Goal: Task Accomplishment & Management: Use online tool/utility

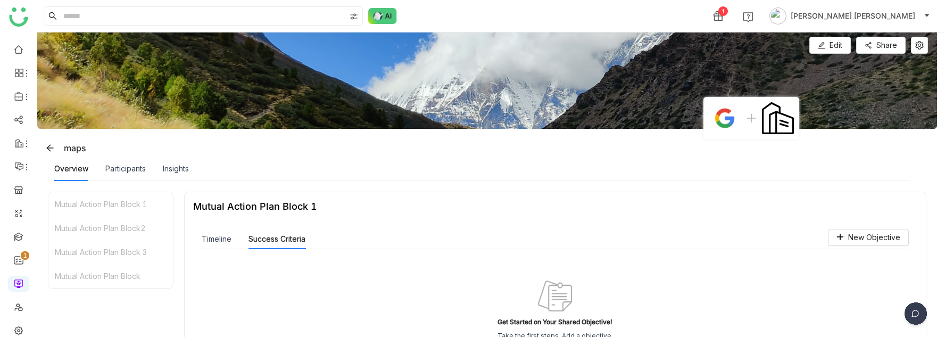
scroll to position [10, 0]
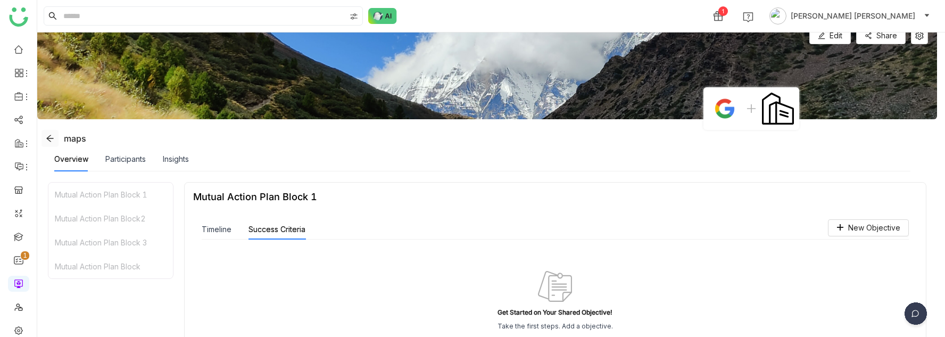
click at [51, 135] on icon at bounding box center [50, 138] width 9 height 9
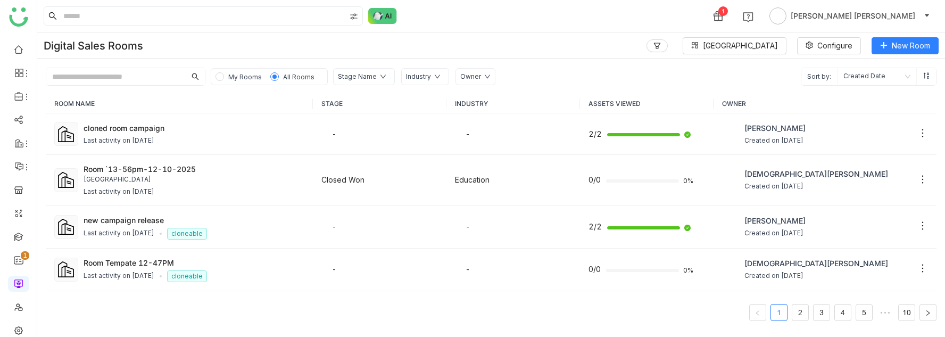
click at [882, 19] on span "[PERSON_NAME] [PERSON_NAME]" at bounding box center [853, 16] width 125 height 12
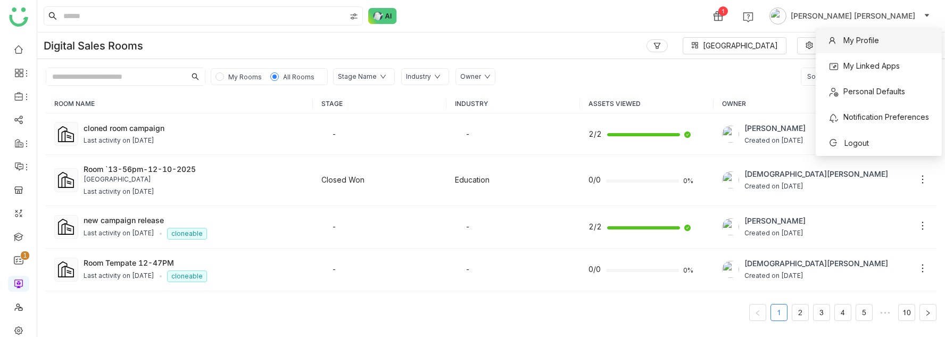
click at [862, 46] on span "My Profile" at bounding box center [853, 40] width 63 height 17
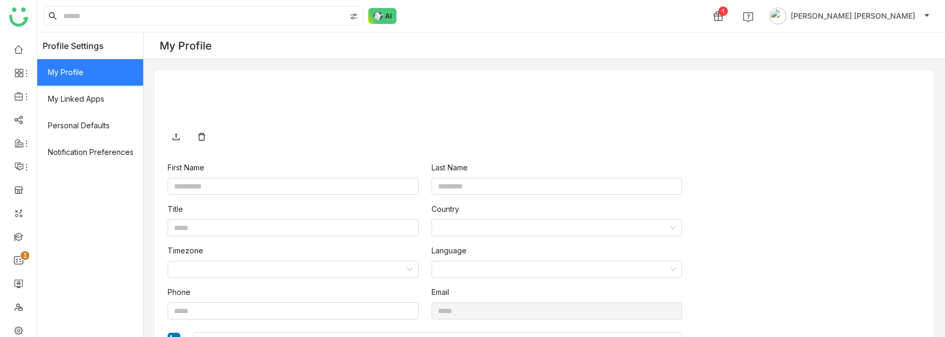
type input "**********"
type input "*********"
type input "**********"
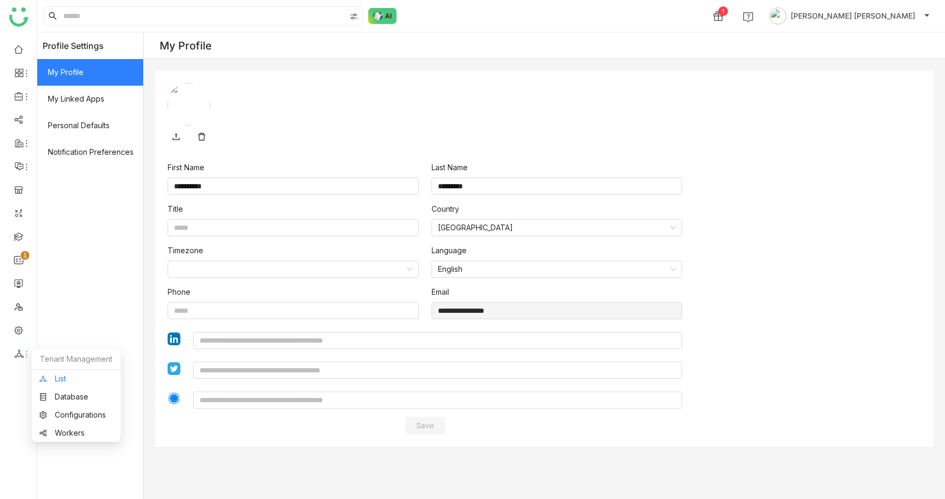
click at [75, 336] on link "List" at bounding box center [75, 378] width 73 height 7
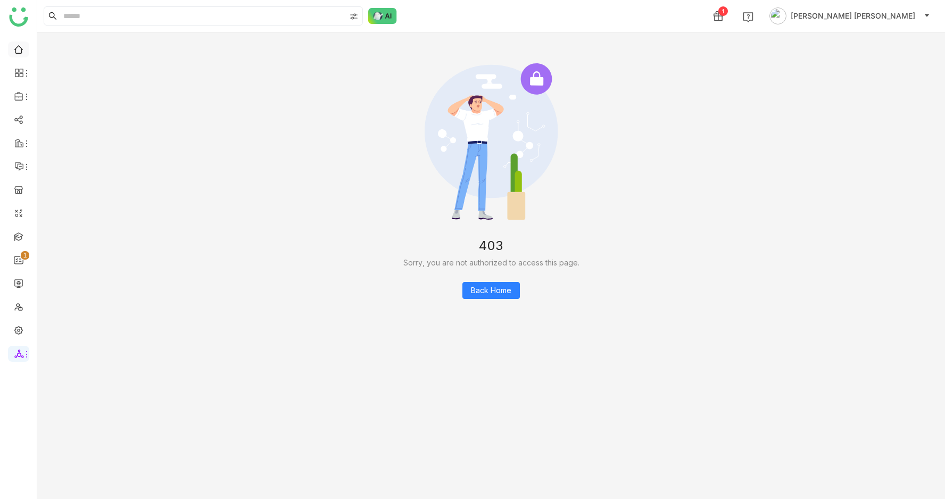
click at [19, 53] on link at bounding box center [19, 48] width 10 height 9
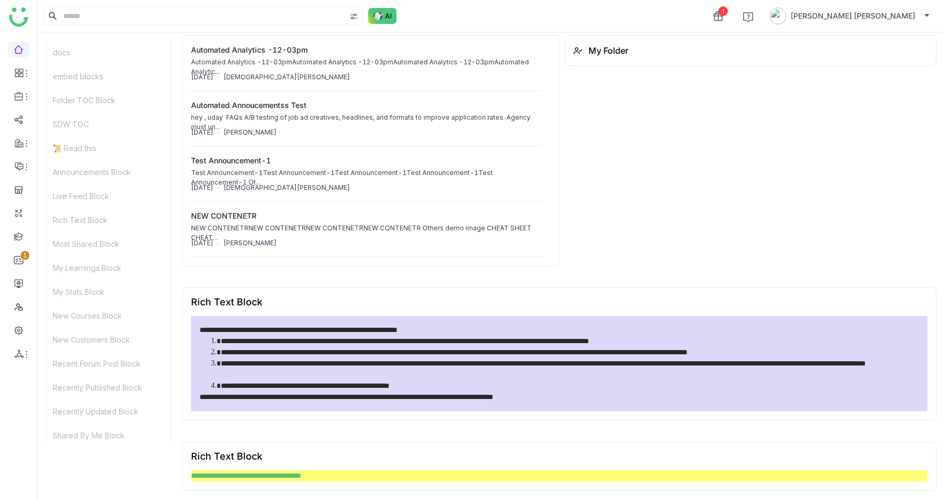
scroll to position [556, 0]
click at [61, 194] on div "Live Feed Block" at bounding box center [108, 192] width 125 height 24
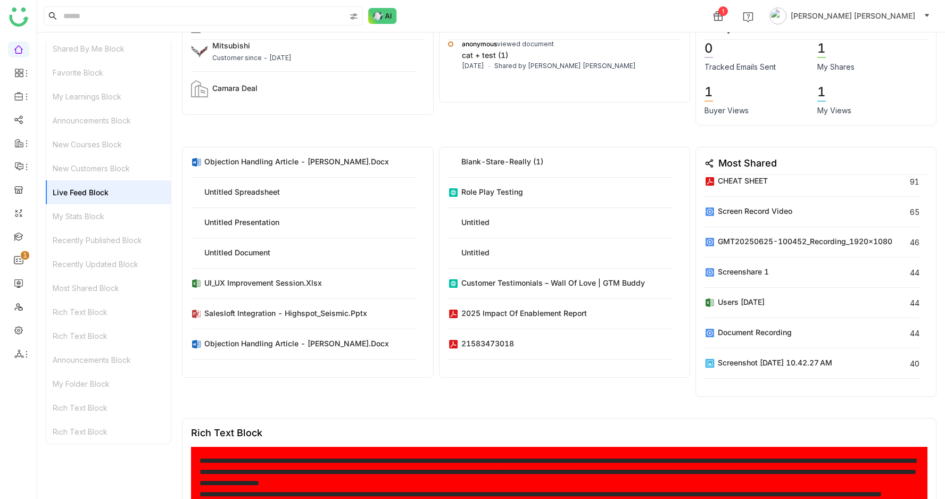
scroll to position [4675, 0]
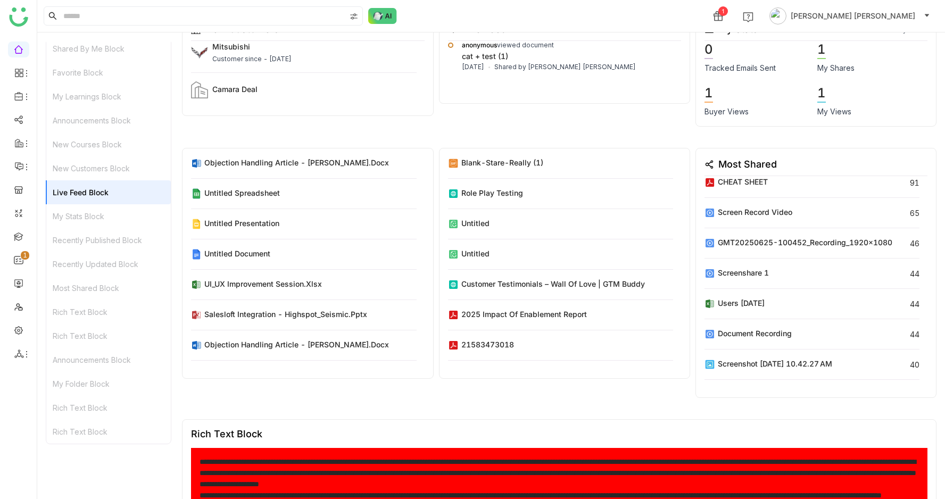
click at [63, 194] on div "Live Feed Block" at bounding box center [108, 192] width 125 height 24
click at [70, 175] on div "New Customers Block" at bounding box center [108, 168] width 125 height 24
click at [76, 145] on div "New Courses Block" at bounding box center [108, 145] width 125 height 24
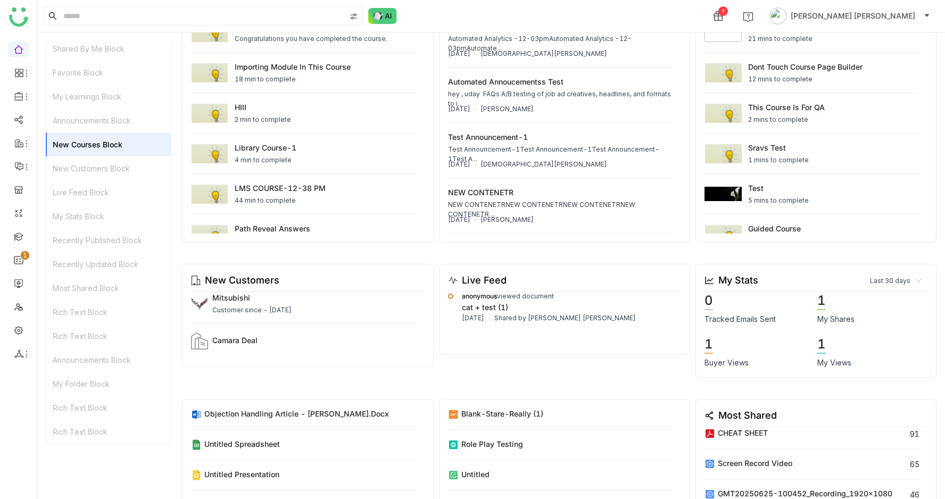
scroll to position [4423, 0]
click at [76, 145] on div "New Courses Block" at bounding box center [108, 145] width 125 height 24
click at [86, 46] on div "Shared By Me Block" at bounding box center [108, 49] width 125 height 24
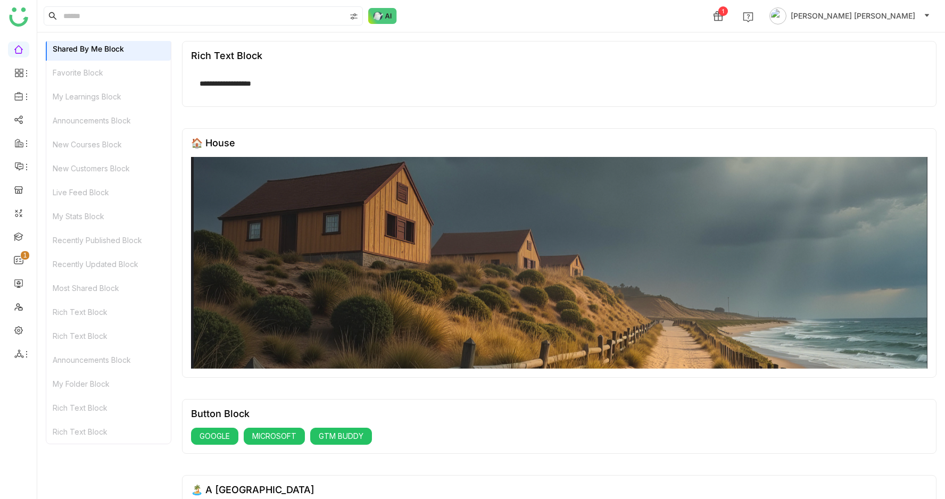
click at [103, 238] on div "Recently Published Block" at bounding box center [108, 240] width 125 height 24
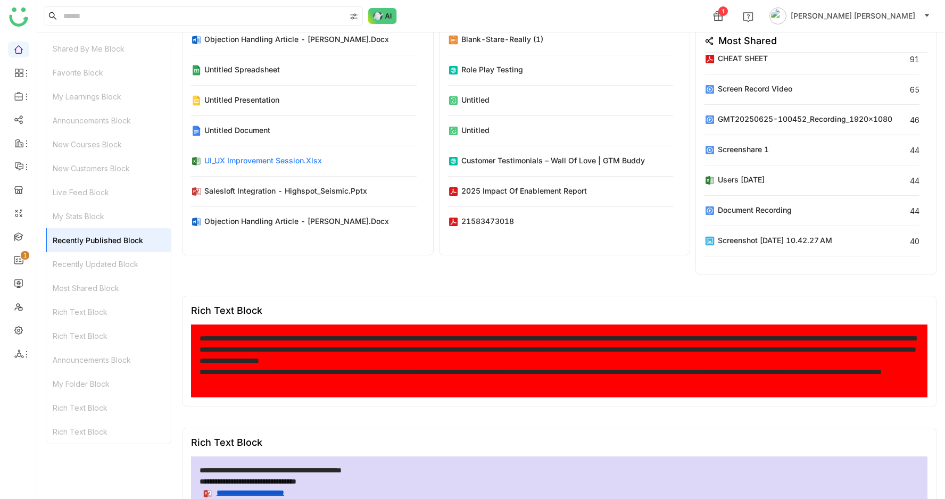
scroll to position [4799, 0]
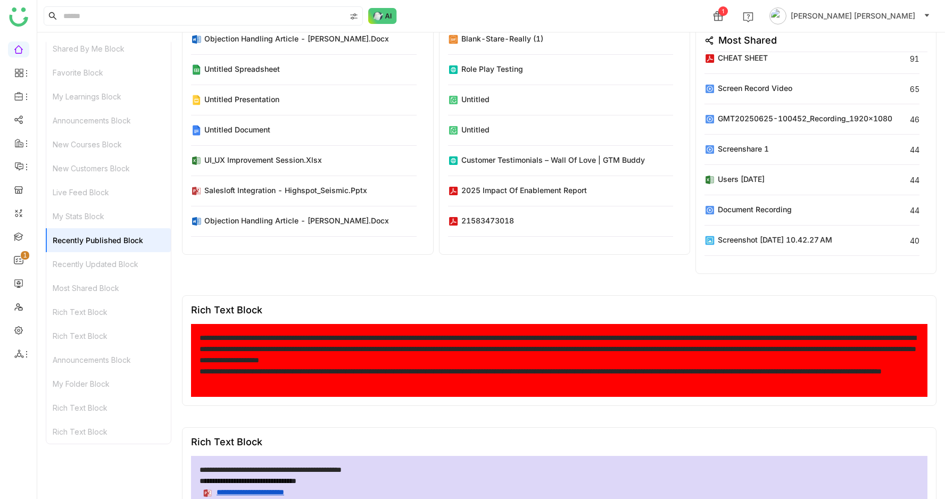
click at [129, 237] on div "Recently Published Block" at bounding box center [108, 240] width 125 height 24
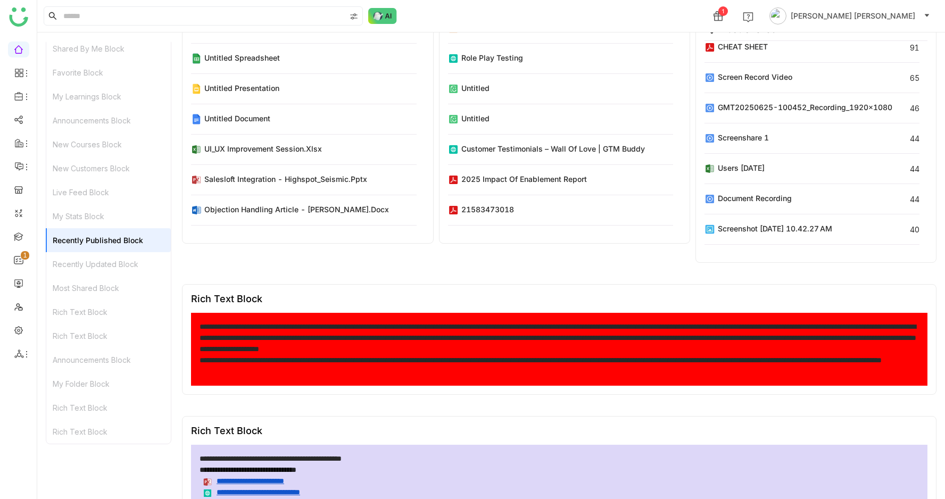
click at [150, 264] on div "Recently Updated Block" at bounding box center [108, 264] width 125 height 24
click at [97, 336] on div "Announcements Block" at bounding box center [108, 360] width 125 height 24
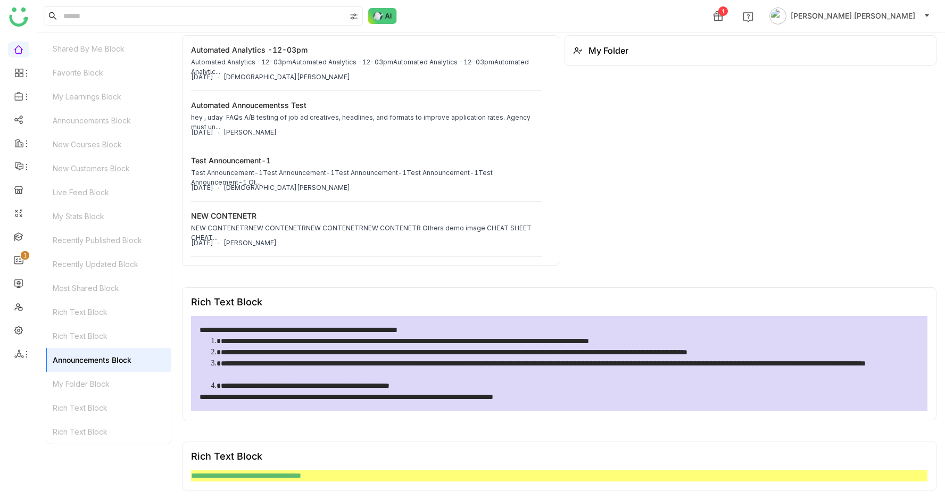
scroll to position [5347, 0]
click at [88, 336] on div "My Folder Block" at bounding box center [108, 384] width 125 height 24
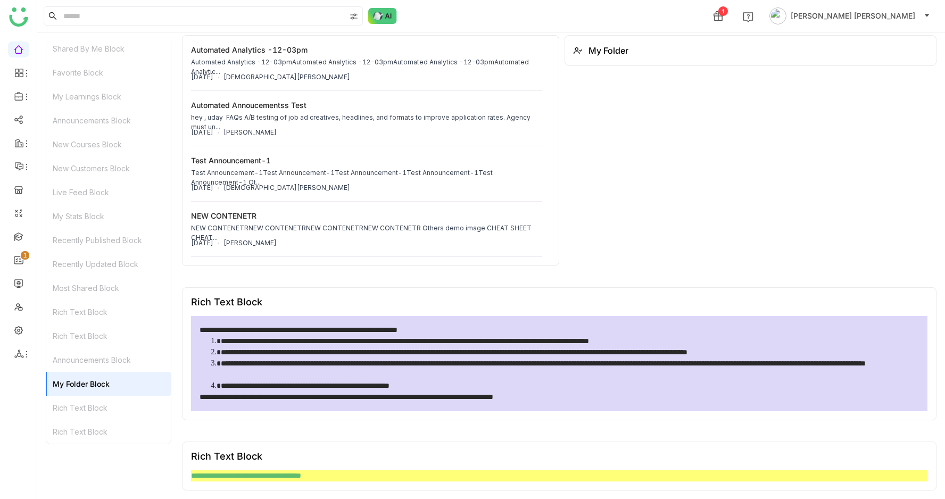
click at [102, 336] on div "Rich Text Block" at bounding box center [108, 408] width 125 height 24
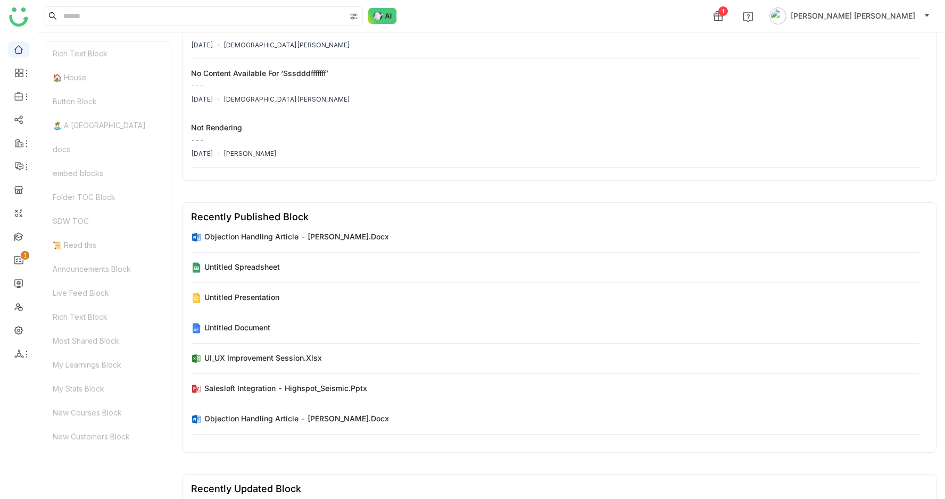
scroll to position [1705, 0]
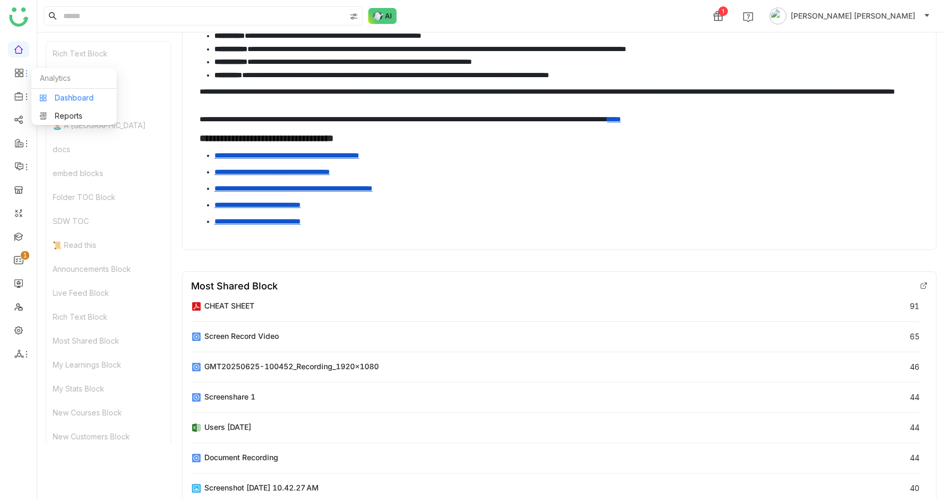
click at [59, 102] on link "Dashboard" at bounding box center [73, 97] width 69 height 7
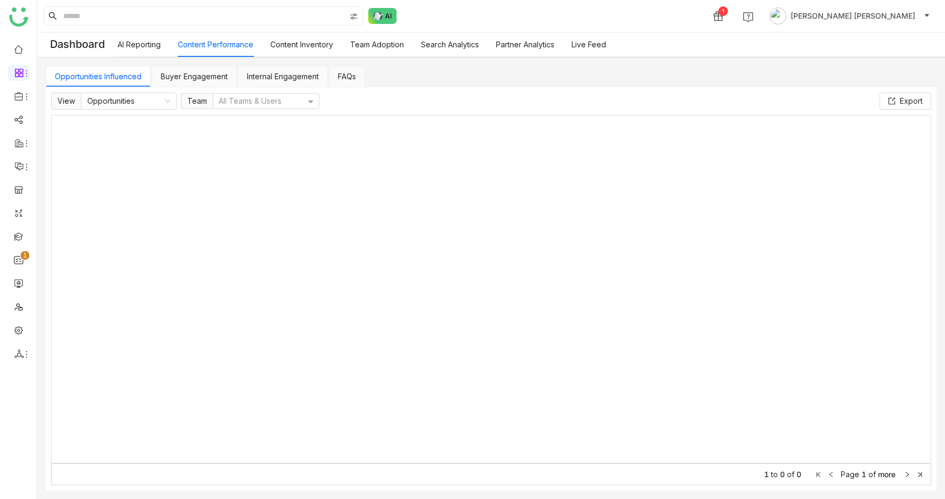
click at [191, 72] on link "Buyer Engagement" at bounding box center [194, 76] width 67 height 9
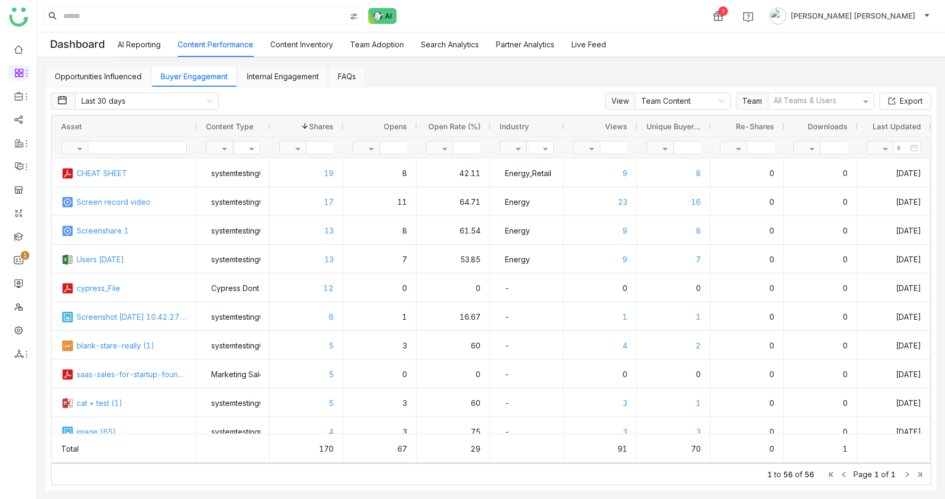
click at [293, 73] on link "Internal Engagement" at bounding box center [283, 76] width 72 height 9
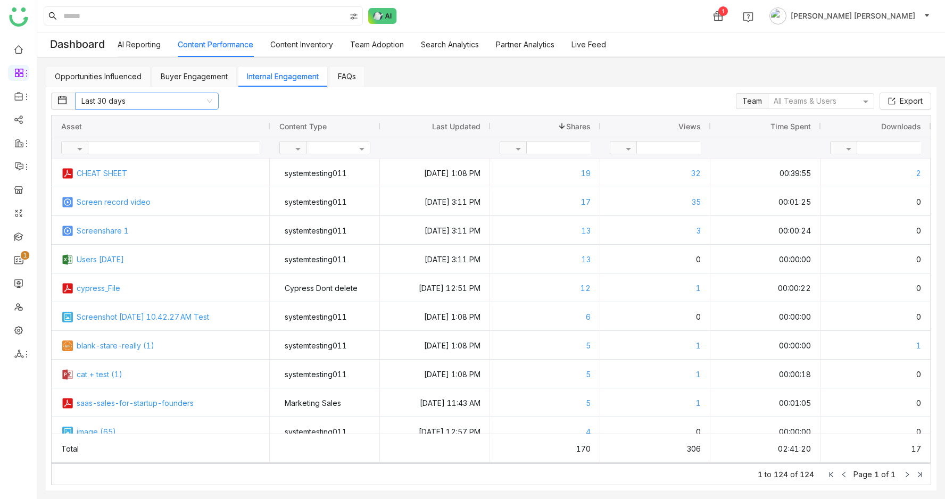
click at [176, 100] on nz-select-item "Last 30 days" at bounding box center [146, 101] width 131 height 16
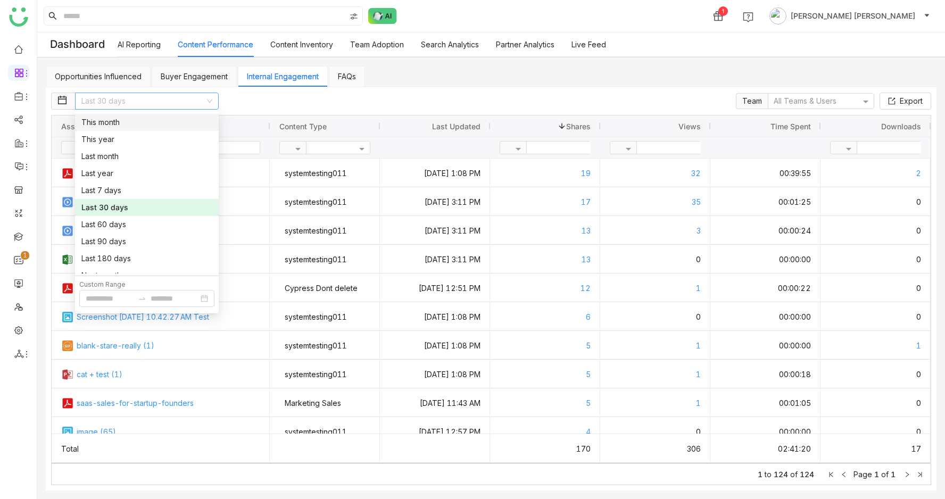
click at [392, 59] on div "Opportunities Influenced Buyer Engagement Internal Engagement FAQs Last 30 days…" at bounding box center [491, 278] width 908 height 442
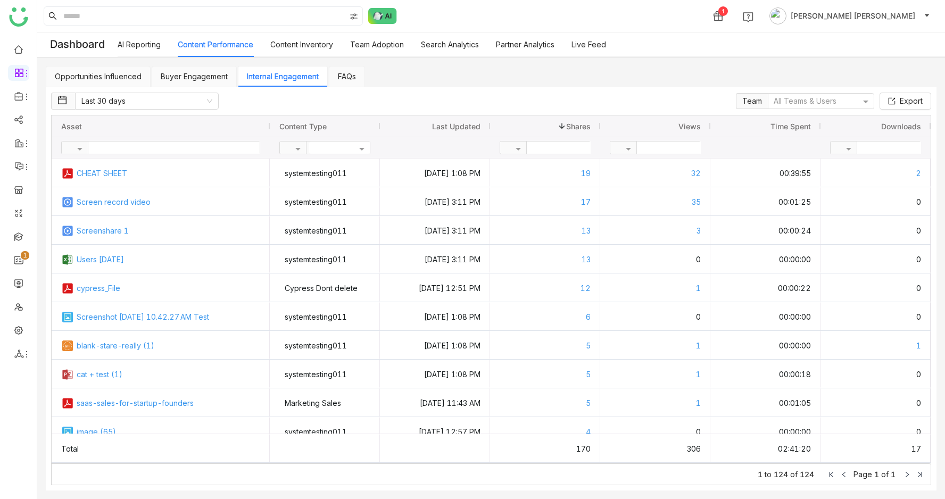
click at [342, 72] on link "FAQs" at bounding box center [347, 76] width 18 height 9
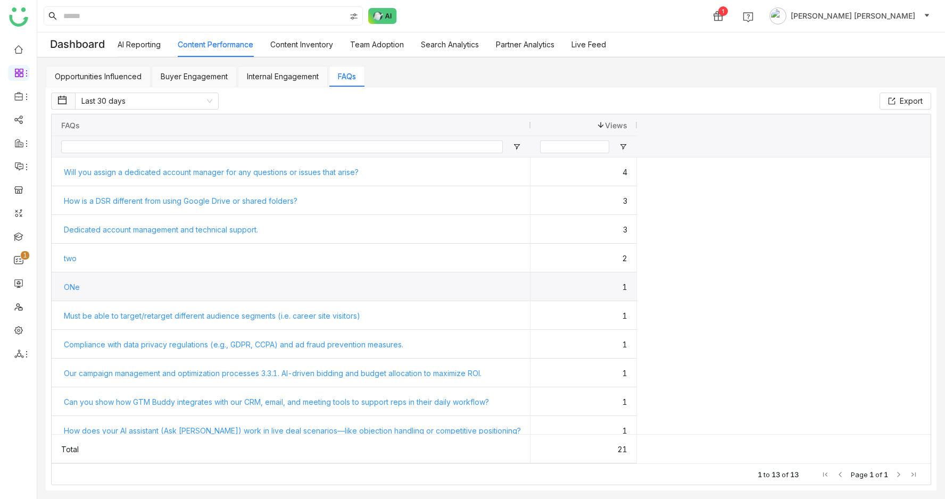
scroll to position [97, 0]
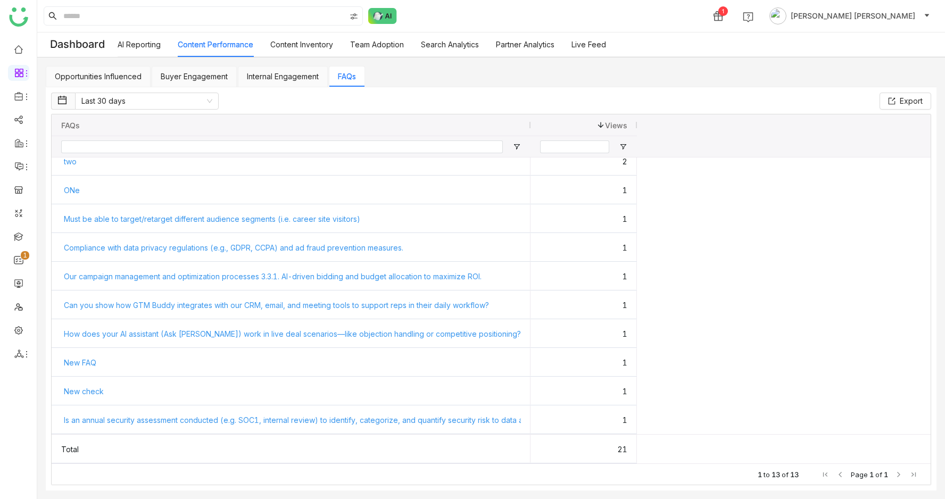
click at [366, 45] on link "Team Adoption" at bounding box center [377, 44] width 54 height 9
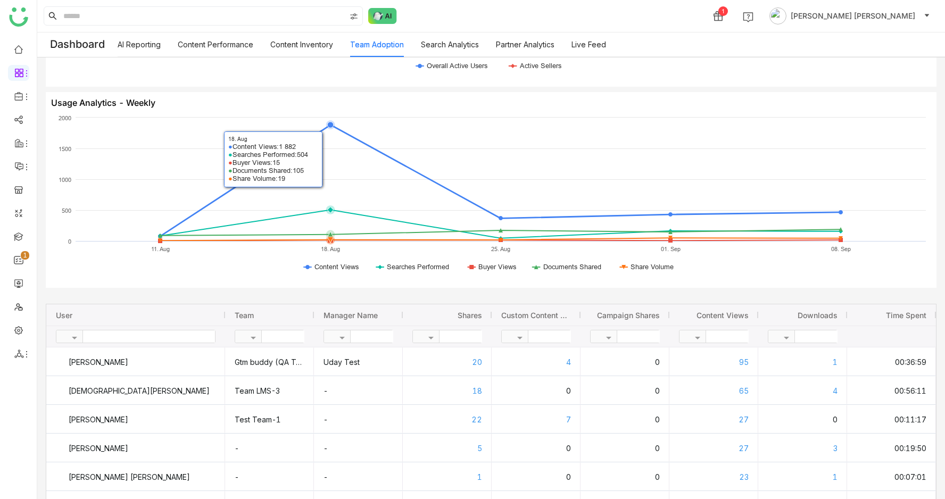
scroll to position [646, 0]
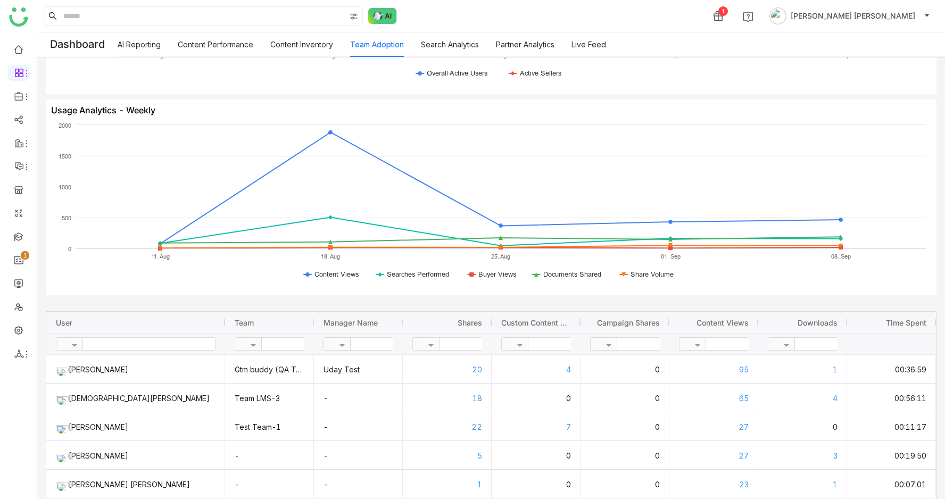
click at [434, 48] on link "Search Analytics" at bounding box center [450, 44] width 58 height 9
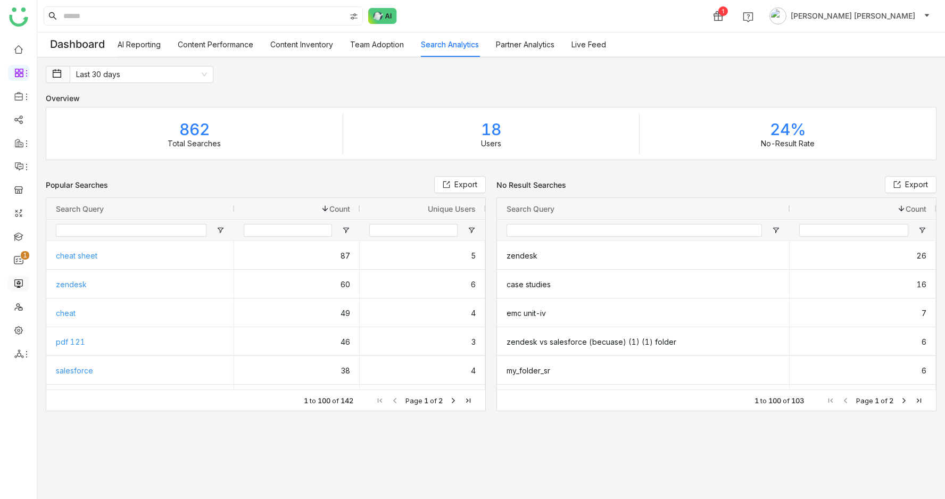
click at [18, 287] on link at bounding box center [19, 282] width 10 height 9
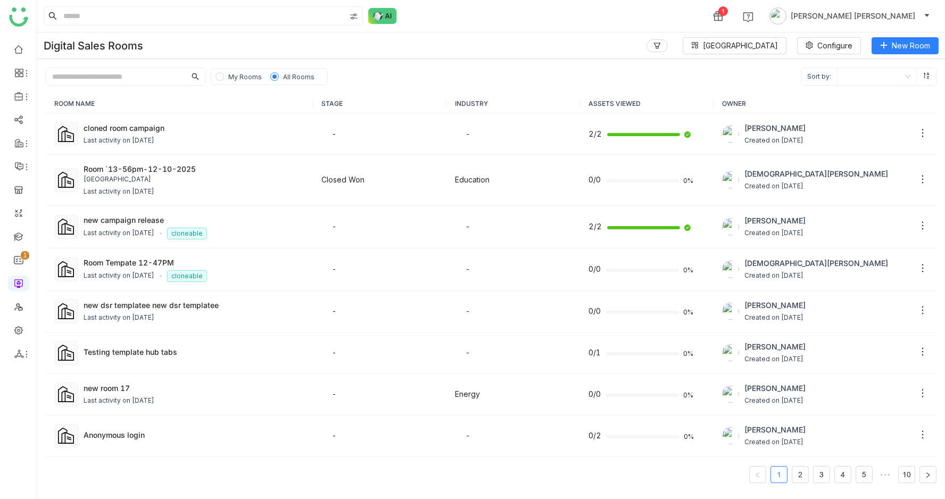
click at [112, 75] on input "text" at bounding box center [115, 76] width 139 height 17
paste input "**********"
type input "**********"
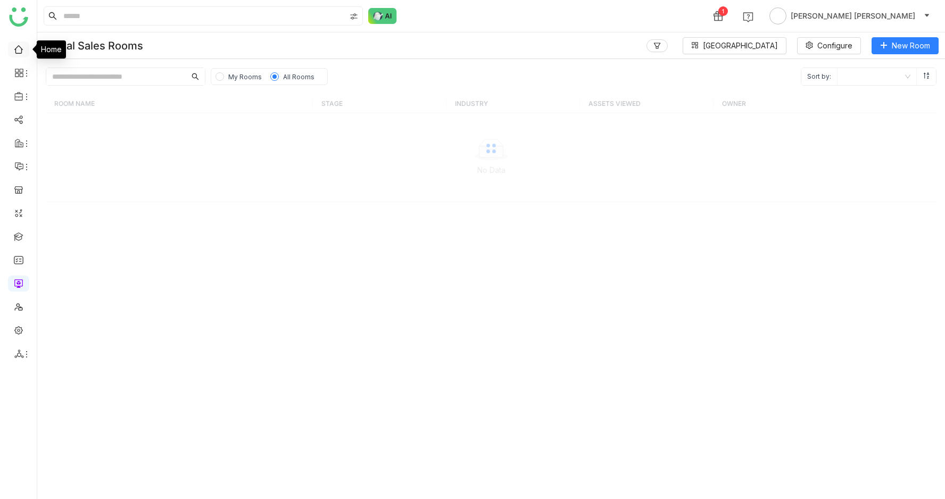
click at [19, 44] on link at bounding box center [19, 48] width 10 height 9
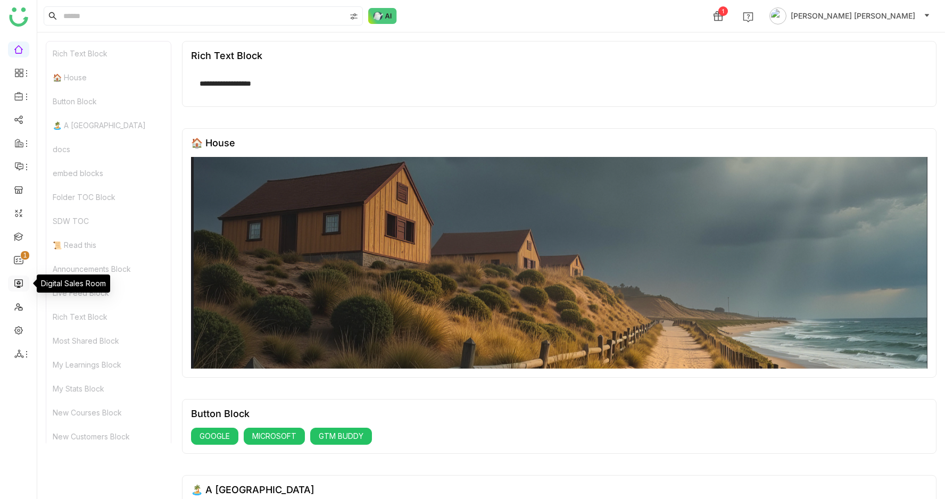
click at [19, 283] on link at bounding box center [19, 282] width 10 height 9
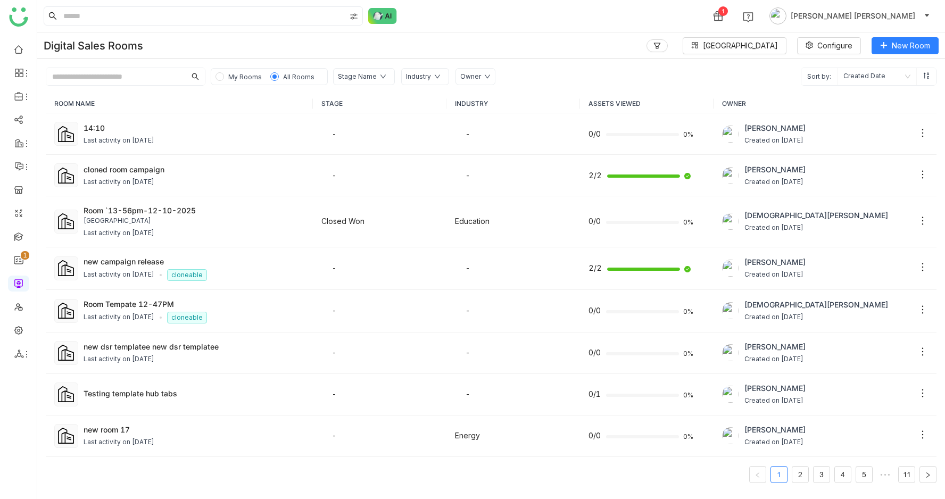
click at [69, 78] on input "text" at bounding box center [115, 76] width 139 height 17
paste input "**********"
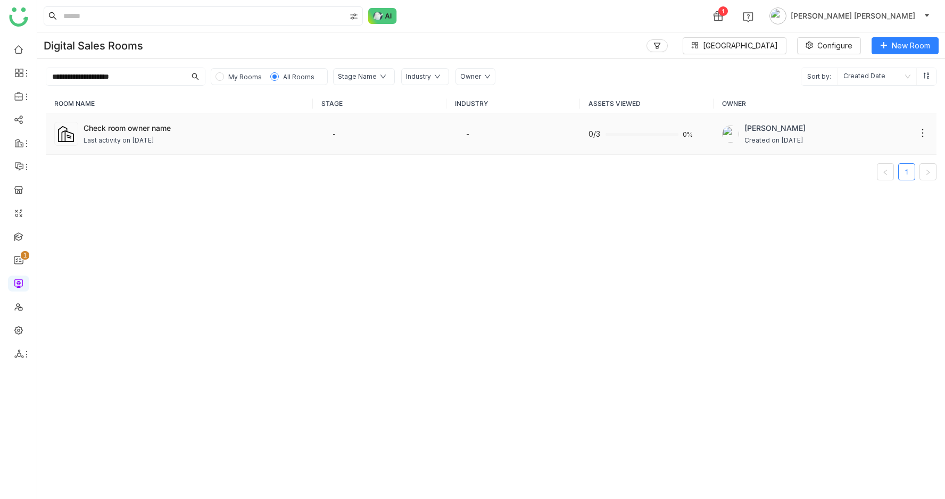
type input "**********"
click at [111, 131] on div "Check room owner name" at bounding box center [194, 127] width 221 height 11
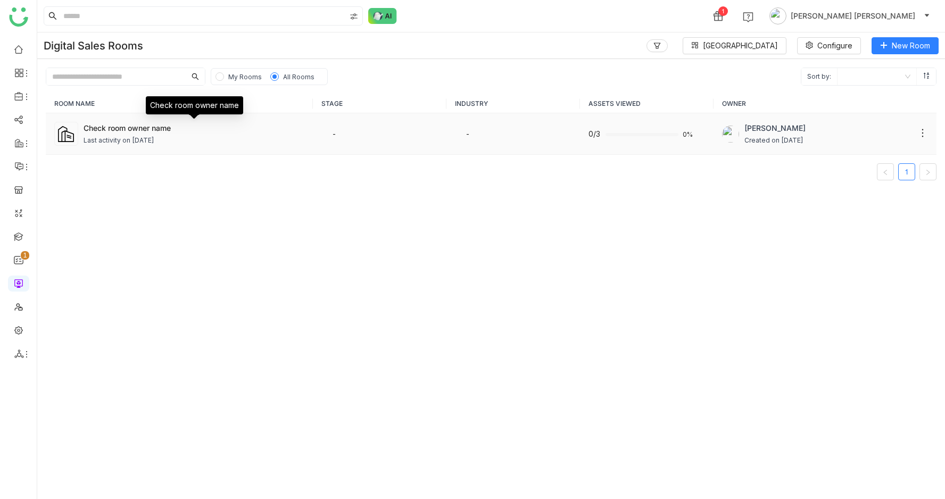
click at [153, 126] on div "Check room owner name" at bounding box center [194, 127] width 221 height 11
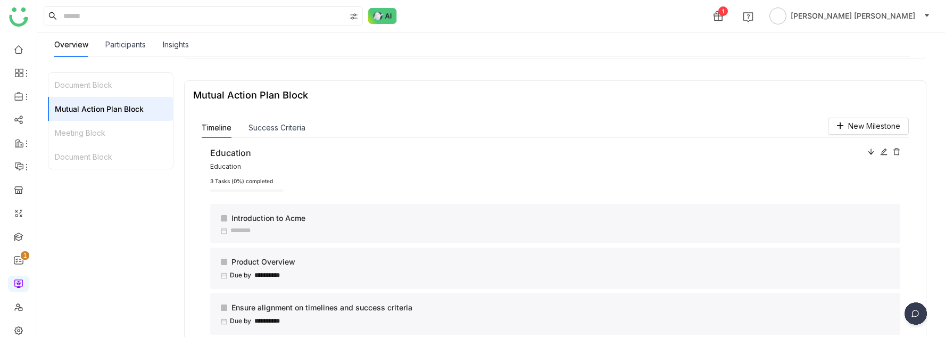
scroll to position [252, 0]
click at [282, 133] on button "Success Criteria" at bounding box center [277, 128] width 57 height 12
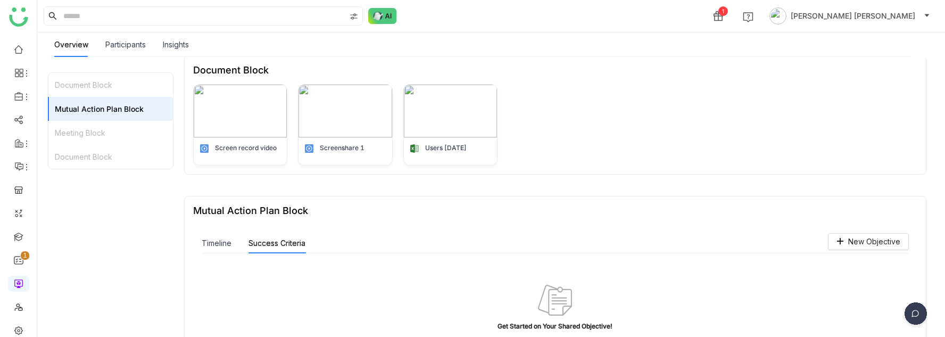
scroll to position [0, 0]
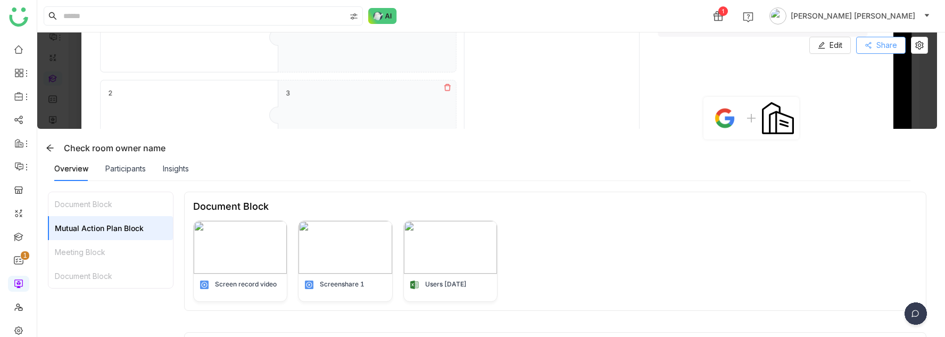
click at [885, 49] on span "Share" at bounding box center [887, 45] width 21 height 12
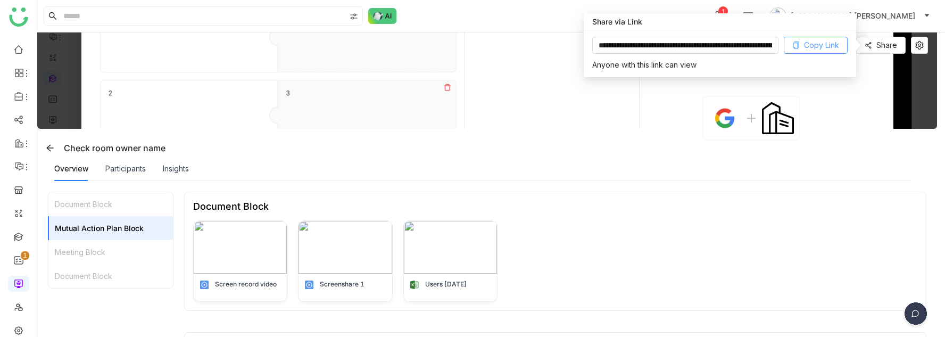
click at [824, 44] on span "Copy Link" at bounding box center [821, 45] width 35 height 12
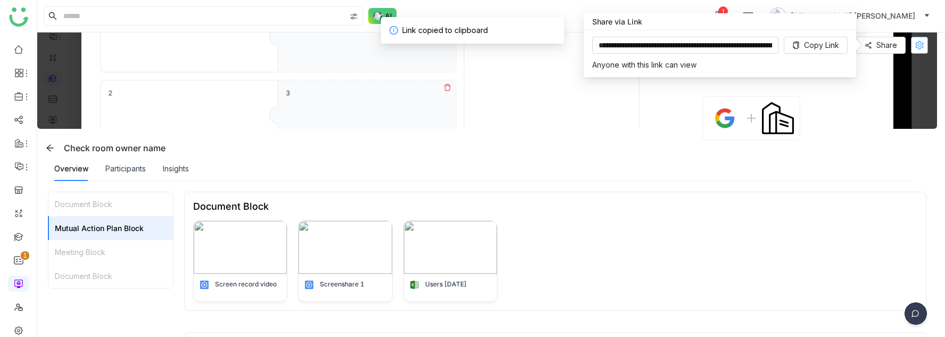
click at [924, 42] on icon at bounding box center [920, 45] width 8 height 9
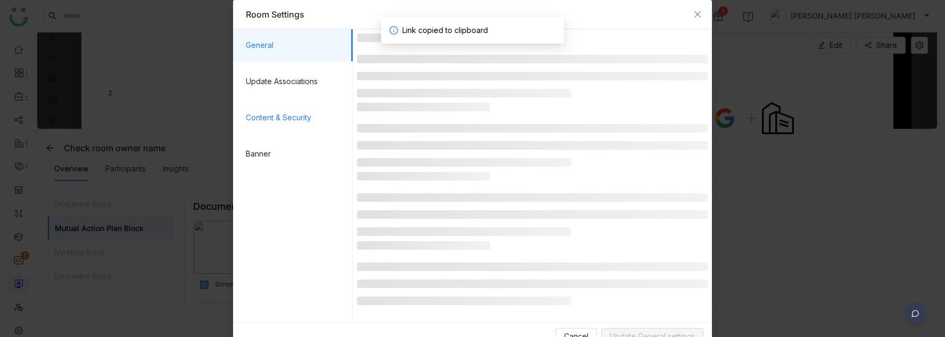
click at [279, 122] on span "Content & Security" at bounding box center [295, 118] width 98 height 32
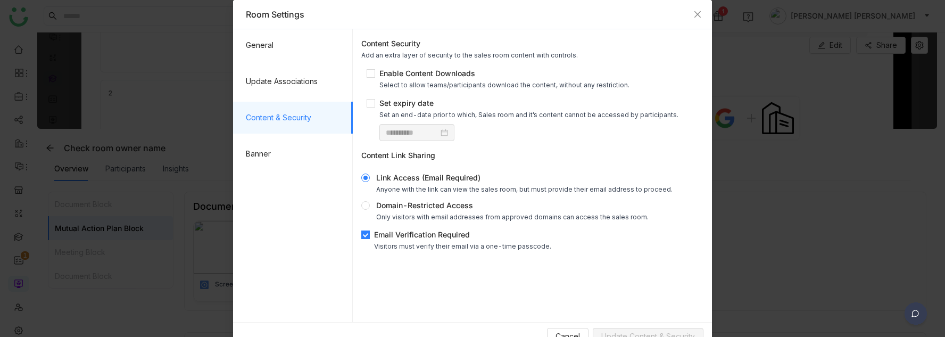
click at [408, 230] on div "Email Verification Required" at bounding box center [462, 234] width 177 height 11
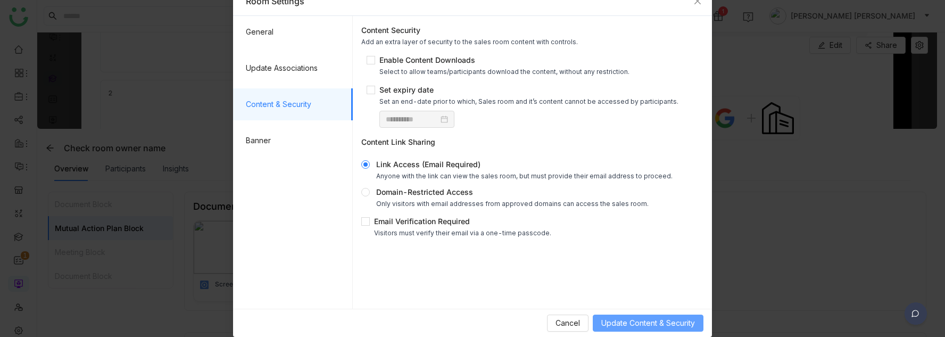
click at [639, 324] on span "Update Content & Security" at bounding box center [648, 323] width 94 height 12
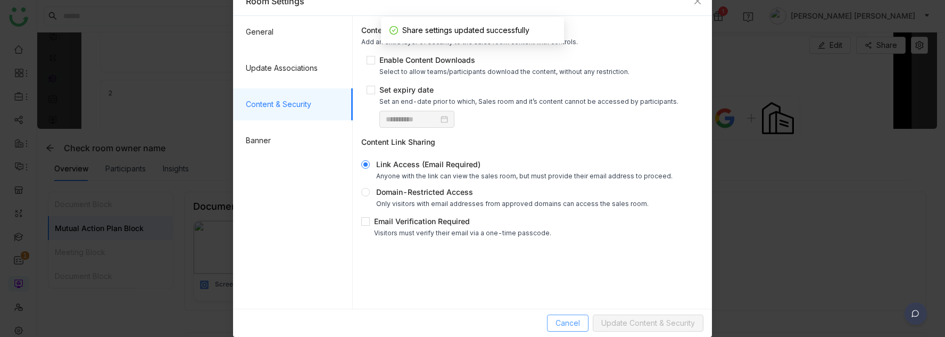
click at [566, 324] on span "Cancel" at bounding box center [568, 323] width 24 height 12
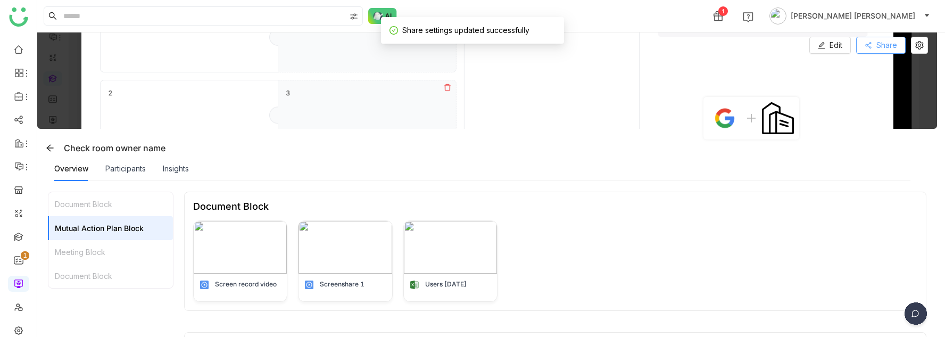
click at [889, 46] on span "Share" at bounding box center [887, 45] width 21 height 12
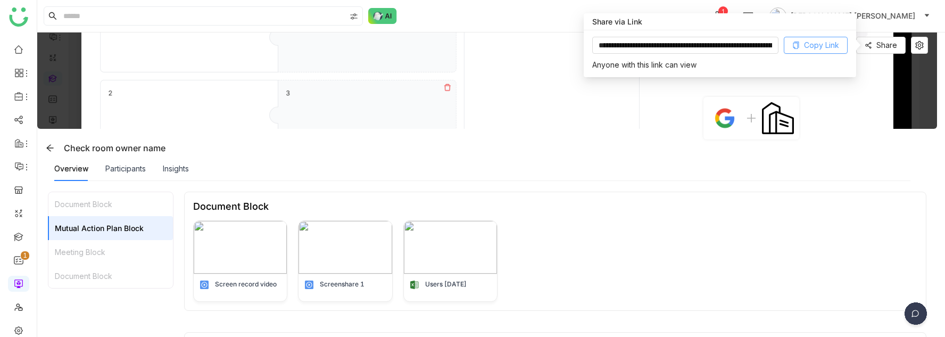
click at [838, 43] on span "Copy Link" at bounding box center [821, 45] width 35 height 12
click at [583, 287] on div "Screen record video Screenshare 1 Users 07-21-2025" at bounding box center [555, 260] width 724 height 81
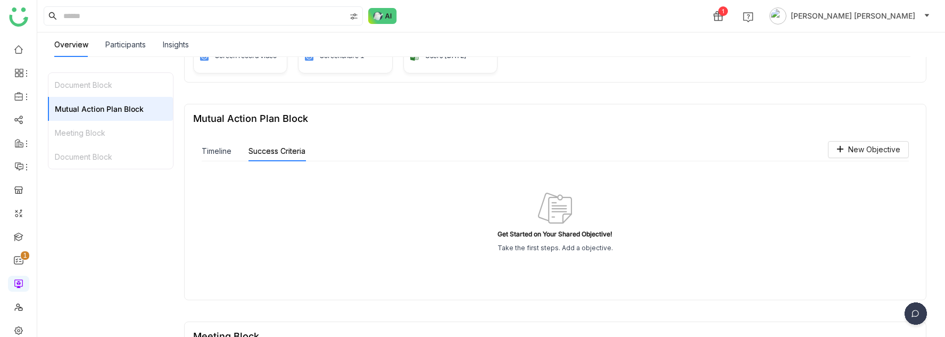
scroll to position [230, 0]
click at [208, 150] on button "Timeline" at bounding box center [217, 149] width 30 height 12
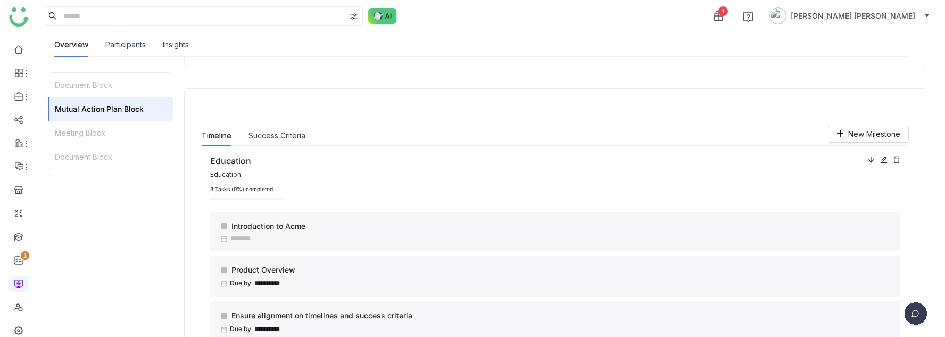
scroll to position [0, 0]
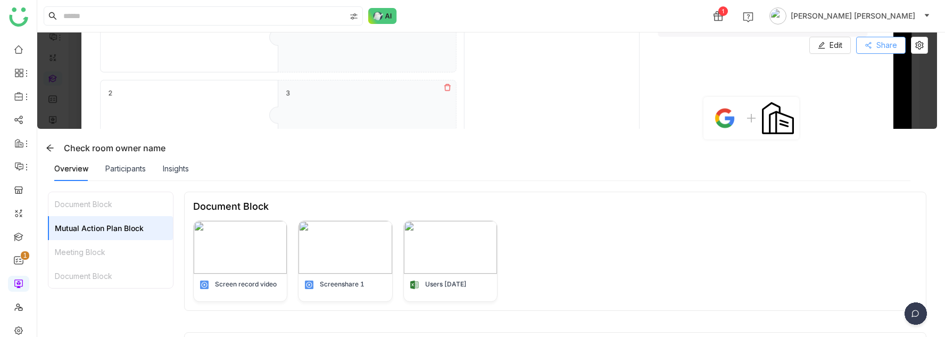
click at [883, 38] on button "Share" at bounding box center [880, 45] width 49 height 17
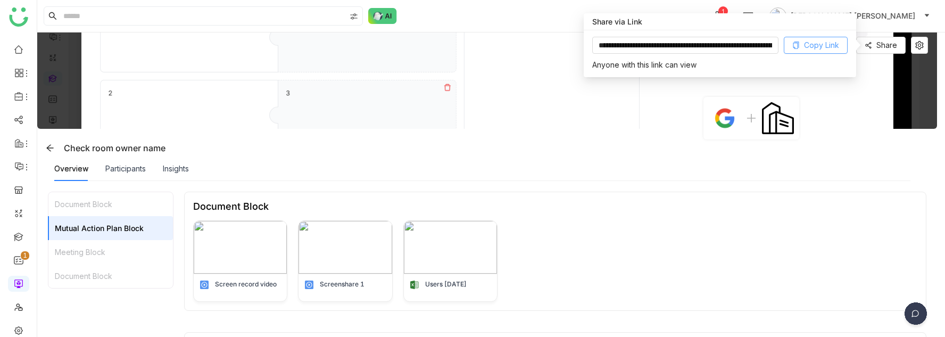
click at [812, 43] on span "Copy Link" at bounding box center [821, 45] width 35 height 12
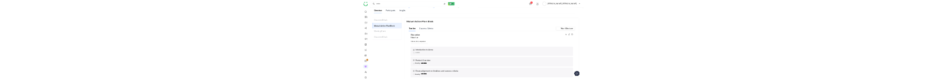
scroll to position [252, 0]
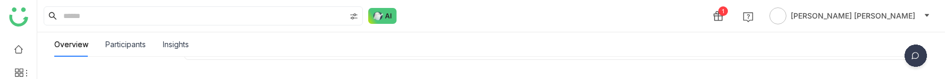
scroll to position [252, 0]
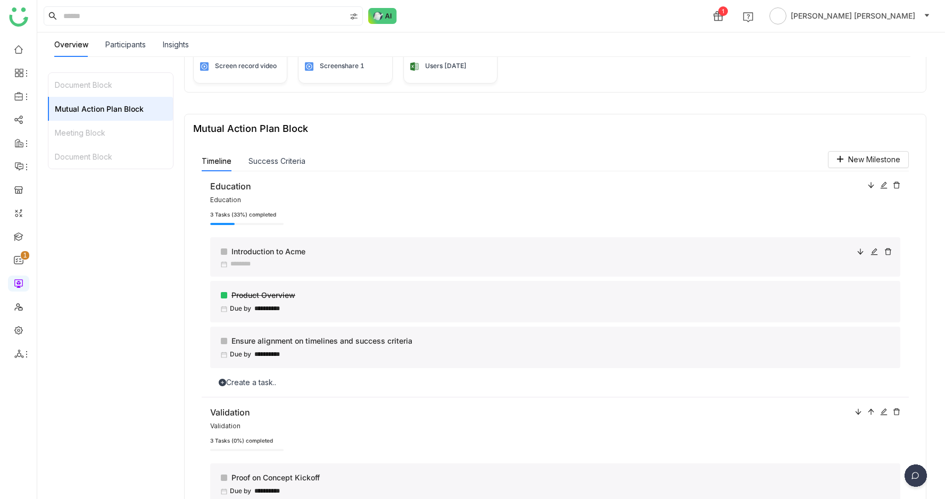
scroll to position [252, 0]
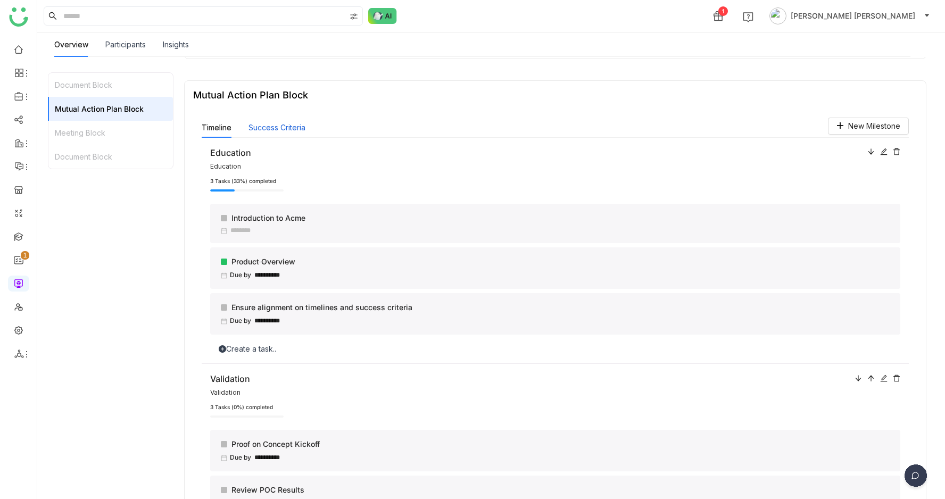
click at [276, 123] on button "Success Criteria" at bounding box center [277, 128] width 57 height 12
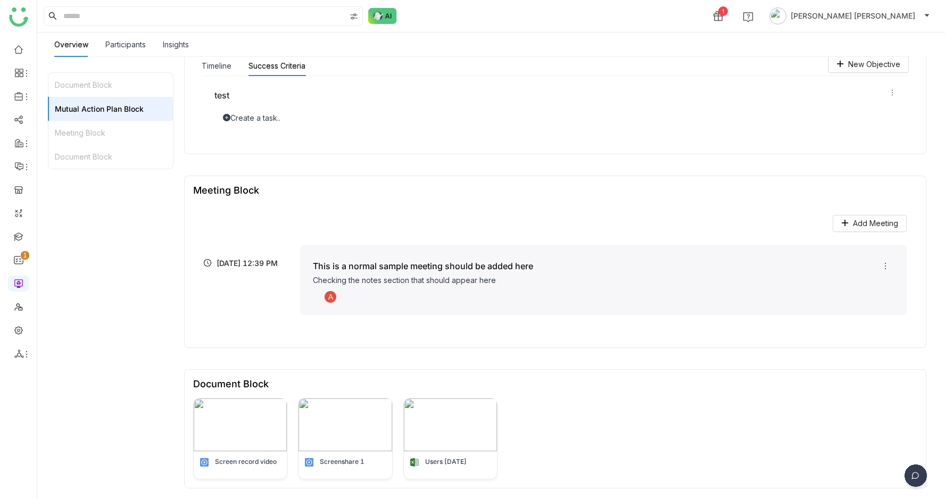
scroll to position [0, 0]
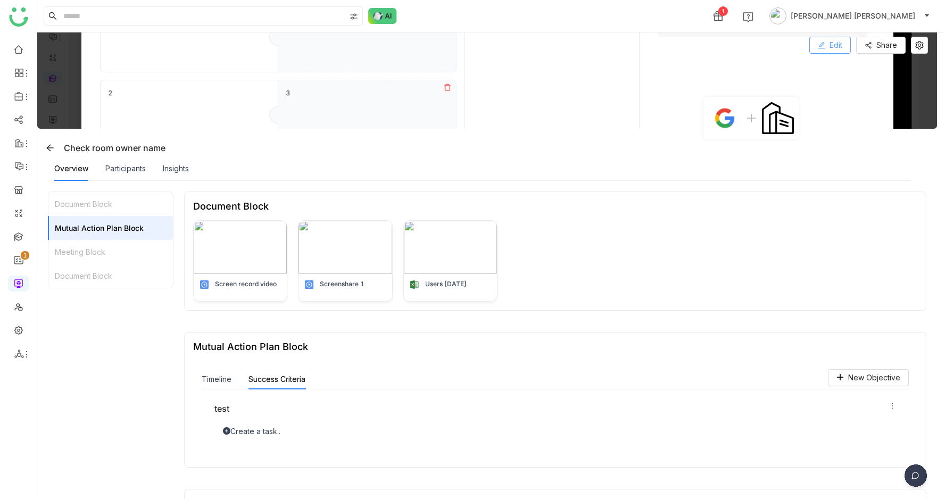
click at [833, 45] on button "Edit" at bounding box center [831, 45] width 42 height 17
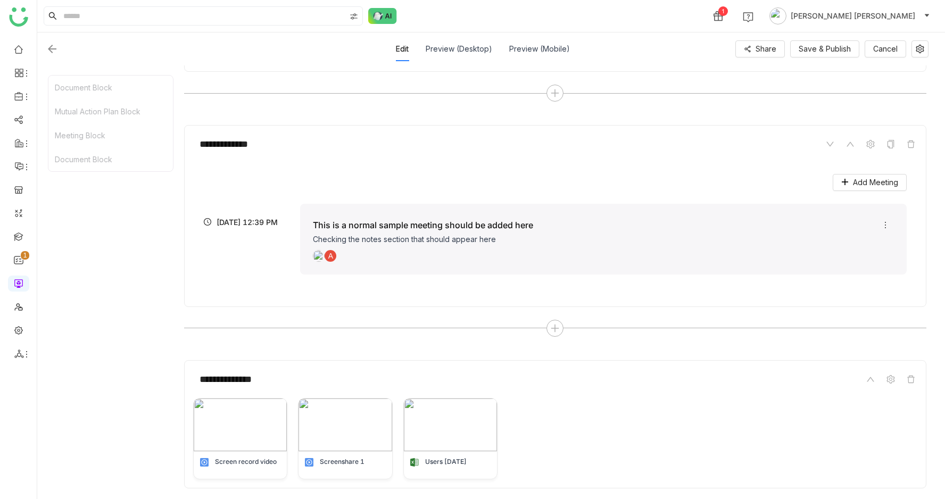
scroll to position [815, 0]
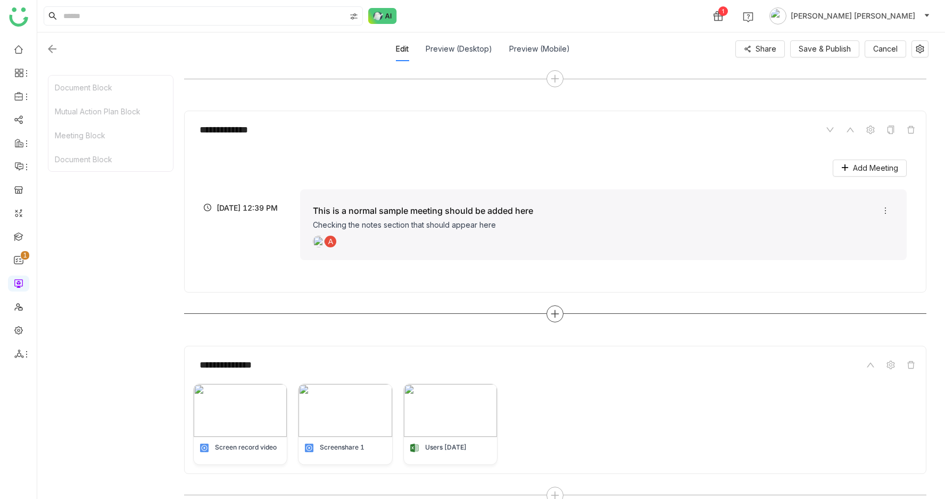
click at [553, 320] on div at bounding box center [555, 313] width 742 height 17
click at [560, 316] on icon at bounding box center [555, 314] width 10 height 10
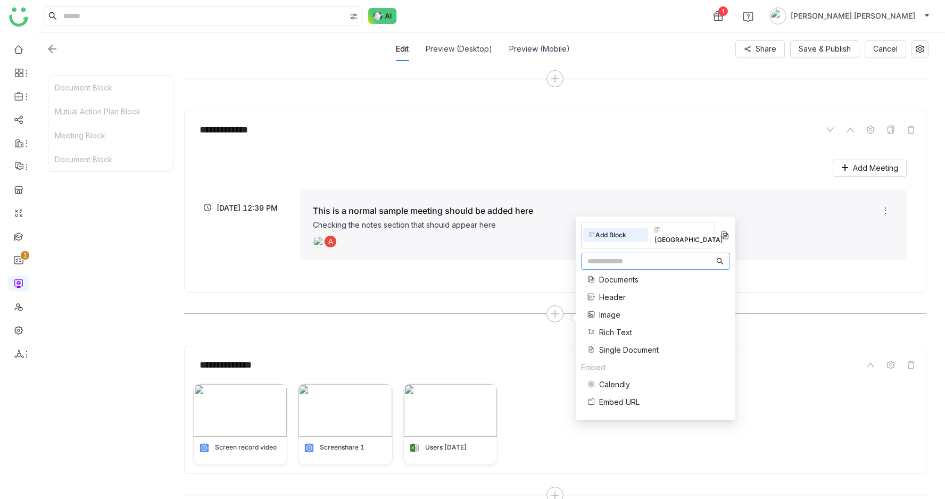
scroll to position [214, 0]
click at [620, 345] on span "Mutual Action Plan" at bounding box center [631, 350] width 64 height 11
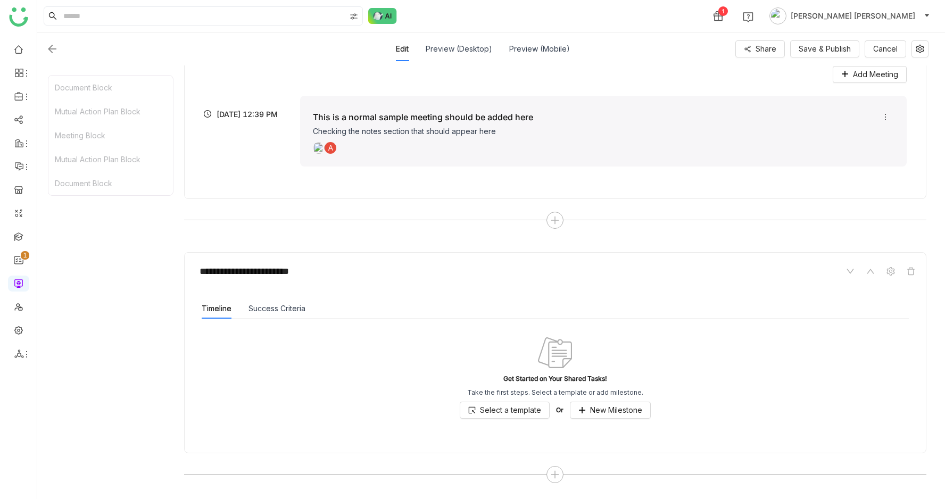
scroll to position [909, 0]
click at [521, 407] on span "Select a template" at bounding box center [510, 410] width 61 height 12
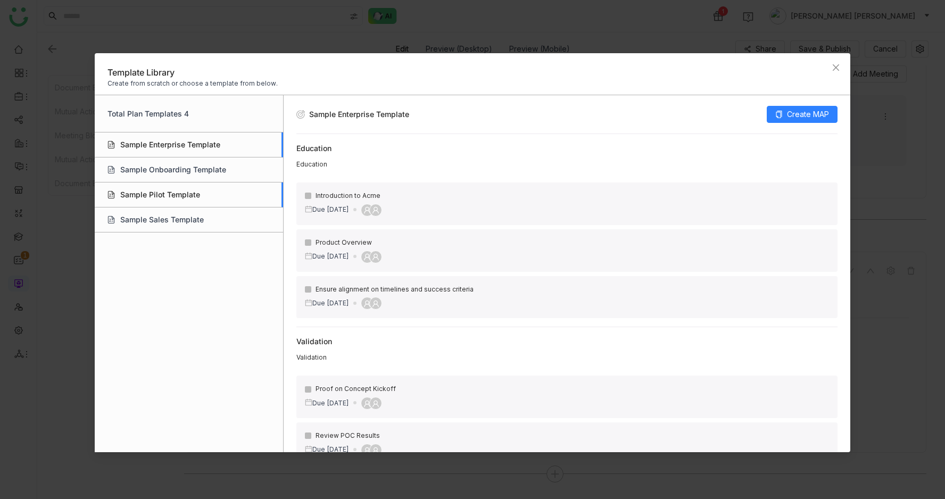
click at [200, 197] on div "Sample Pilot Template" at bounding box center [189, 195] width 188 height 25
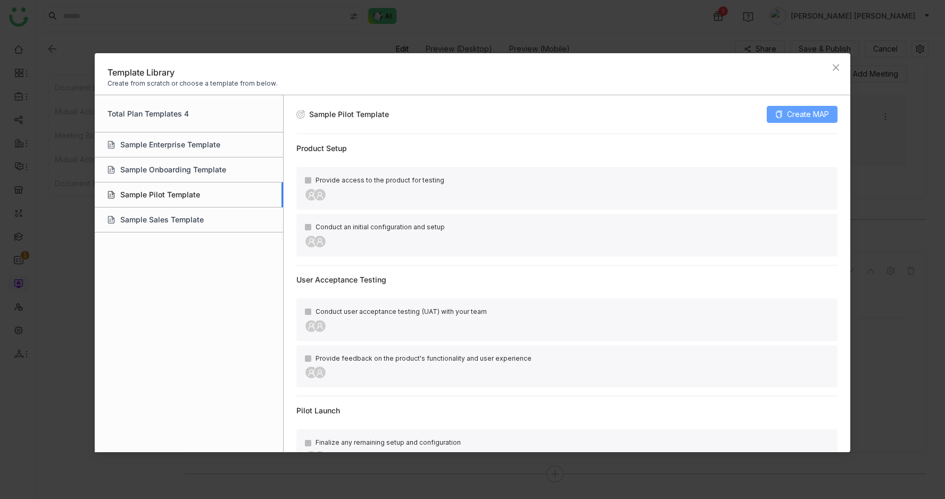
click at [815, 111] on span "Create MAP" at bounding box center [808, 115] width 42 height 12
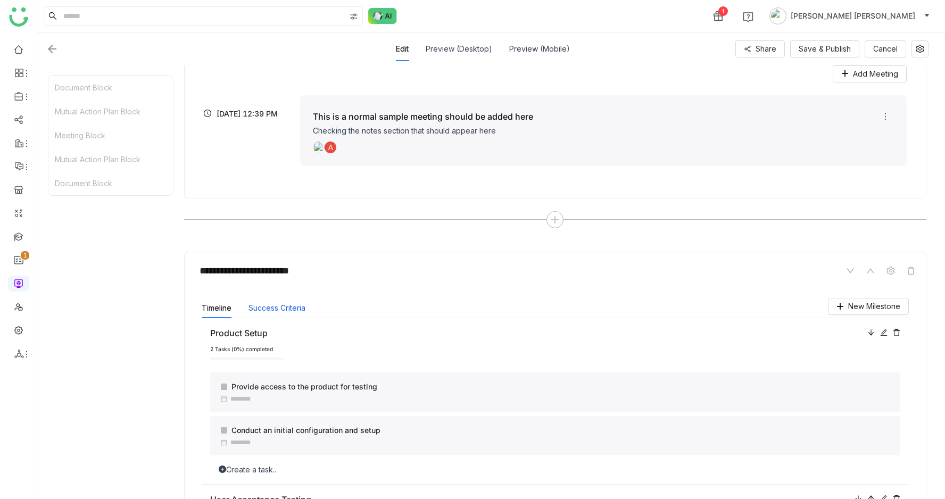
click at [286, 310] on button "Success Criteria" at bounding box center [277, 308] width 57 height 12
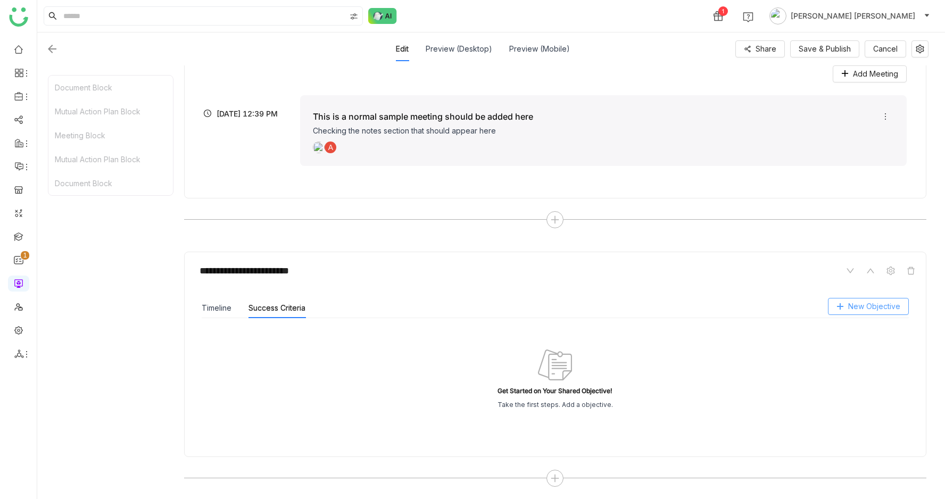
click at [878, 306] on span "New Objective" at bounding box center [874, 307] width 52 height 12
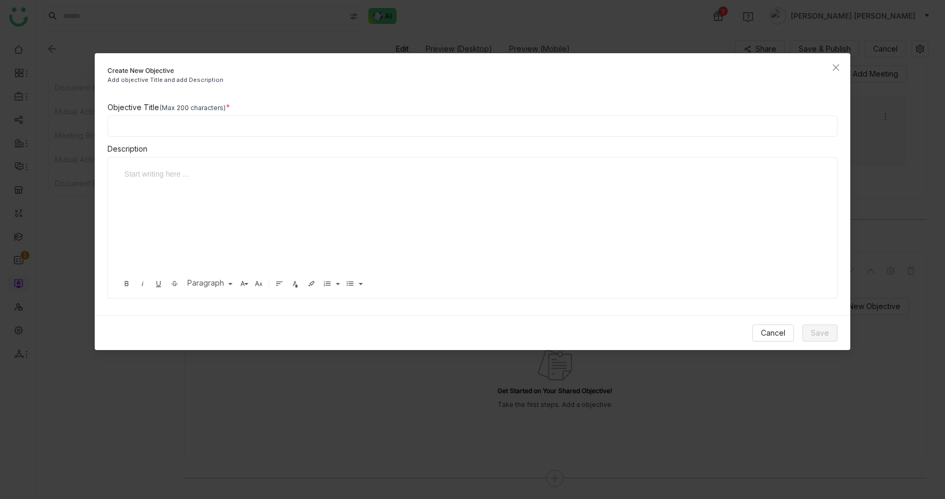
click at [243, 137] on div "Objective Title (Max 200 characters) Description Start writing here ... Bold It…" at bounding box center [473, 200] width 756 height 197
click at [238, 131] on input at bounding box center [473, 125] width 731 height 21
type input "*********"
click at [628, 236] on div at bounding box center [469, 221] width 700 height 106
click at [810, 335] on button "Save" at bounding box center [820, 333] width 35 height 17
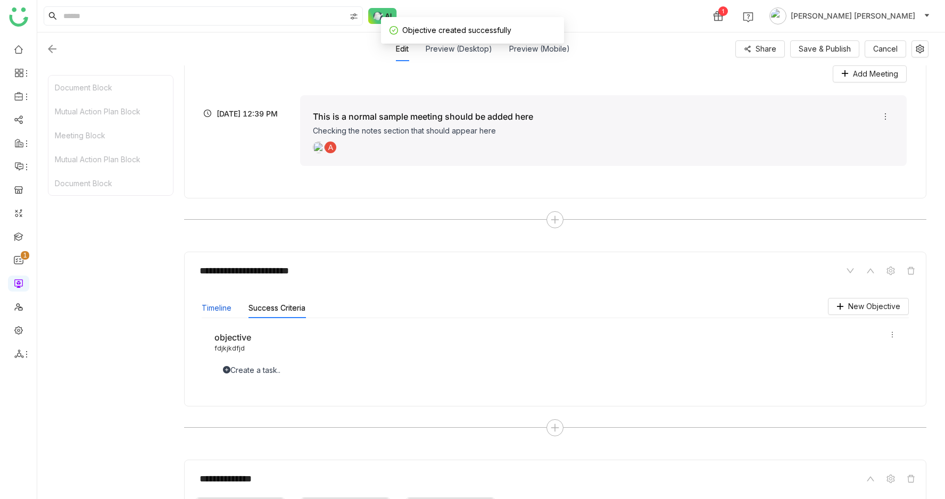
click at [208, 309] on button "Timeline" at bounding box center [217, 308] width 30 height 12
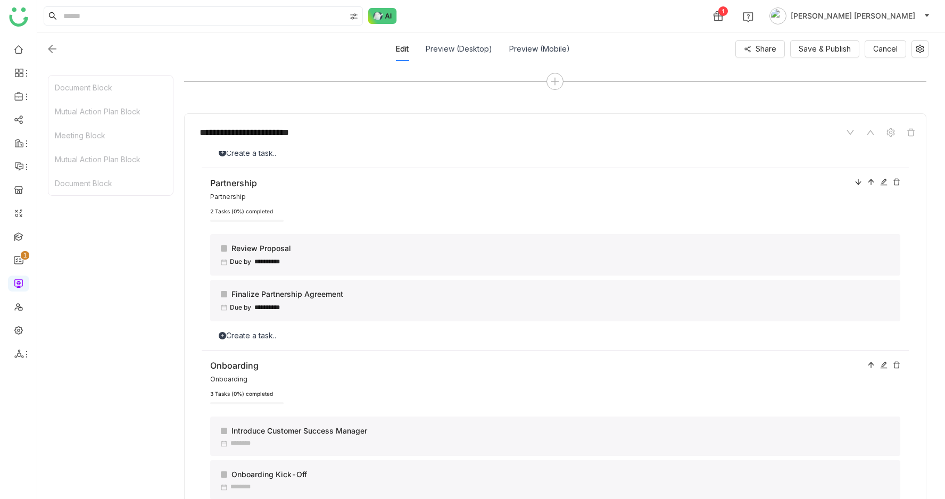
scroll to position [0, 0]
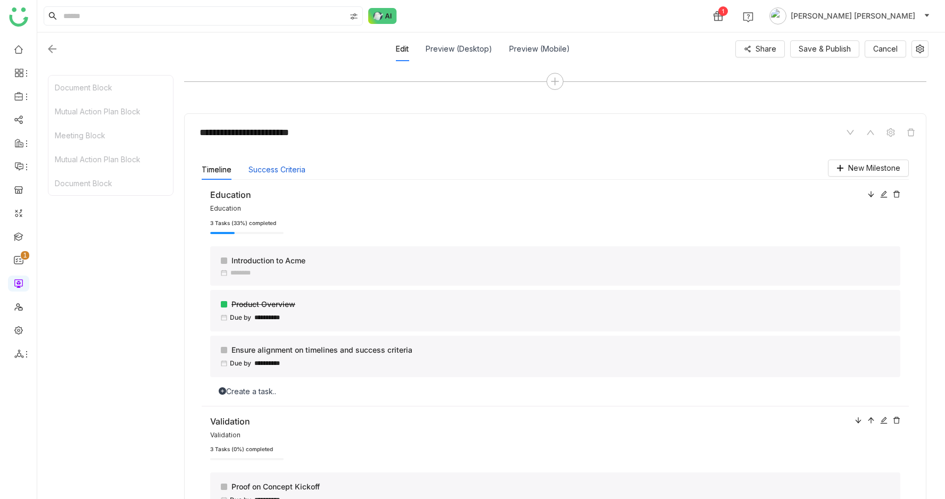
click at [280, 170] on button "Success Criteria" at bounding box center [277, 170] width 57 height 12
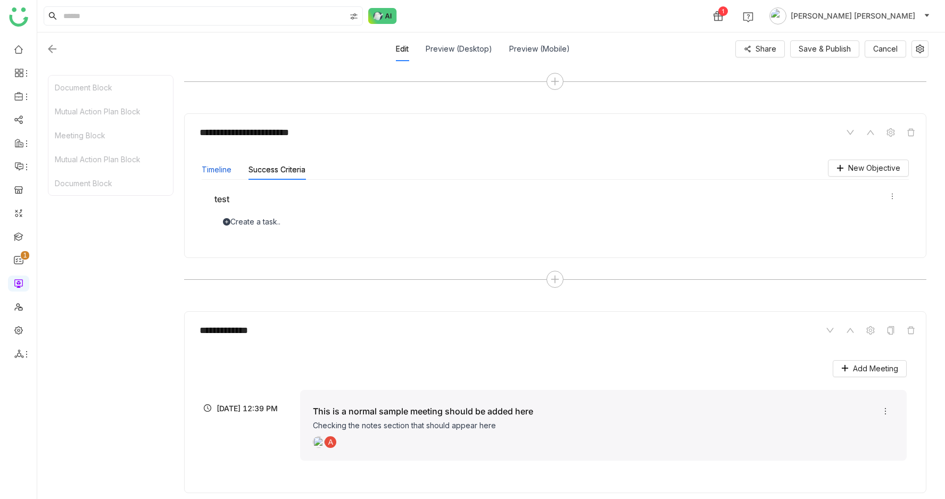
click at [218, 169] on button "Timeline" at bounding box center [217, 170] width 30 height 12
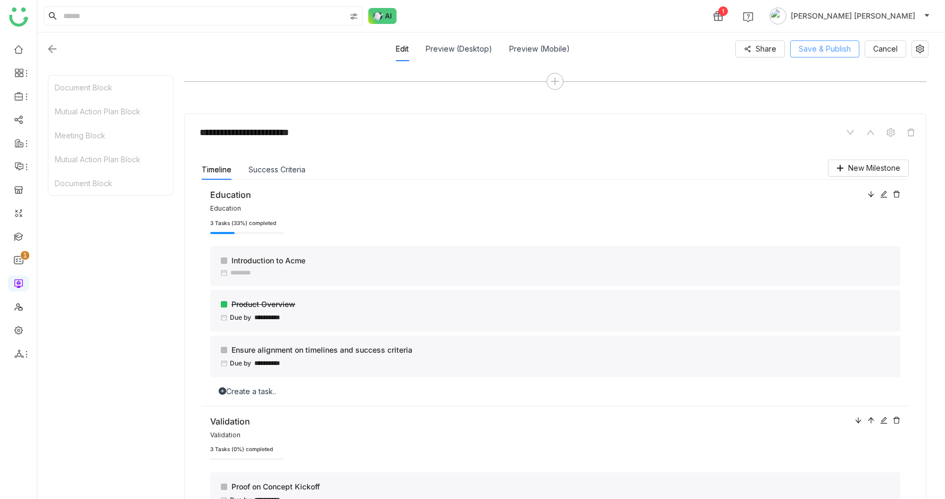
click at [851, 44] on span "Save & Publish" at bounding box center [825, 49] width 52 height 12
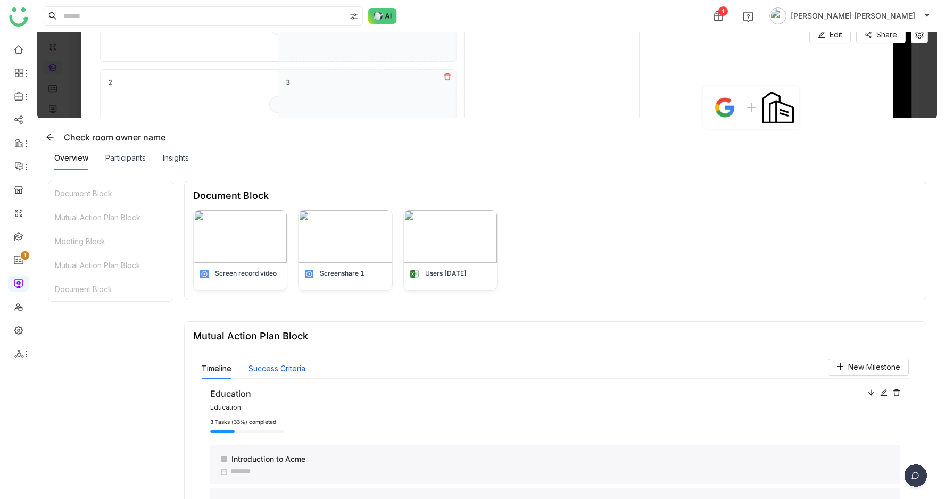
click at [265, 372] on button "Success Criteria" at bounding box center [277, 369] width 57 height 12
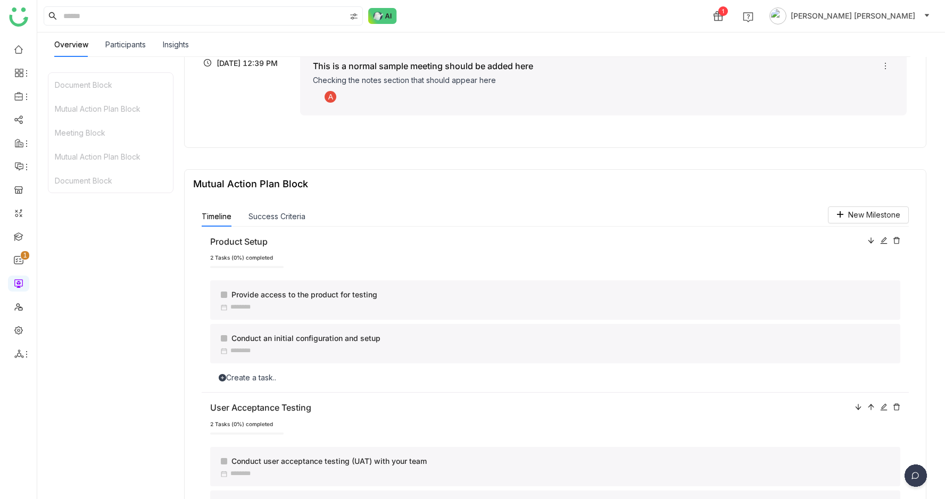
scroll to position [404, 0]
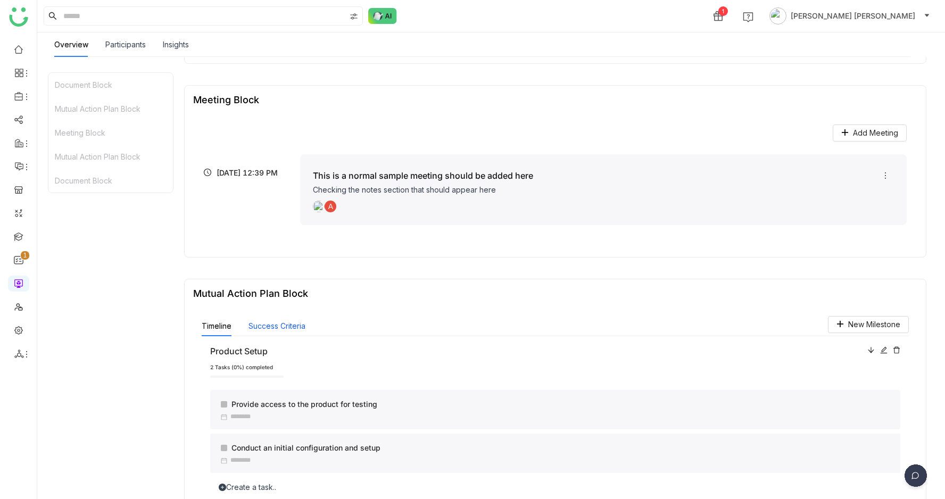
click at [261, 328] on button "Success Criteria" at bounding box center [277, 326] width 57 height 12
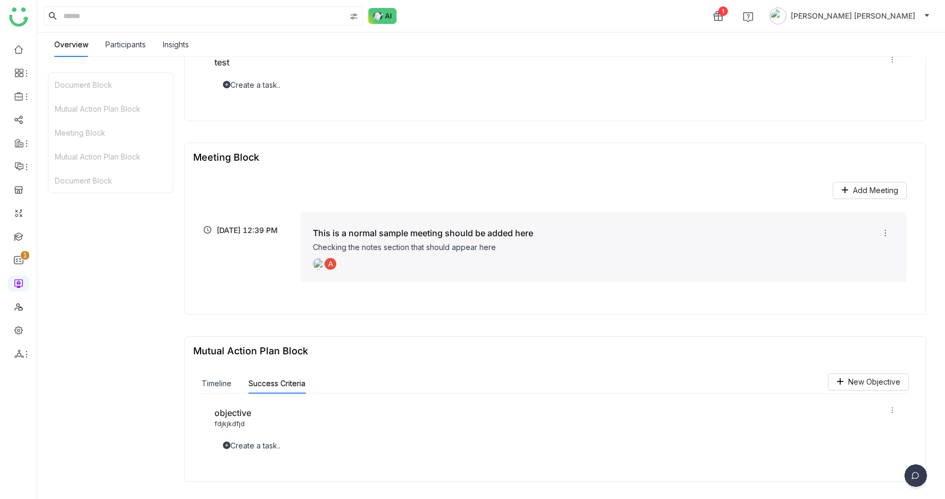
scroll to position [335, 0]
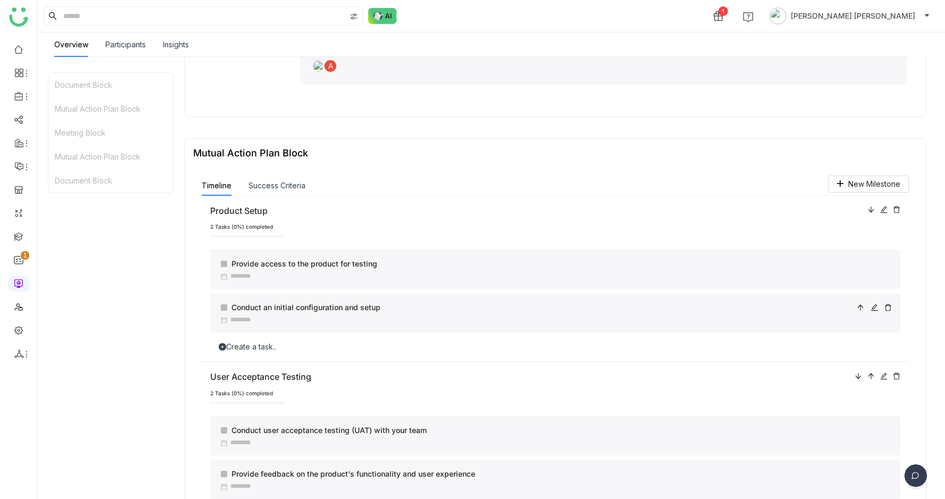
scroll to position [2, 0]
click at [283, 185] on button "Success Criteria" at bounding box center [277, 184] width 57 height 12
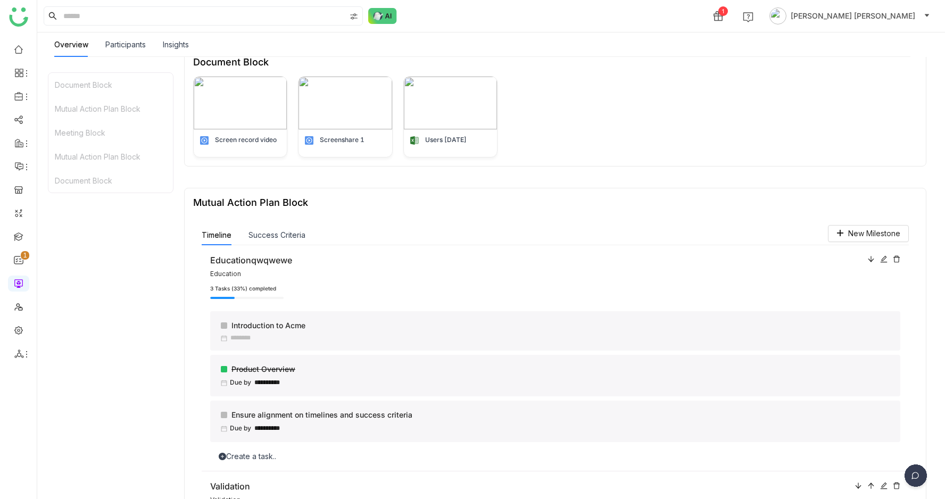
scroll to position [135, 0]
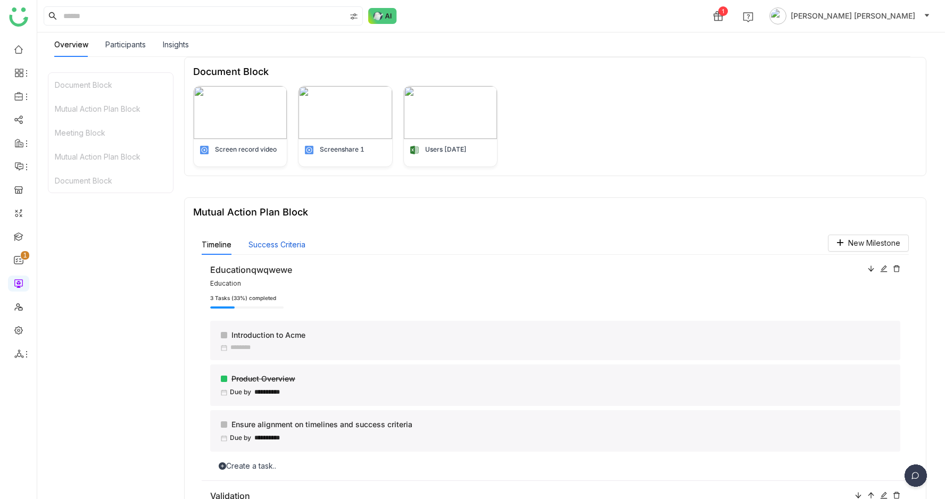
click at [282, 244] on button "Success Criteria" at bounding box center [277, 245] width 57 height 12
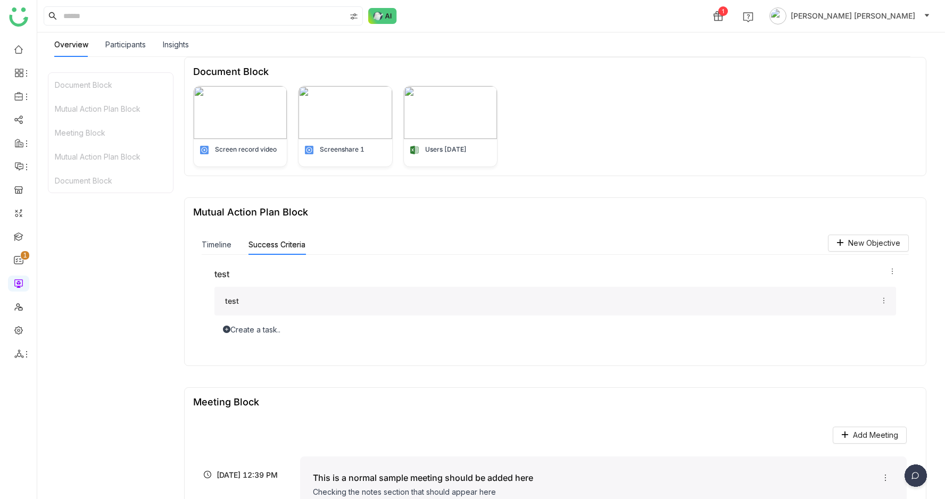
scroll to position [0, 0]
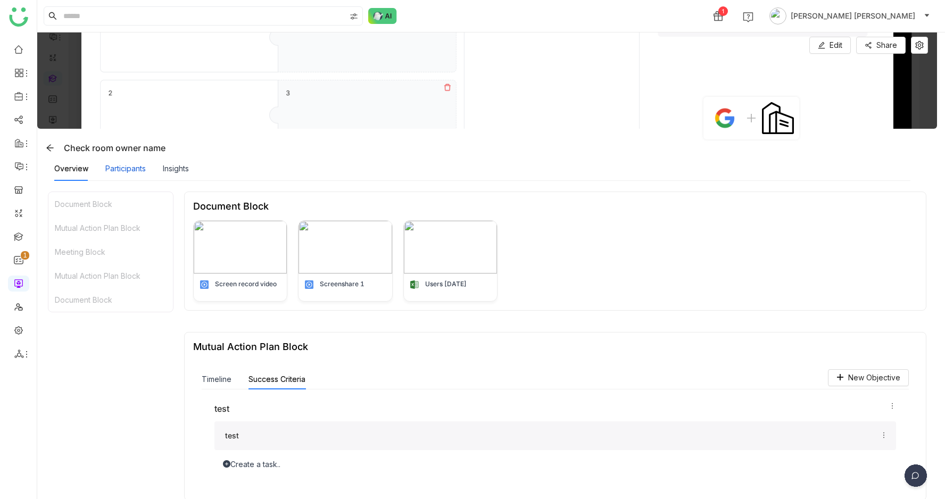
click at [139, 168] on div "Participants" at bounding box center [125, 169] width 40 height 12
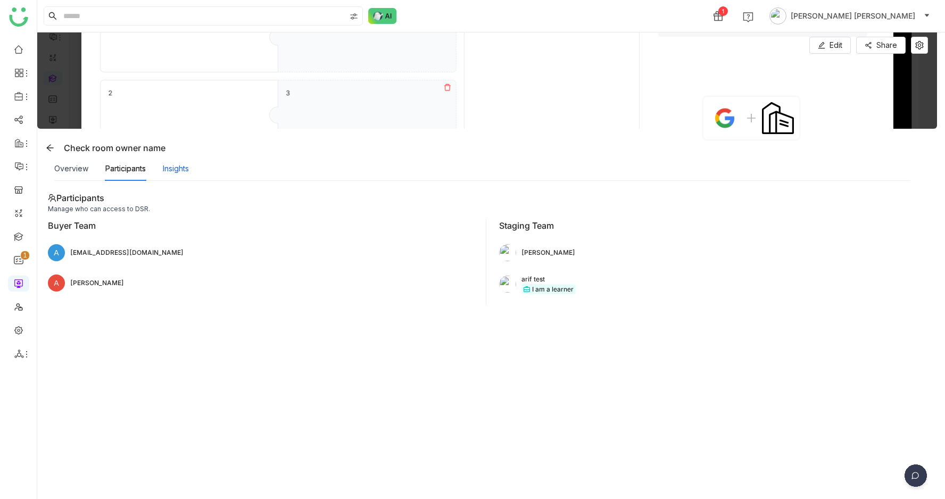
click at [182, 170] on div "Insights" at bounding box center [176, 169] width 26 height 12
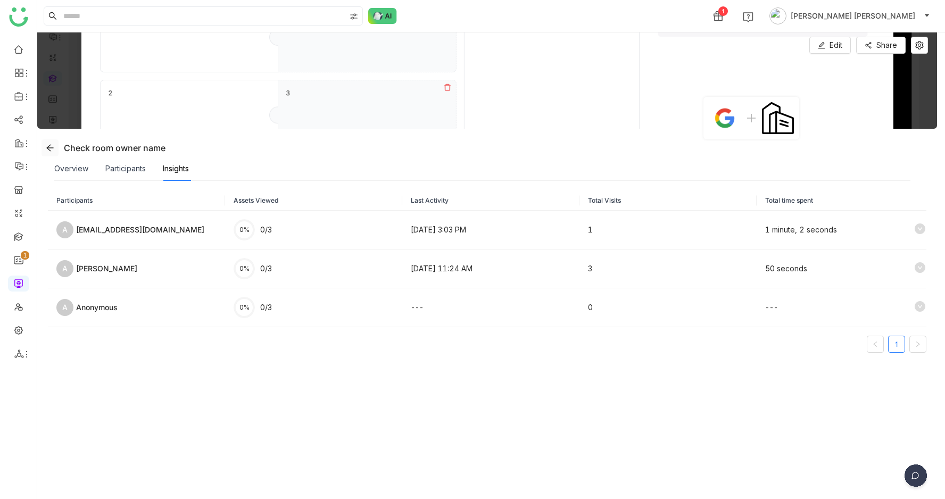
click at [51, 148] on icon at bounding box center [50, 148] width 9 height 9
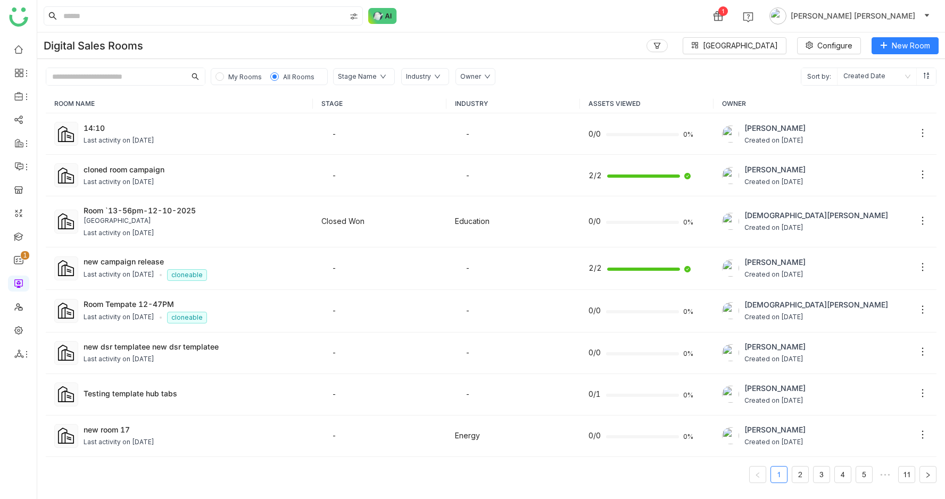
click at [68, 80] on input "text" at bounding box center [115, 76] width 139 height 17
paste input "**********"
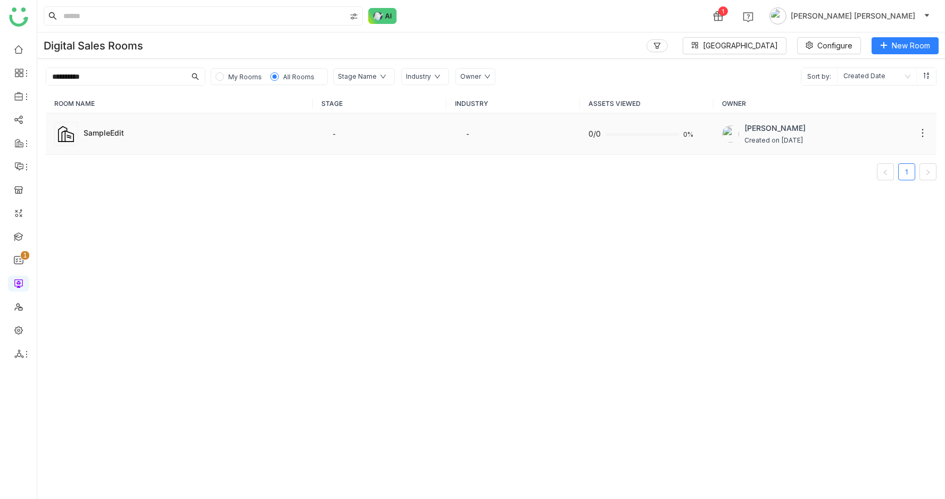
type input "**********"
click at [96, 122] on td "SampleEdit" at bounding box center [179, 134] width 267 height 42
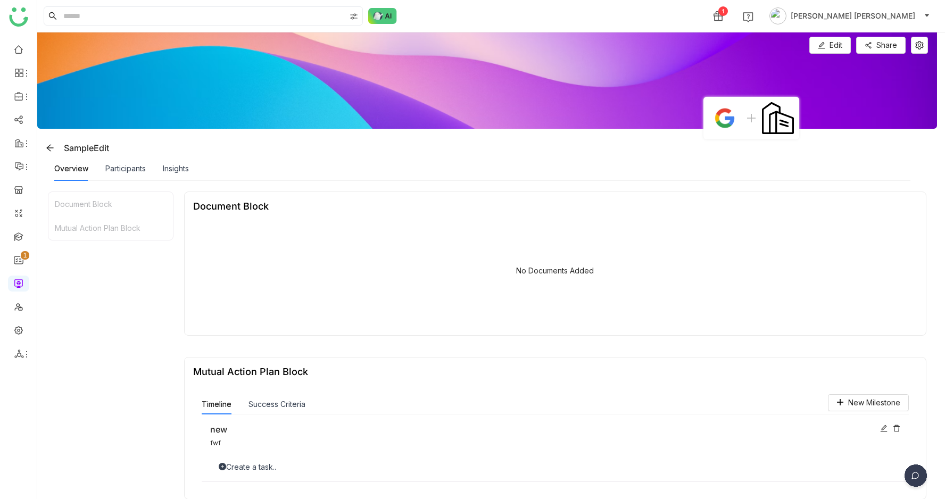
click at [101, 224] on div "Mutual Action Plan Block" at bounding box center [110, 228] width 125 height 24
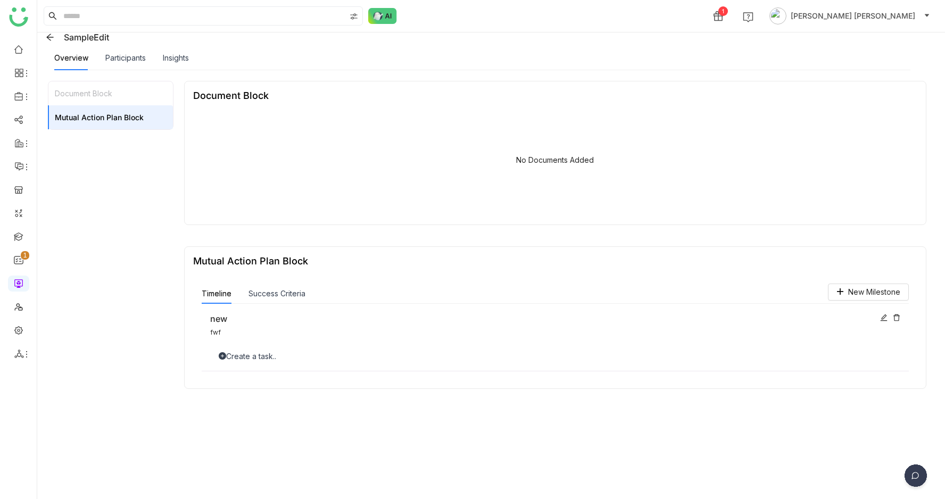
scroll to position [117, 0]
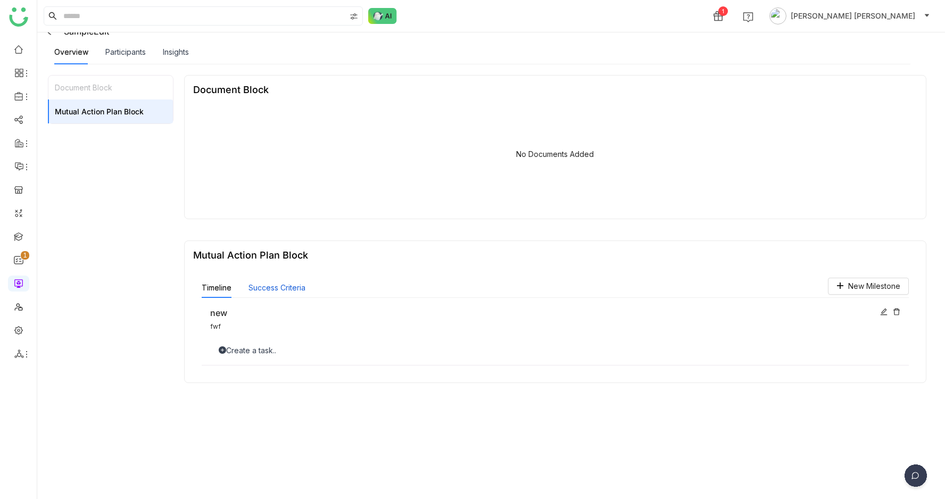
click at [265, 286] on button "Success Criteria" at bounding box center [277, 288] width 57 height 12
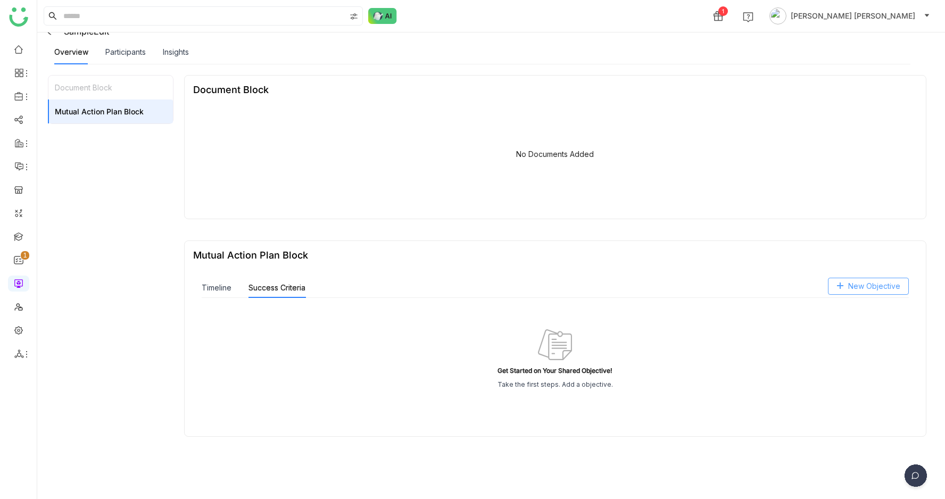
click at [871, 288] on span "New Objective" at bounding box center [874, 286] width 52 height 12
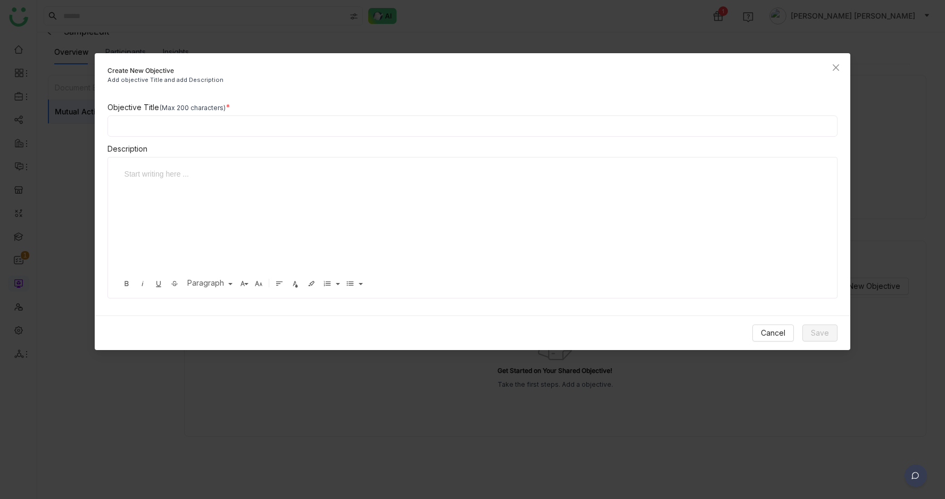
click at [417, 128] on input at bounding box center [473, 125] width 731 height 21
type input "*****"
click at [688, 237] on div at bounding box center [469, 221] width 700 height 106
click at [828, 331] on span "Save" at bounding box center [820, 333] width 18 height 12
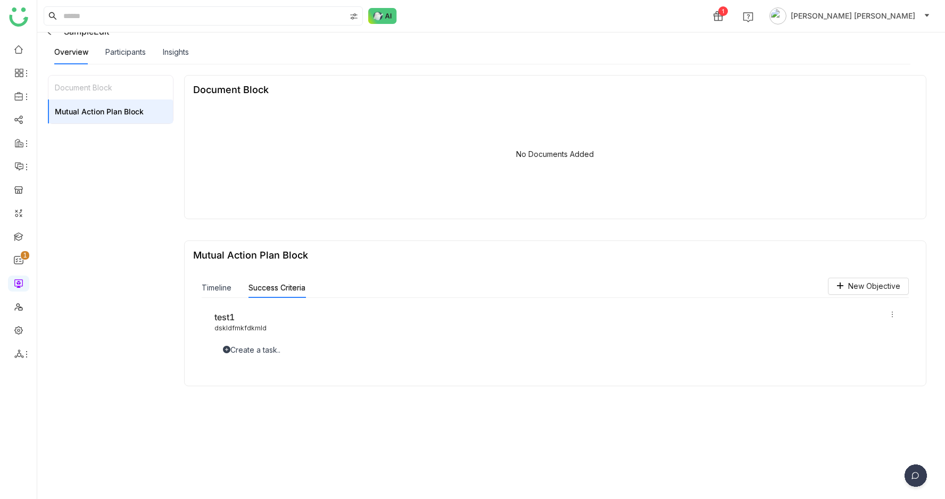
click at [268, 352] on div "Create a task.." at bounding box center [555, 350] width 682 height 12
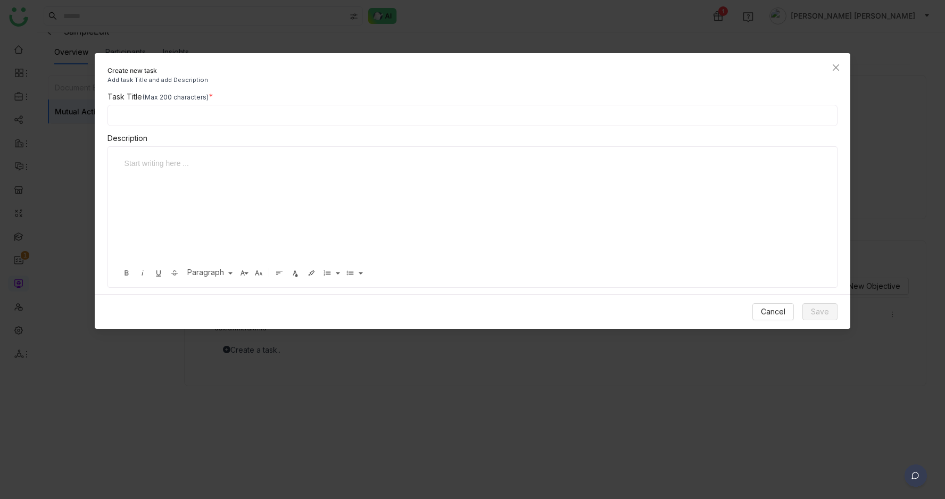
click at [367, 112] on input at bounding box center [473, 115] width 731 height 21
type input "*****"
click at [396, 193] on div at bounding box center [469, 211] width 700 height 106
click at [831, 306] on button "Save" at bounding box center [820, 311] width 35 height 17
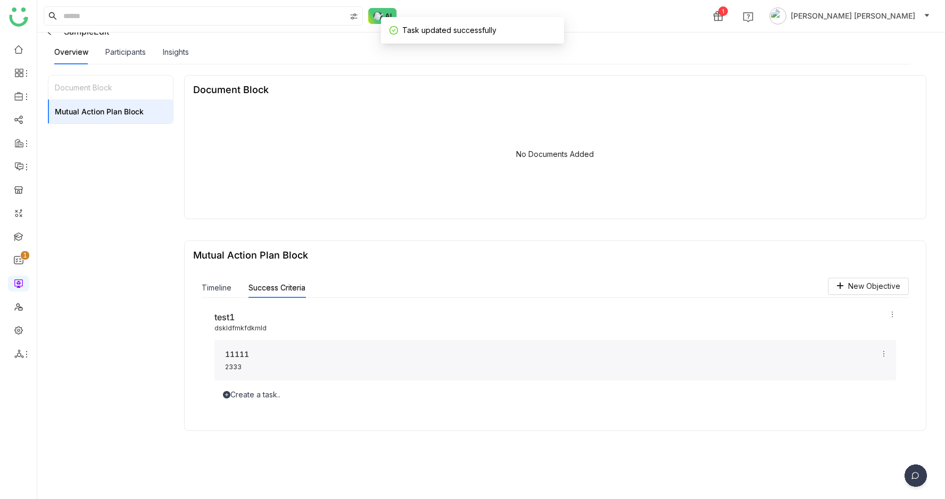
click at [217, 282] on div "Timeline" at bounding box center [217, 288] width 30 height 20
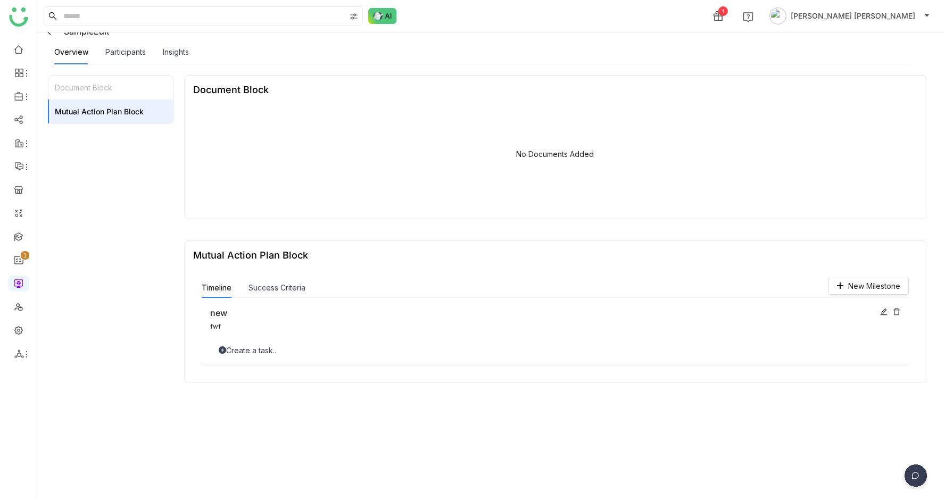
click at [252, 346] on div "Create a task.." at bounding box center [555, 351] width 690 height 12
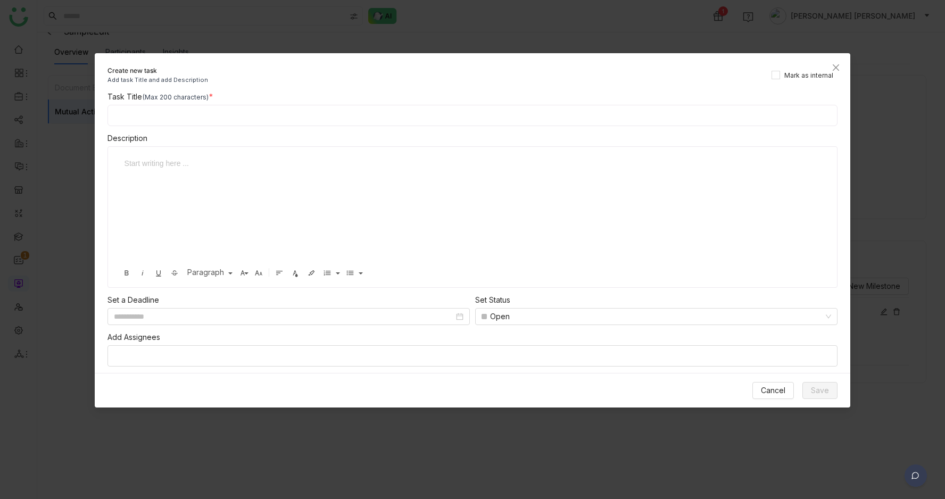
click at [344, 123] on input at bounding box center [473, 115] width 731 height 21
type input "******"
click at [324, 315] on input at bounding box center [284, 317] width 340 height 12
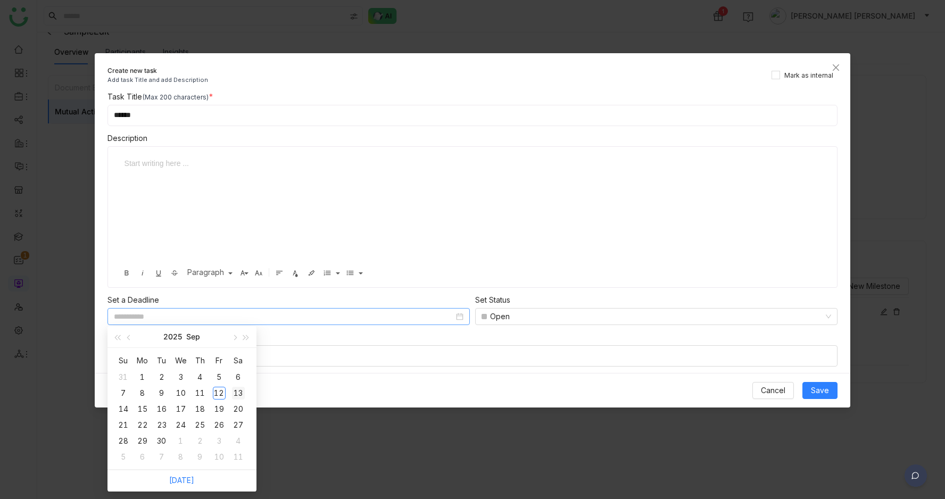
click at [233, 393] on div "13" at bounding box center [238, 393] width 13 height 13
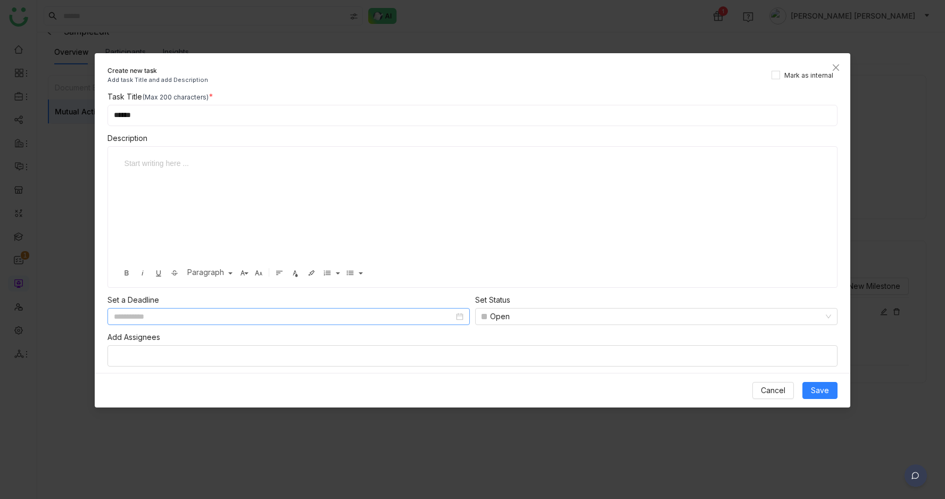
type input "**********"
click at [416, 201] on div at bounding box center [469, 211] width 700 height 106
click at [405, 356] on nz-select-top-control at bounding box center [473, 355] width 731 height 21
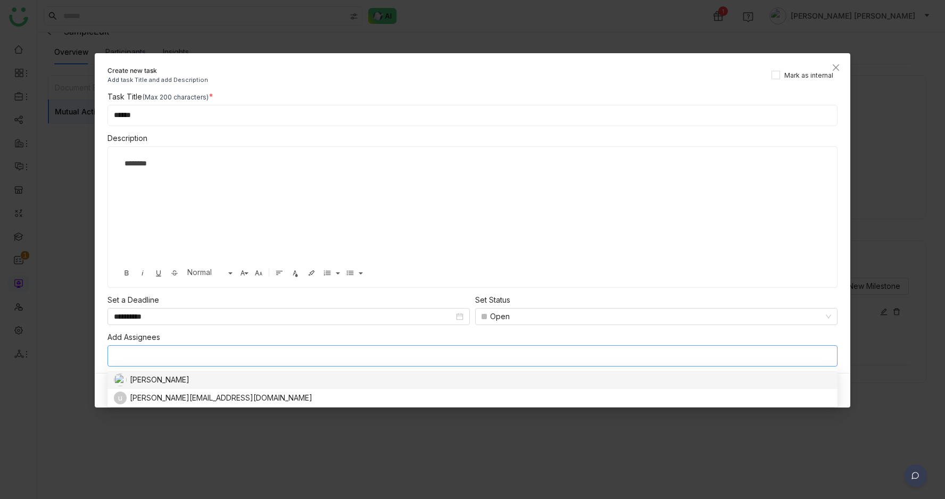
click at [337, 375] on div "Azhar Uddin" at bounding box center [471, 380] width 715 height 13
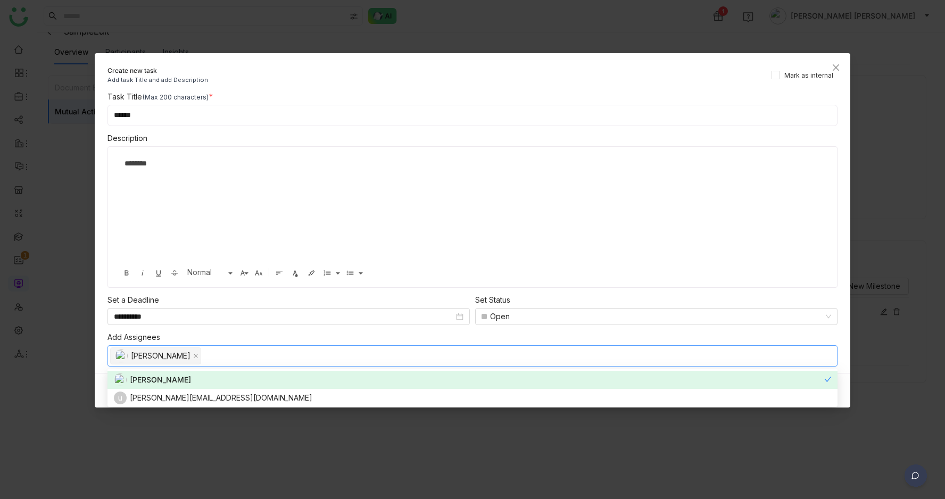
click at [765, 277] on div "******** Start writing here ... Bold Italic Underline Strikethrough Normal Norm…" at bounding box center [473, 217] width 731 height 142
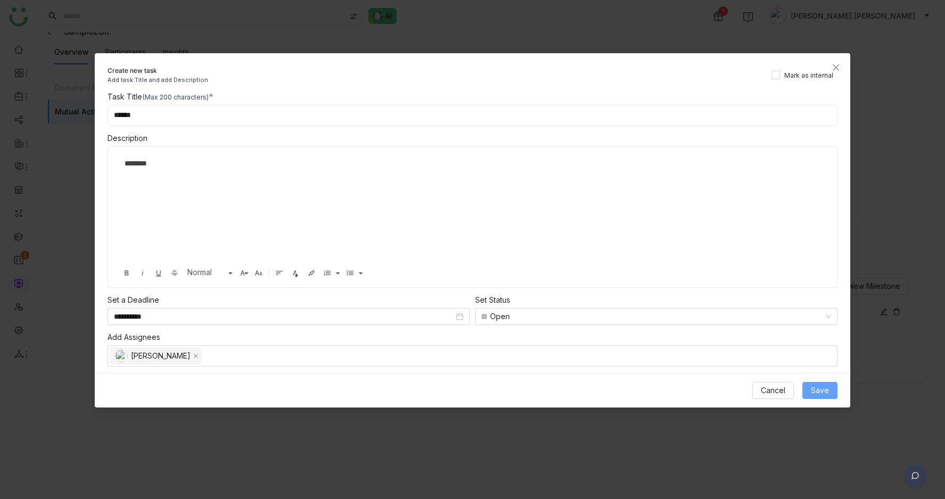
click at [823, 383] on button "Save" at bounding box center [820, 390] width 35 height 17
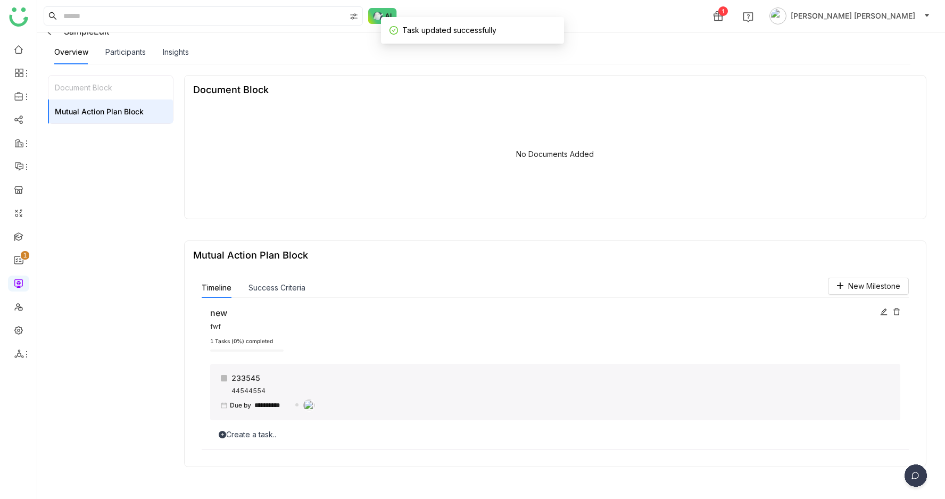
scroll to position [0, 0]
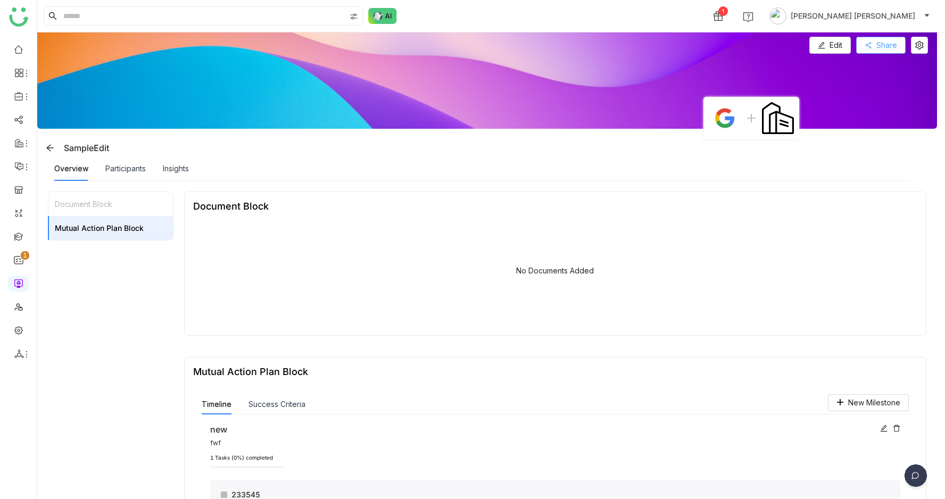
click at [886, 49] on span "Share" at bounding box center [887, 45] width 21 height 12
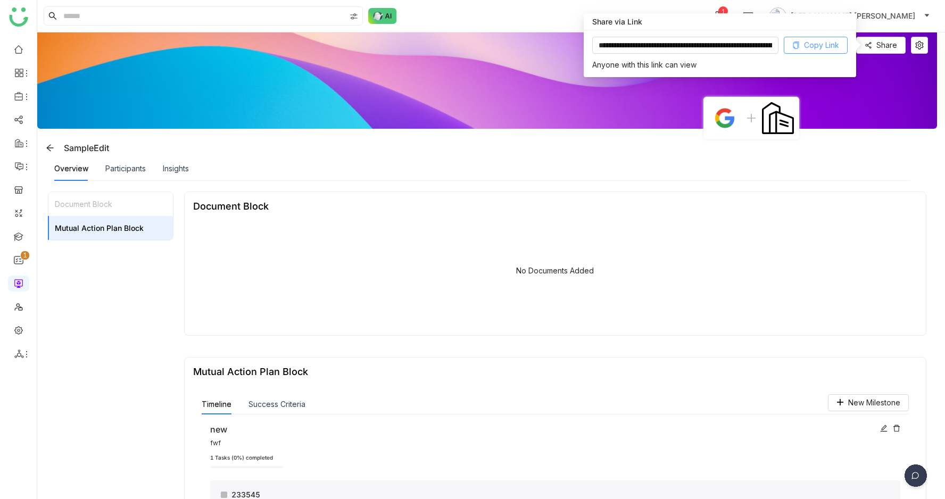
click at [829, 38] on button "Copy Link" at bounding box center [816, 45] width 64 height 17
click at [924, 49] on icon at bounding box center [920, 45] width 8 height 9
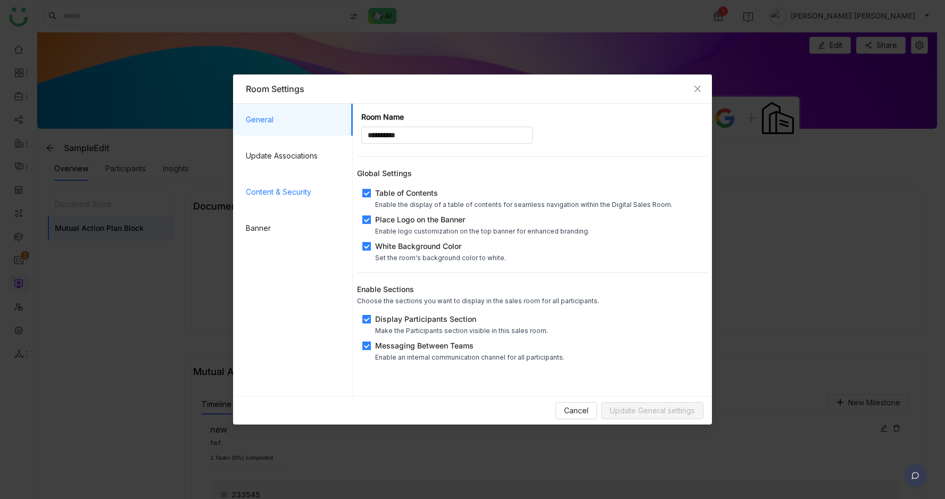
click at [312, 191] on span "Content & Security" at bounding box center [295, 192] width 98 height 32
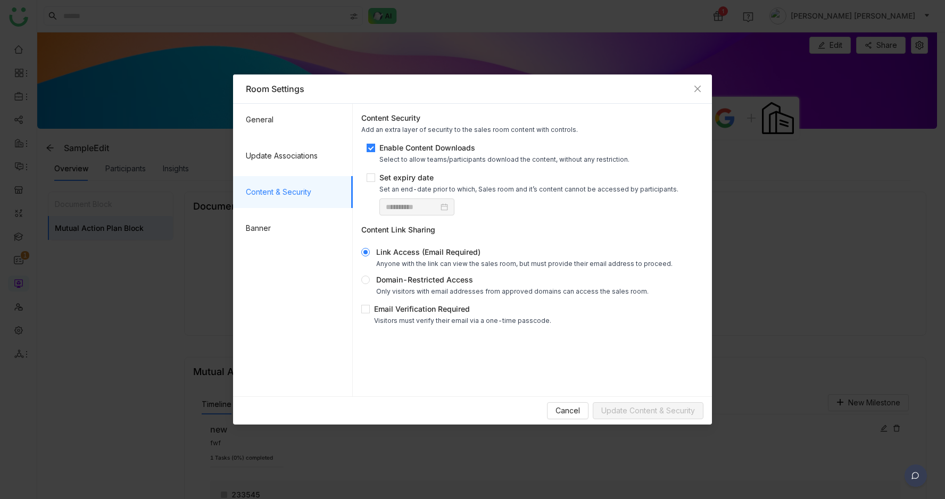
click at [759, 258] on nz-modal-container "**********" at bounding box center [472, 249] width 945 height 499
click at [576, 407] on span "Cancel" at bounding box center [568, 411] width 24 height 12
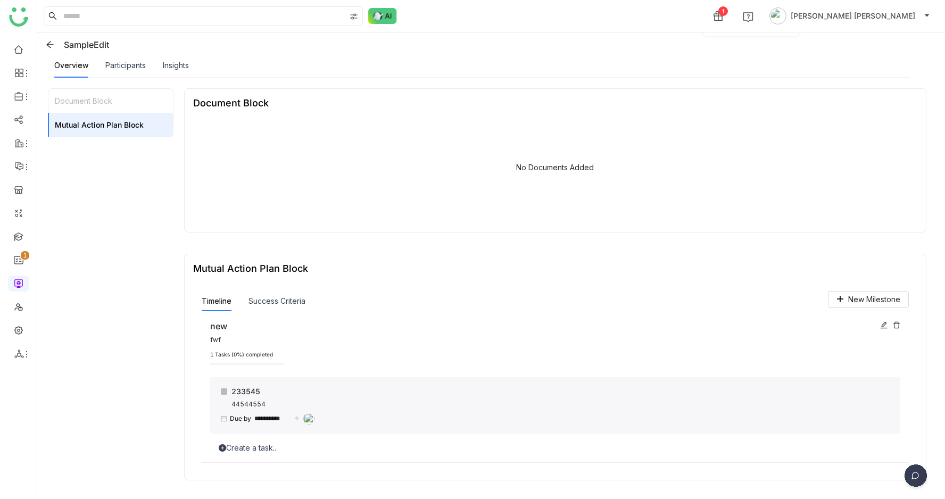
scroll to position [117, 0]
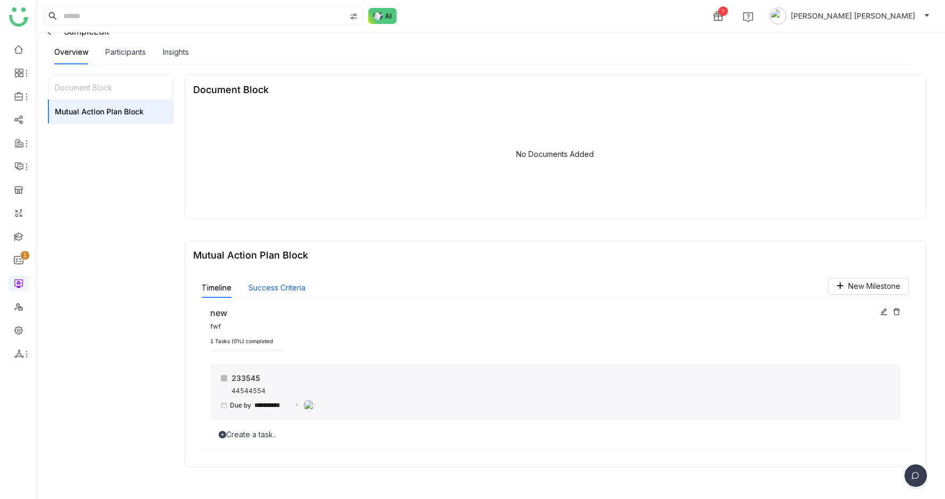
click at [284, 286] on button "Success Criteria" at bounding box center [277, 288] width 57 height 12
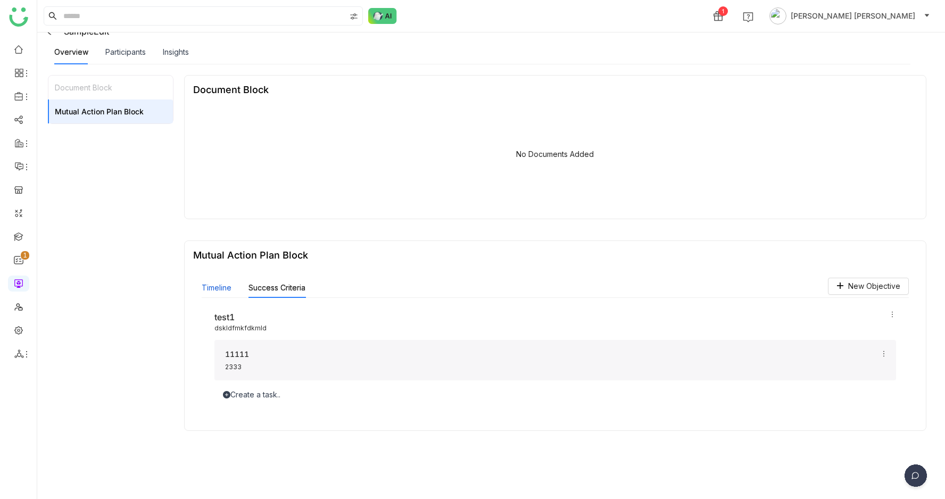
click at [213, 288] on button "Timeline" at bounding box center [217, 288] width 30 height 12
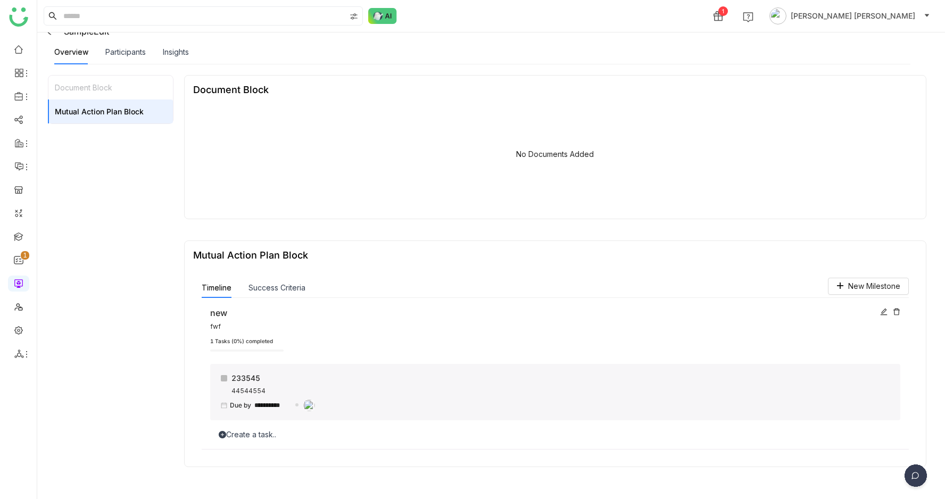
scroll to position [0, 0]
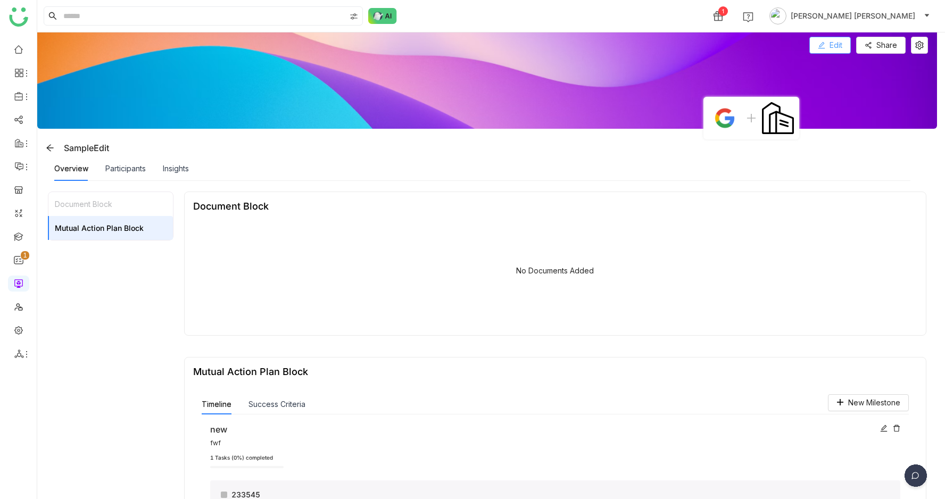
click at [836, 41] on button "Edit" at bounding box center [831, 45] width 42 height 17
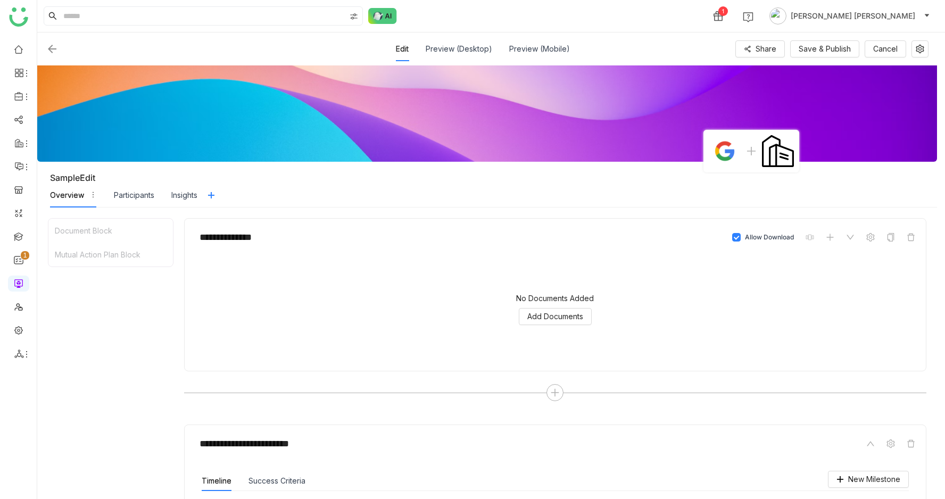
scroll to position [204, 0]
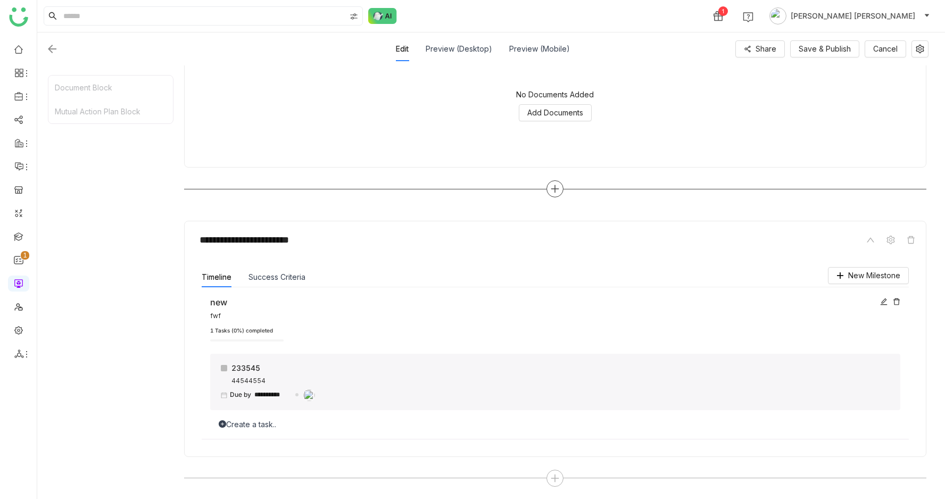
click at [555, 188] on icon at bounding box center [555, 189] width 10 height 10
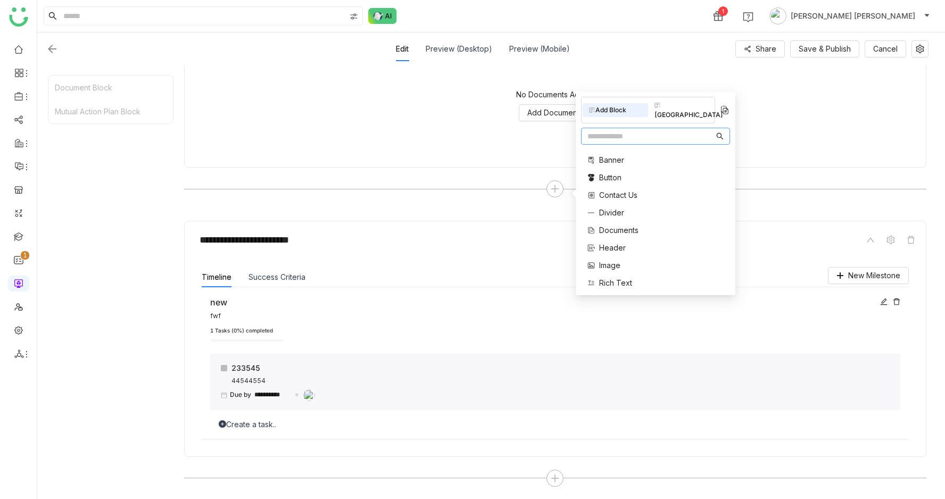
scroll to position [214, 0]
click at [615, 220] on span "Mutual Action Plan" at bounding box center [631, 225] width 64 height 11
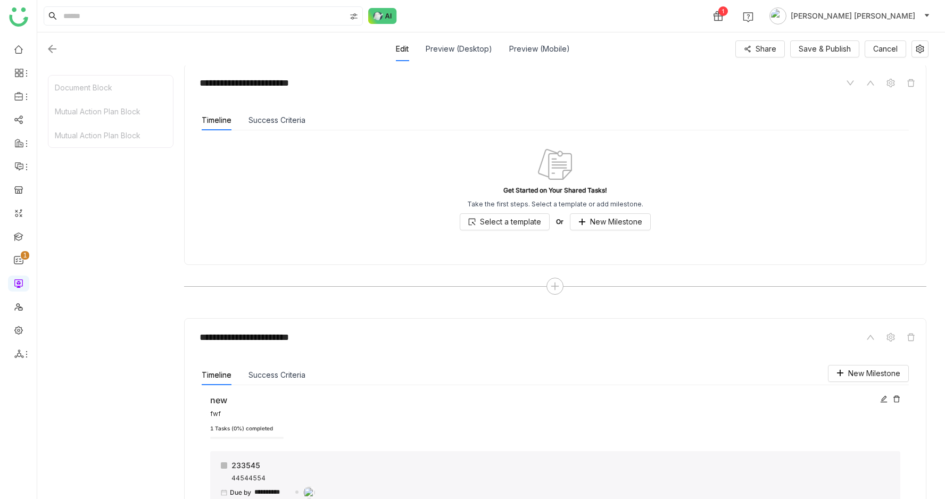
scroll to position [363, 0]
click at [827, 42] on button "Save & Publish" at bounding box center [824, 48] width 69 height 17
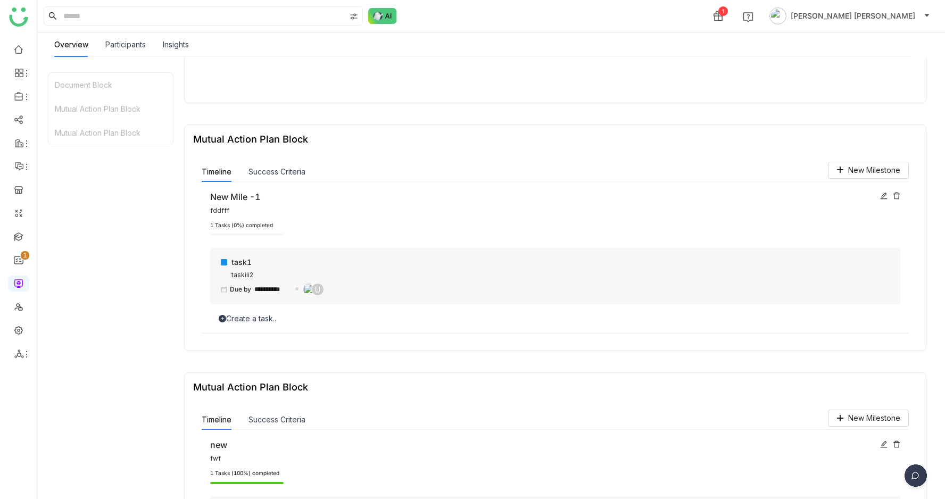
scroll to position [269, 0]
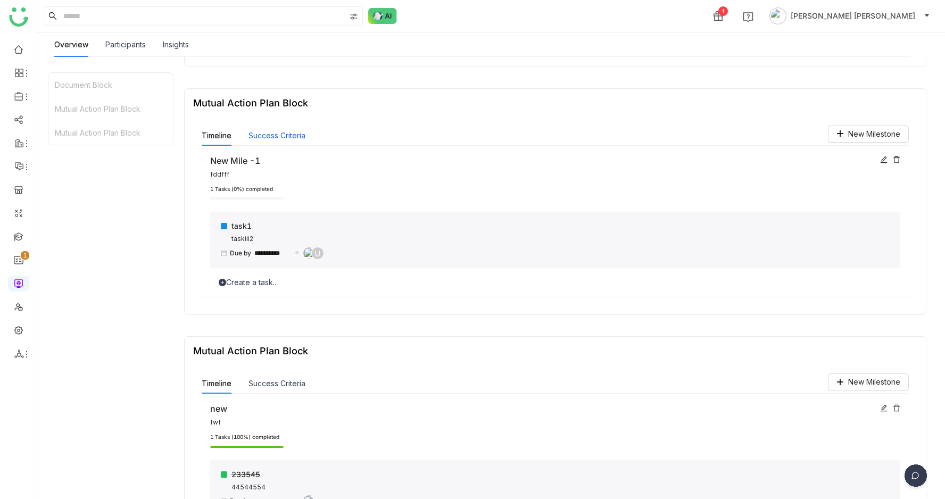
click at [283, 134] on button "Success Criteria" at bounding box center [277, 136] width 57 height 12
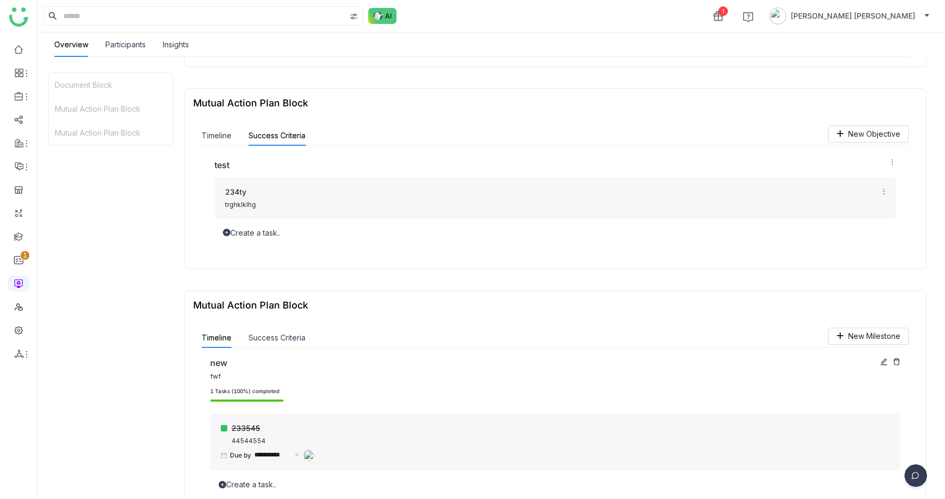
scroll to position [299, 0]
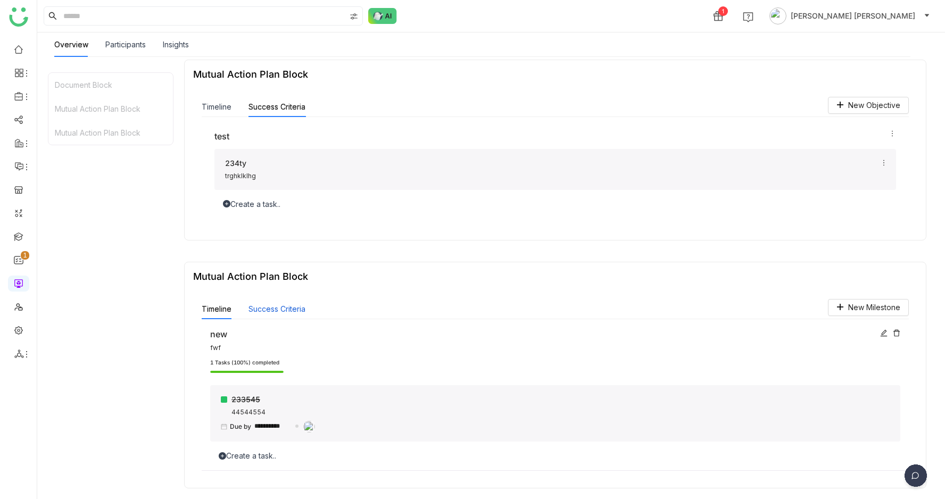
click at [271, 306] on button "Success Criteria" at bounding box center [277, 309] width 57 height 12
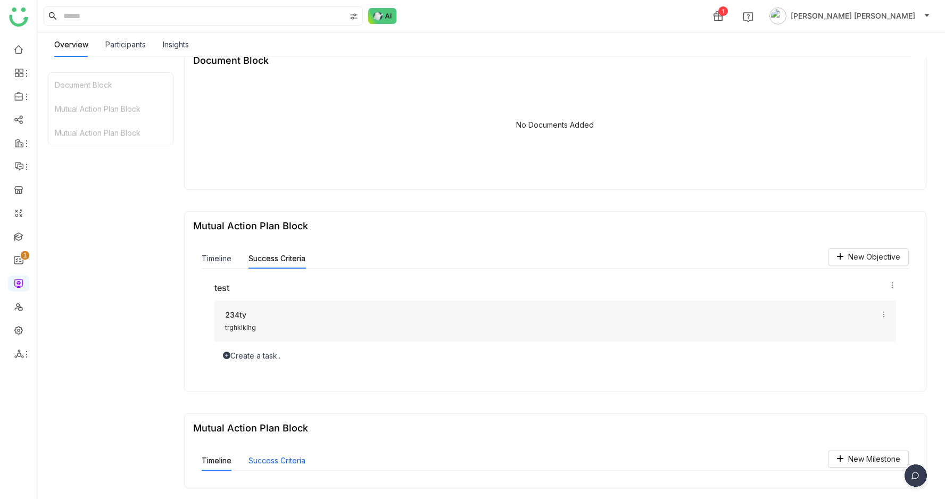
scroll to position [263, 0]
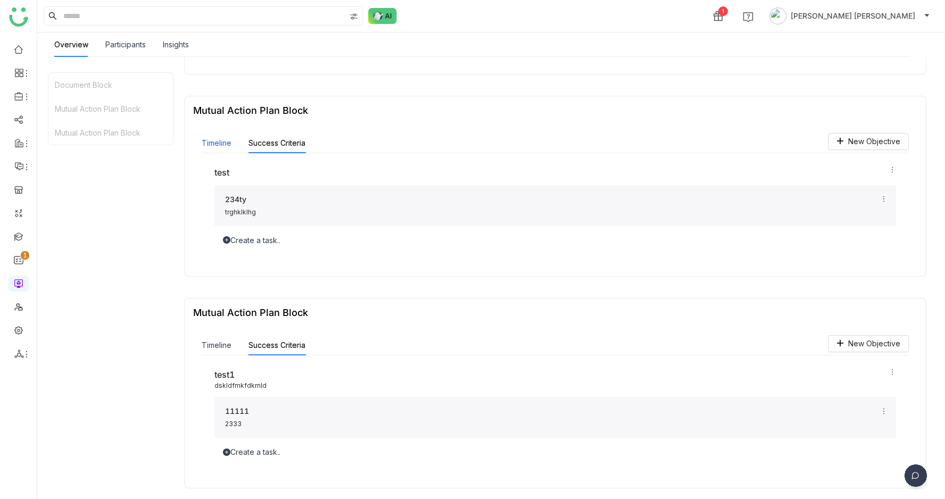
click at [215, 145] on button "Timeline" at bounding box center [217, 143] width 30 height 12
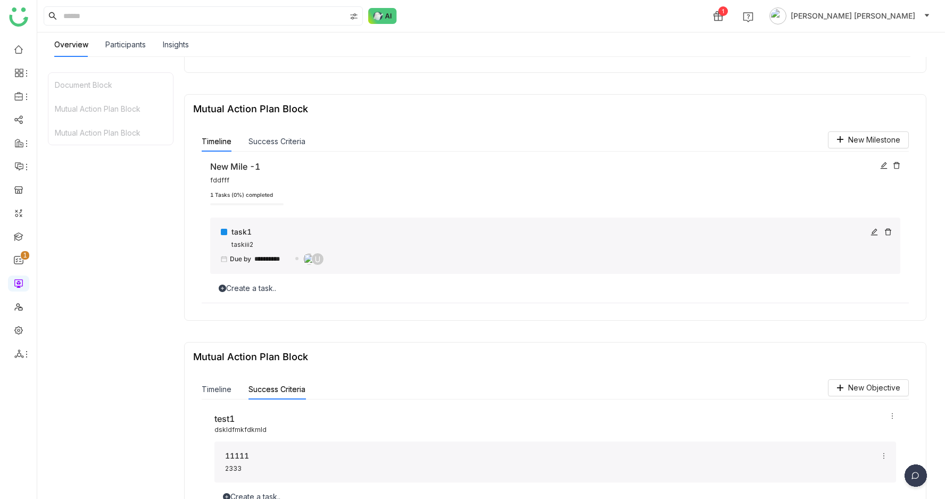
scroll to position [309, 0]
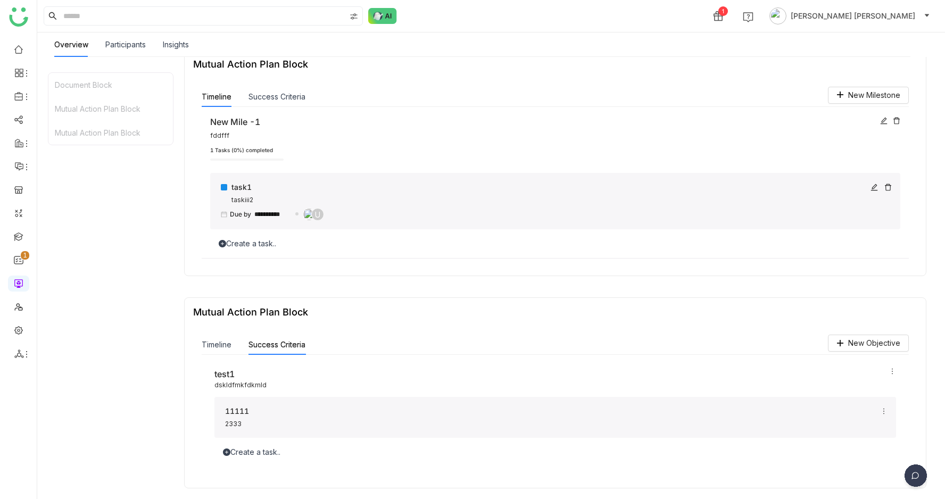
click at [225, 184] on div at bounding box center [224, 187] width 6 height 6
click at [232, 240] on div "Completed" at bounding box center [224, 244] width 94 height 18
click at [888, 118] on icon at bounding box center [883, 120] width 7 height 7
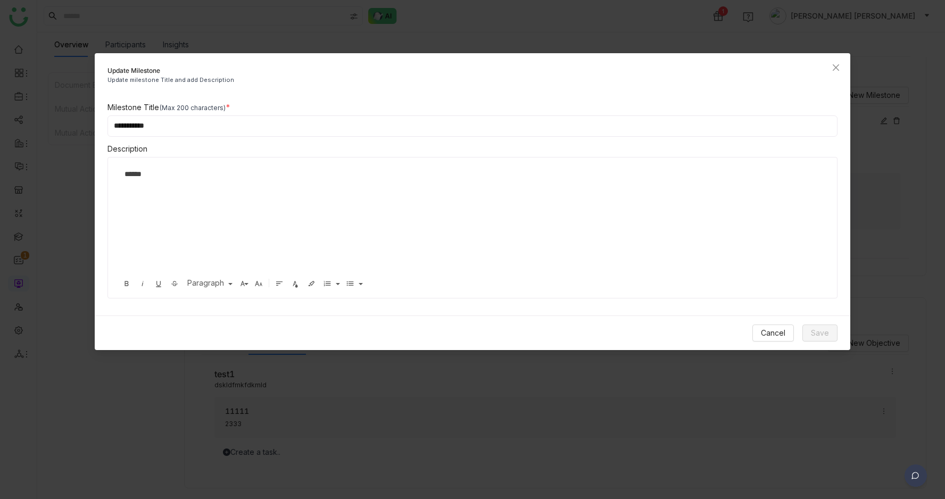
click at [145, 129] on input "**********" at bounding box center [473, 125] width 731 height 21
type input "**********"
click at [816, 329] on span "Save" at bounding box center [820, 333] width 18 height 12
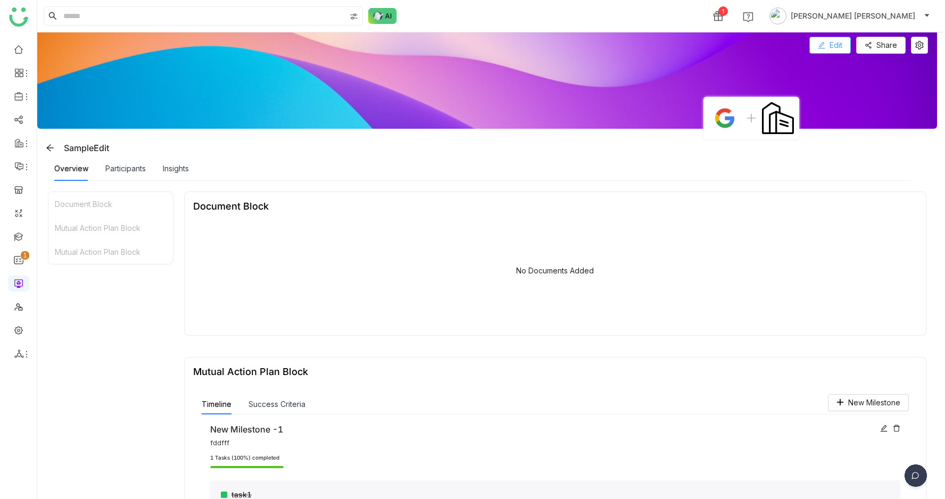
click at [843, 47] on span "Edit" at bounding box center [836, 45] width 13 height 12
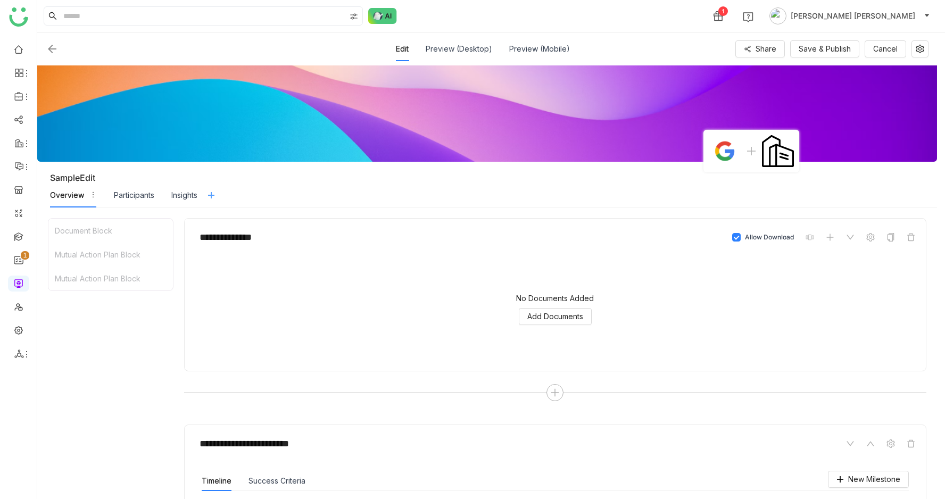
click at [214, 196] on icon at bounding box center [211, 195] width 9 height 9
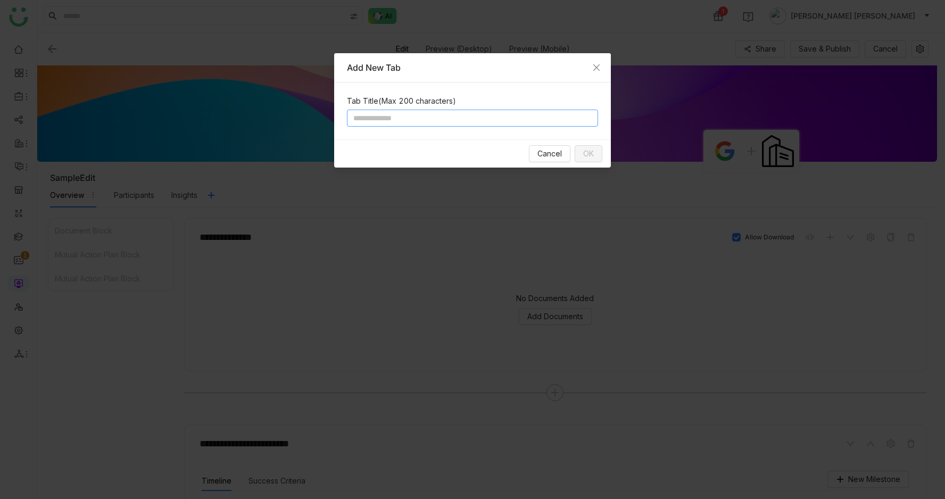
click at [428, 123] on input at bounding box center [472, 118] width 251 height 17
type input "*****"
click at [594, 152] on button "OK" at bounding box center [589, 153] width 28 height 17
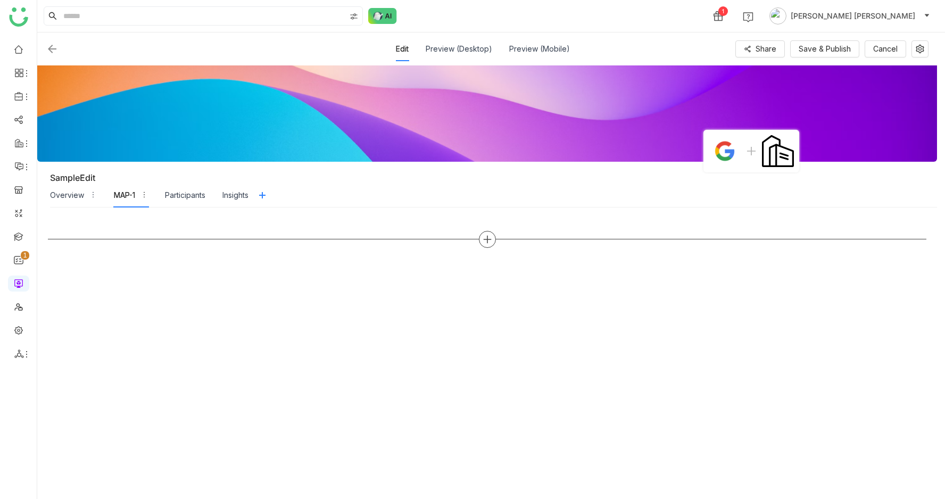
click at [492, 243] on icon at bounding box center [488, 240] width 10 height 10
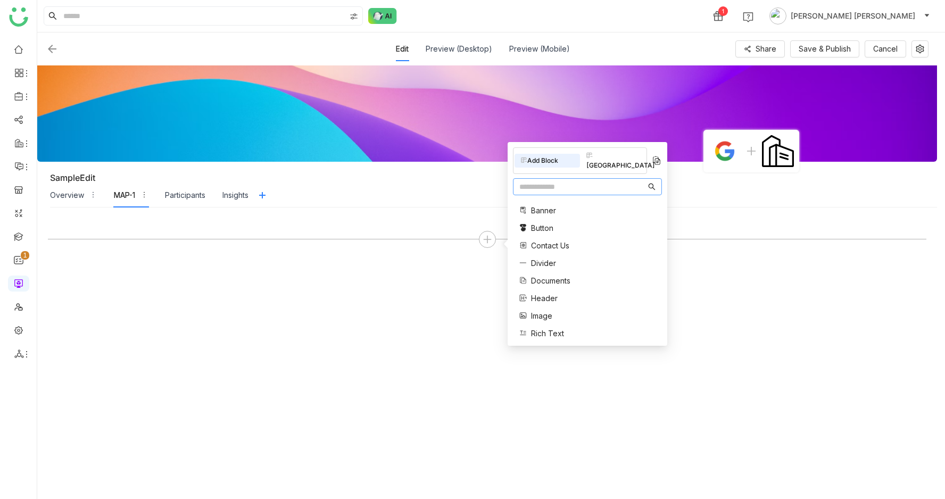
scroll to position [214, 0]
click at [558, 271] on span "Mutual Action Plan" at bounding box center [563, 276] width 64 height 11
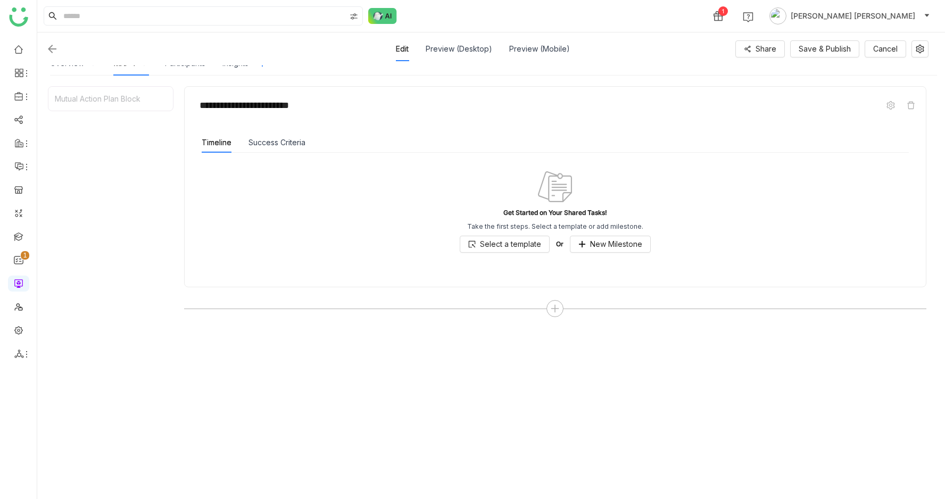
scroll to position [143, 0]
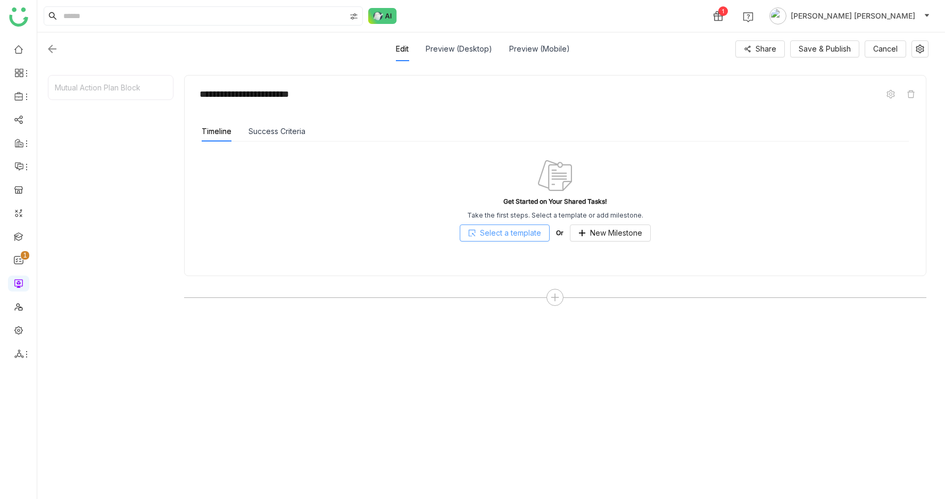
click at [533, 234] on span "Select a template" at bounding box center [510, 233] width 61 height 12
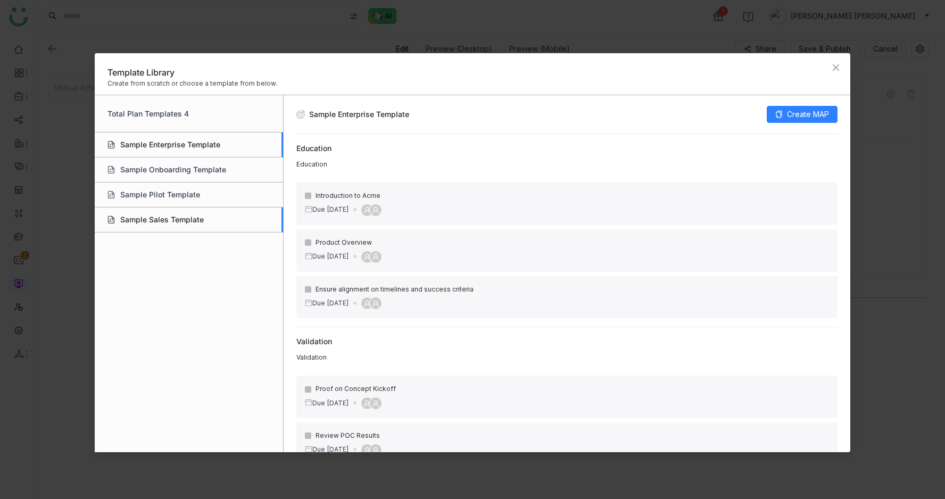
click at [212, 225] on div "Sample Sales Template" at bounding box center [189, 220] width 188 height 25
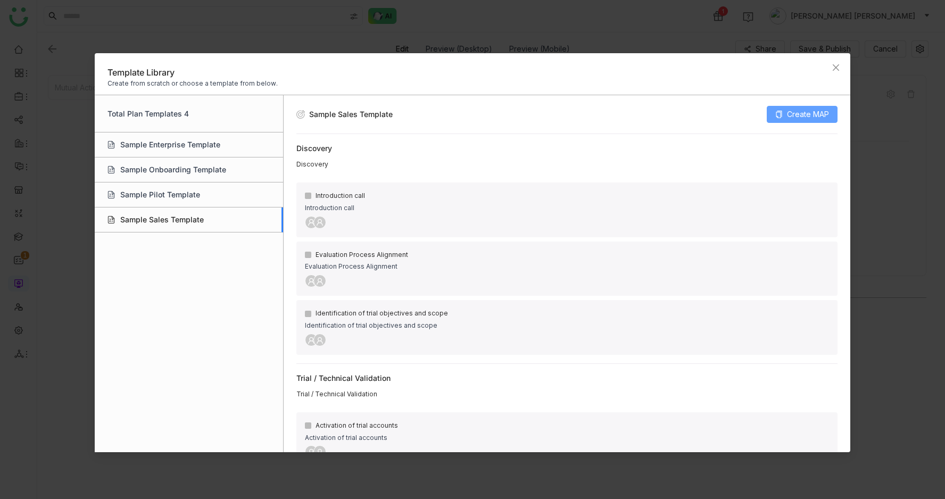
click at [797, 112] on span "Create MAP" at bounding box center [808, 115] width 42 height 12
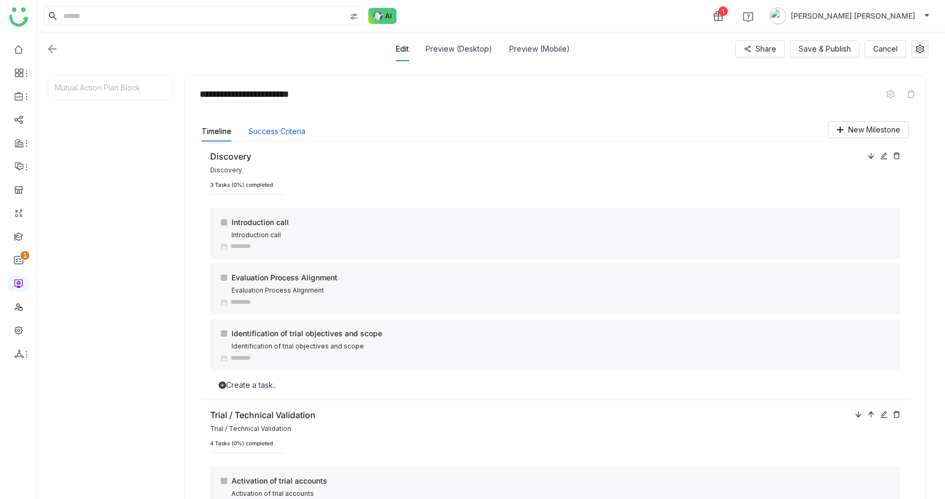
click at [284, 134] on button "Success Criteria" at bounding box center [277, 132] width 57 height 12
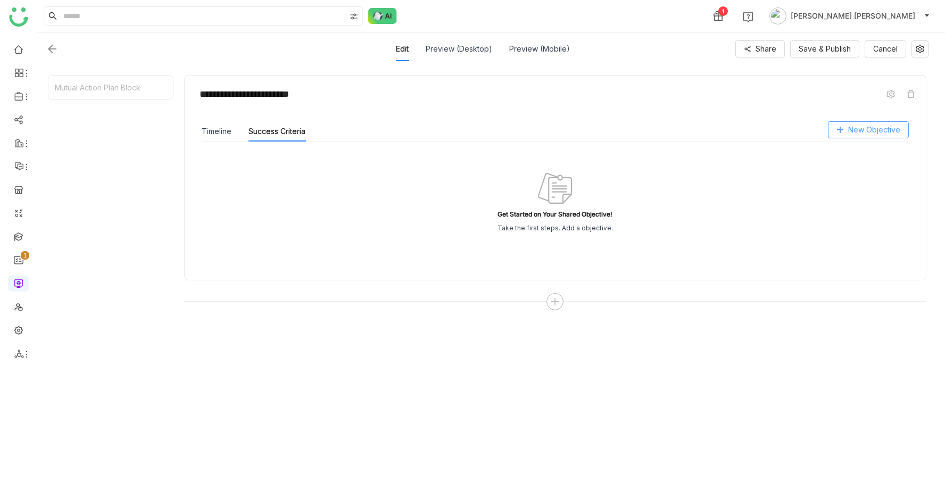
click at [882, 130] on span "New Objective" at bounding box center [874, 130] width 52 height 12
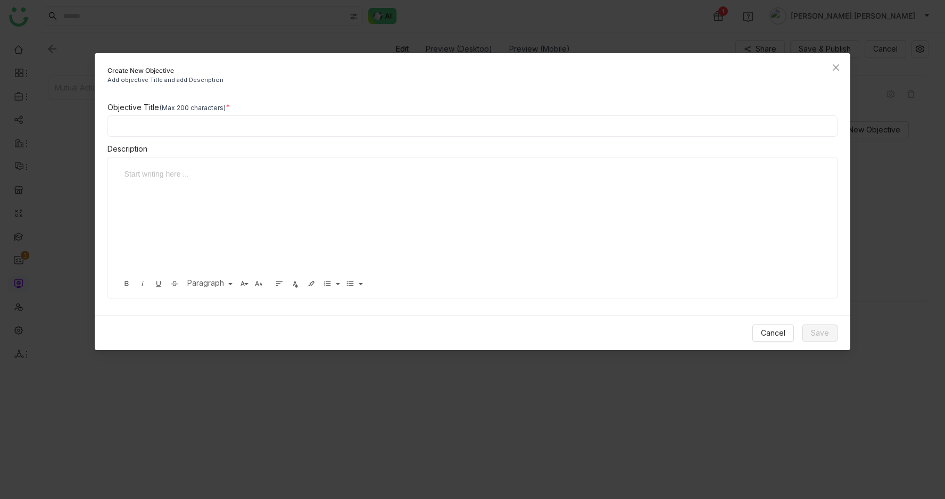
click at [477, 132] on input at bounding box center [473, 125] width 731 height 21
paste input "**********"
type input "**********"
type input "*****"
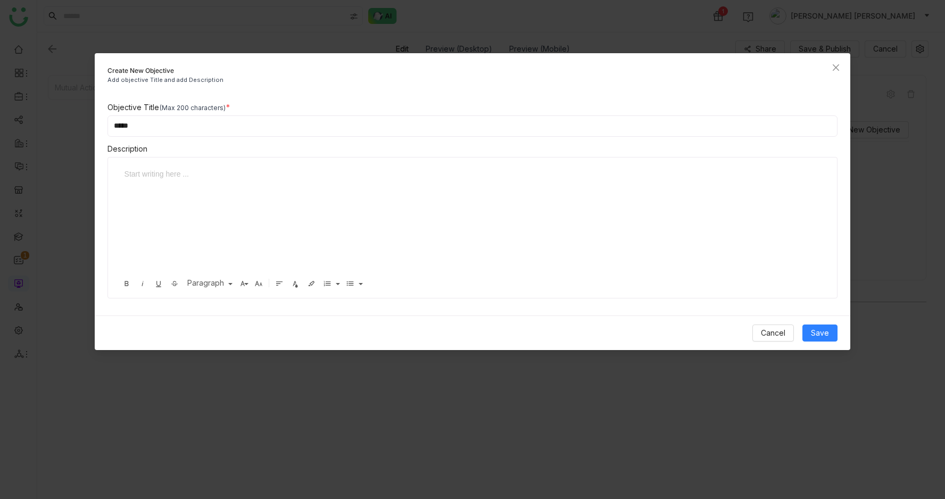
click at [371, 225] on div at bounding box center [469, 221] width 700 height 106
click at [226, 122] on input "*****" at bounding box center [473, 125] width 731 height 21
type input "*****"
click at [814, 337] on span "Save" at bounding box center [820, 333] width 18 height 12
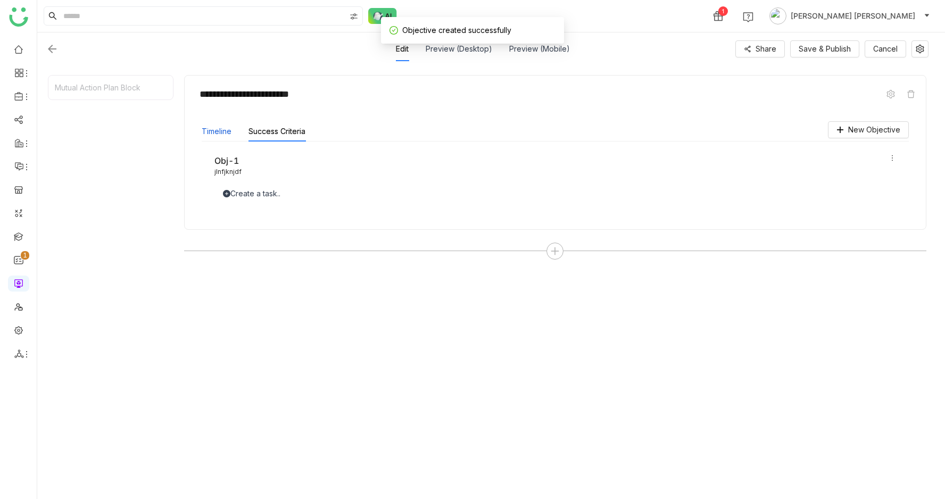
click at [225, 131] on button "Timeline" at bounding box center [217, 132] width 30 height 12
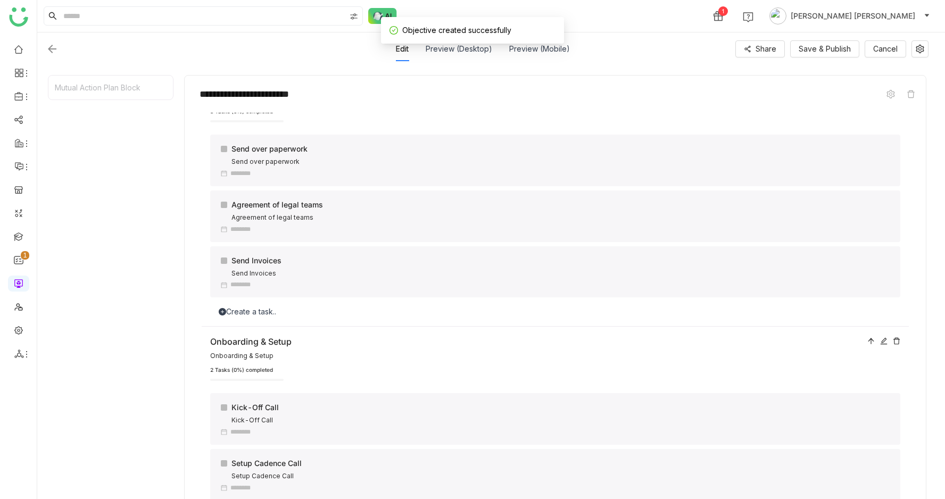
scroll to position [0, 0]
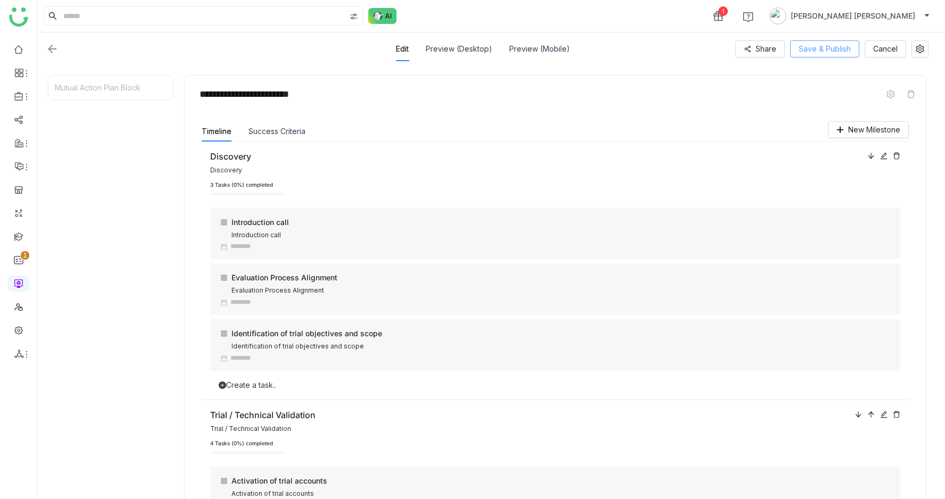
click at [838, 51] on span "Save & Publish" at bounding box center [825, 49] width 52 height 12
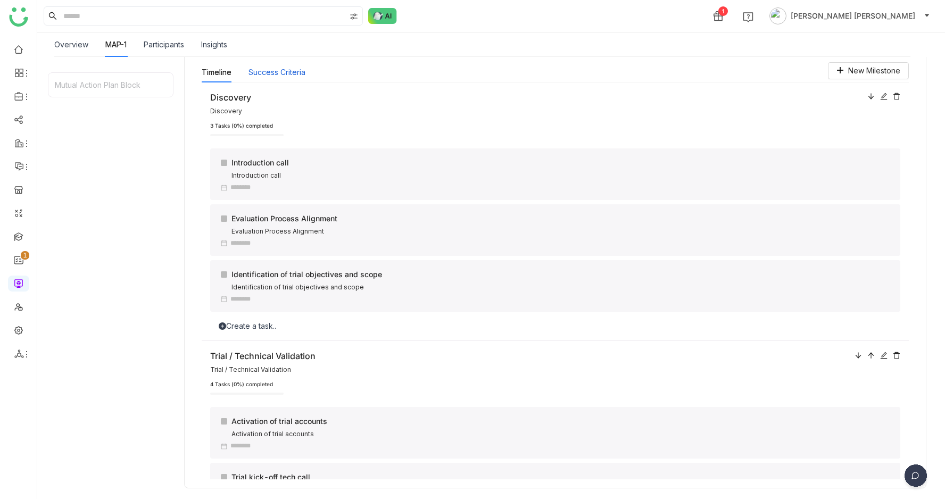
click at [263, 70] on button "Success Criteria" at bounding box center [277, 73] width 57 height 12
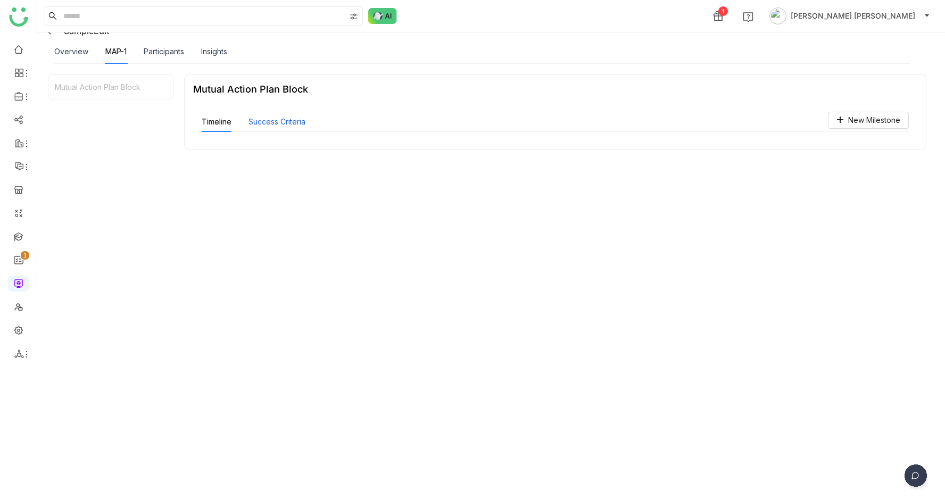
scroll to position [117, 0]
click at [67, 51] on div "Overview" at bounding box center [71, 52] width 34 height 12
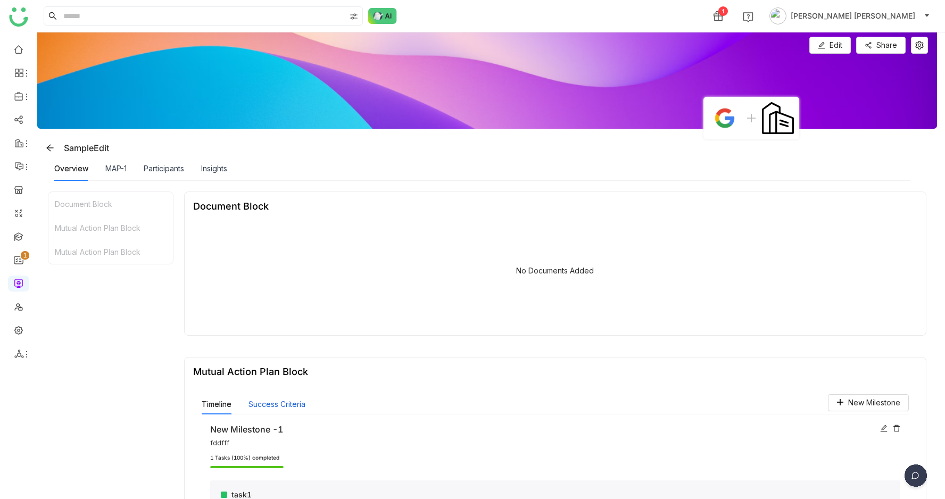
click at [276, 402] on button "Success Criteria" at bounding box center [277, 405] width 57 height 12
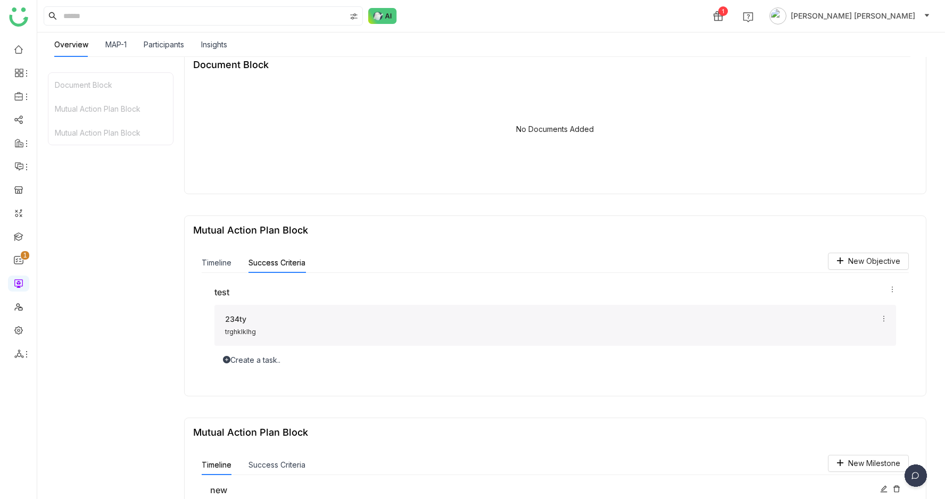
scroll to position [299, 0]
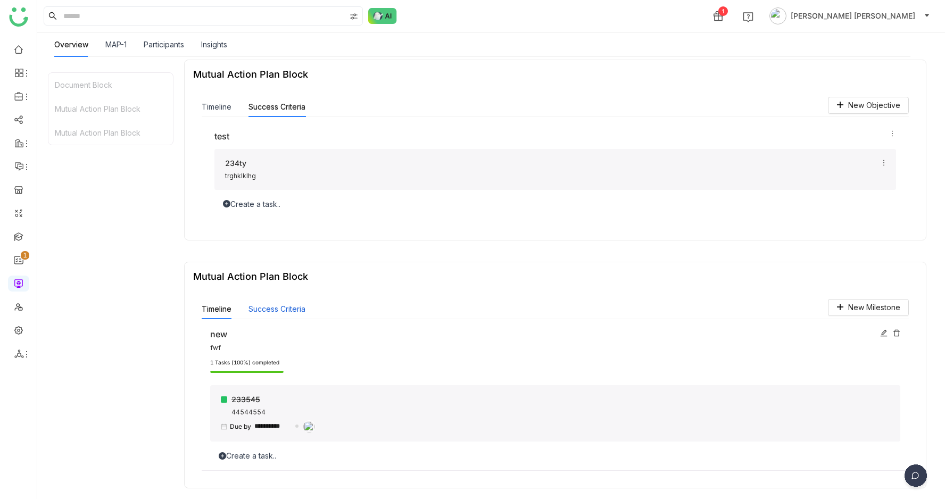
click at [280, 310] on button "Success Criteria" at bounding box center [277, 309] width 57 height 12
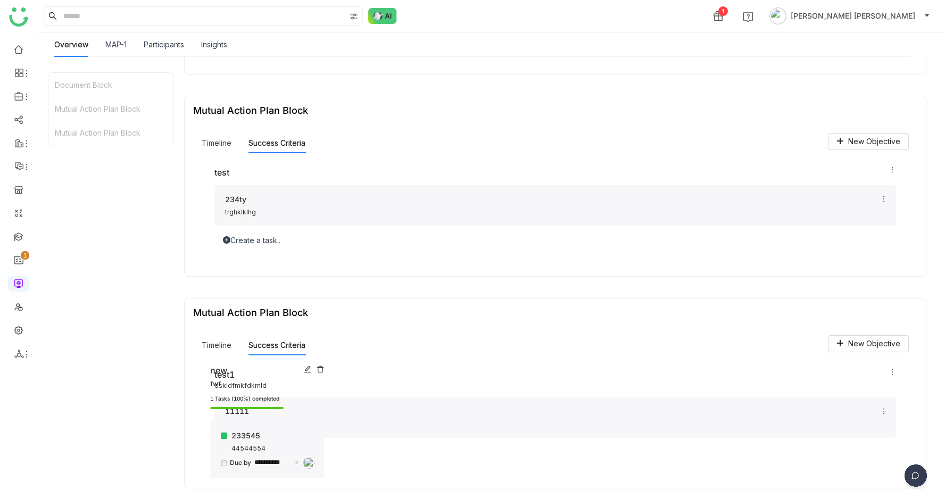
scroll to position [0, 0]
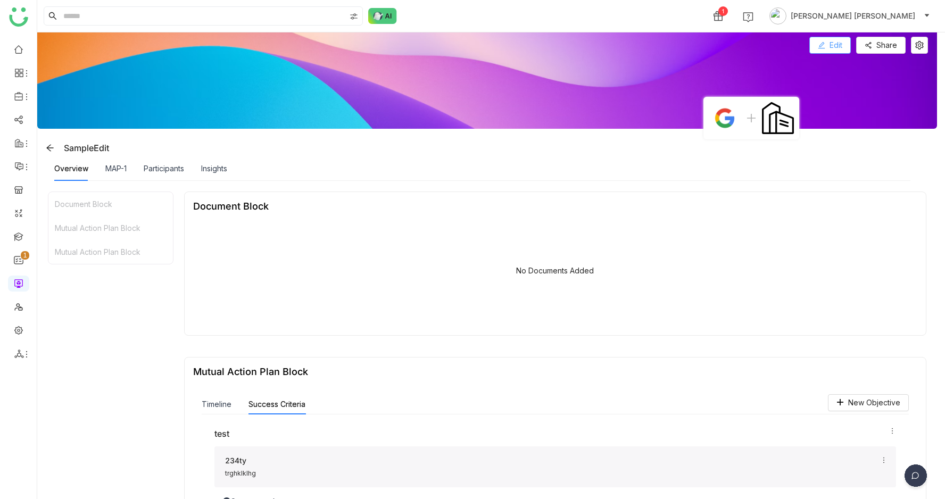
click at [839, 39] on span "Edit" at bounding box center [836, 45] width 13 height 12
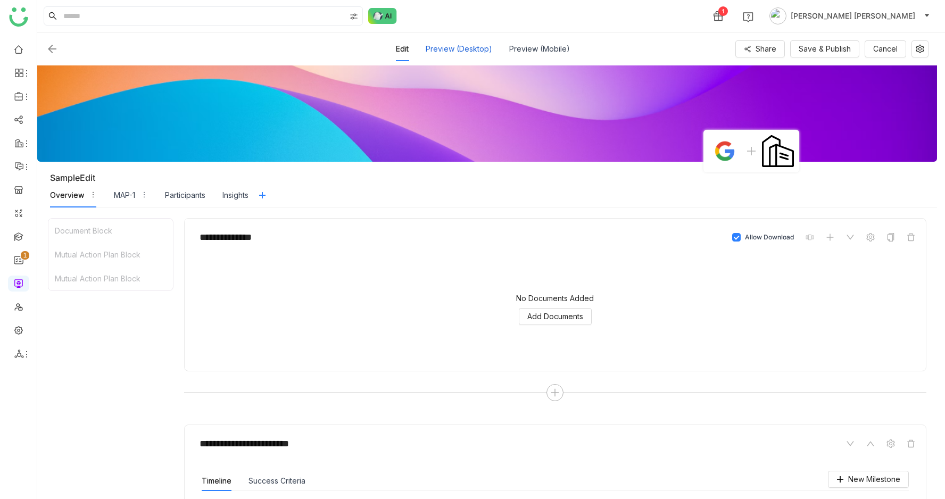
click at [472, 49] on div "Preview (Desktop)" at bounding box center [459, 49] width 67 height 24
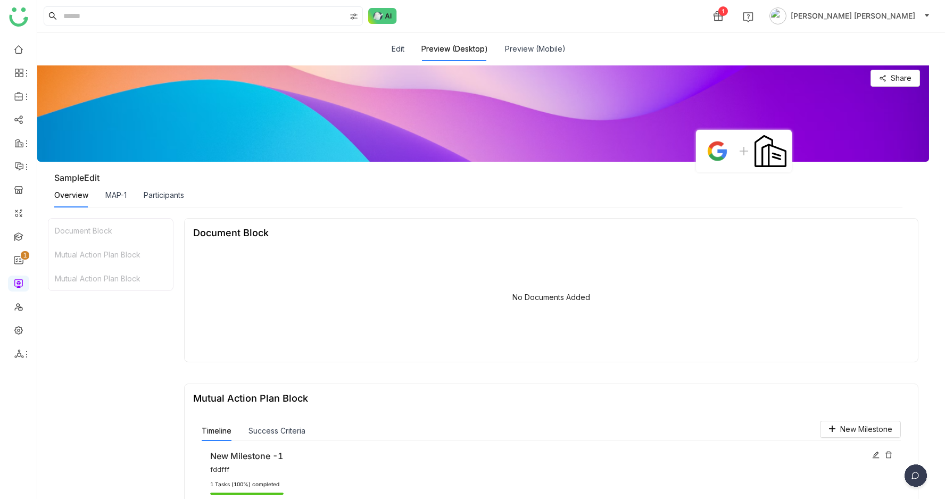
click at [106, 187] on div "MAP-1" at bounding box center [115, 195] width 21 height 24
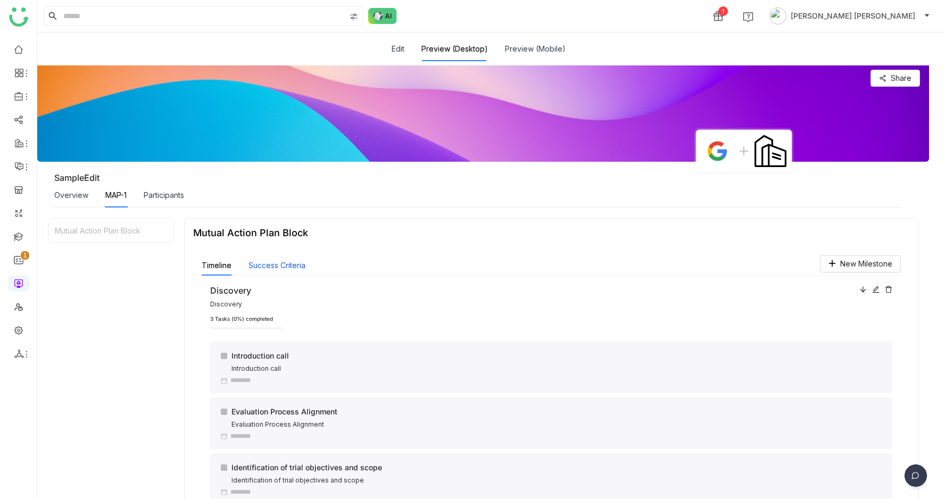
click at [278, 263] on button "Success Criteria" at bounding box center [277, 266] width 57 height 12
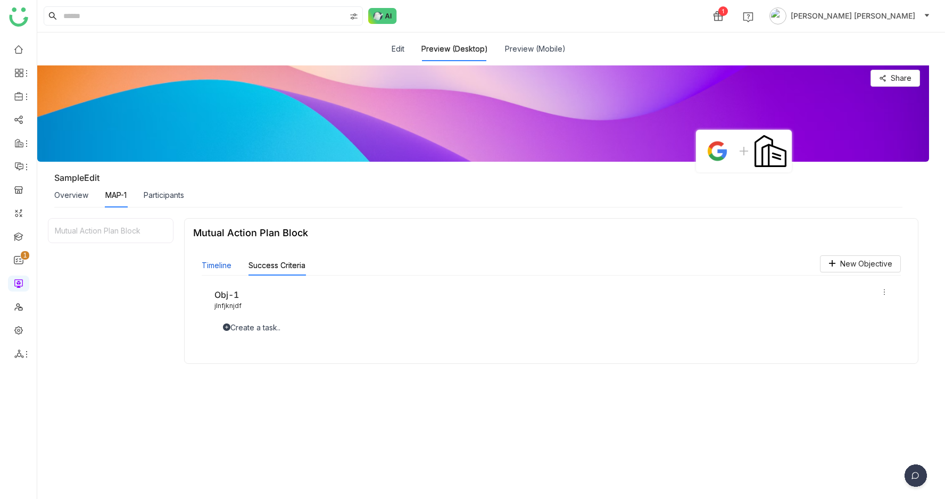
click at [220, 270] on button "Timeline" at bounding box center [217, 266] width 30 height 12
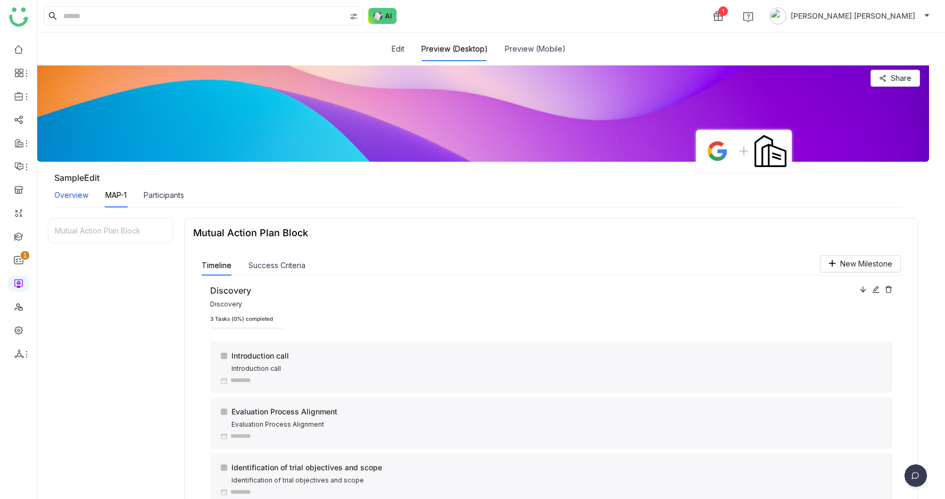
click at [72, 191] on div "Overview" at bounding box center [71, 195] width 34 height 12
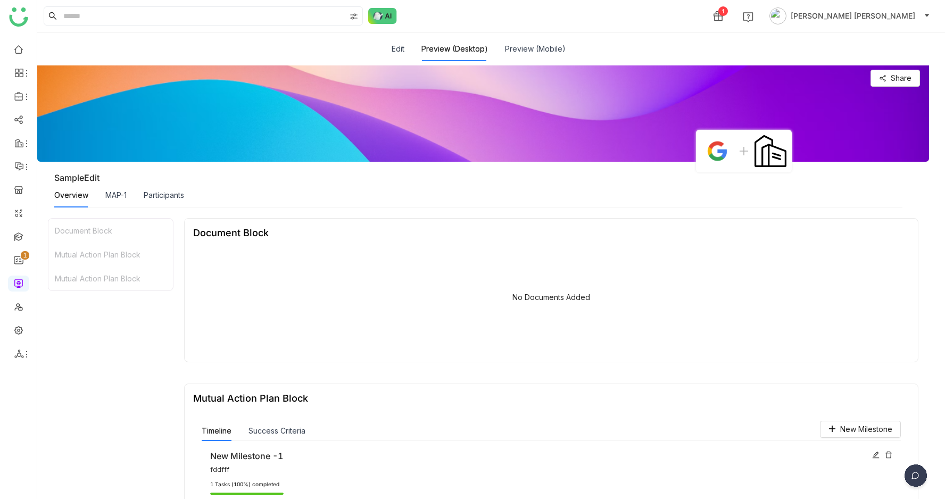
click at [409, 51] on div "Edit Preview (Desktop) Preview (Mobile)" at bounding box center [479, 49] width 174 height 24
click at [401, 48] on button "Edit" at bounding box center [398, 49] width 13 height 12
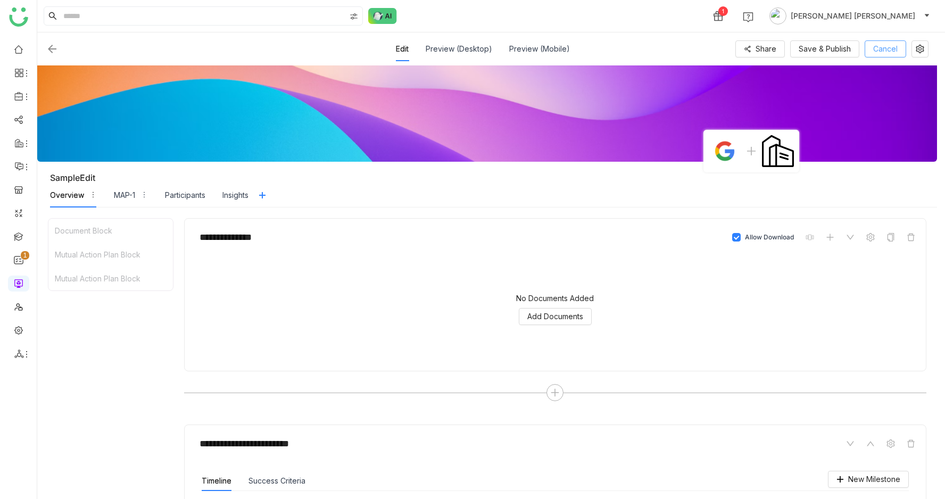
click at [895, 48] on span "Cancel" at bounding box center [885, 49] width 24 height 12
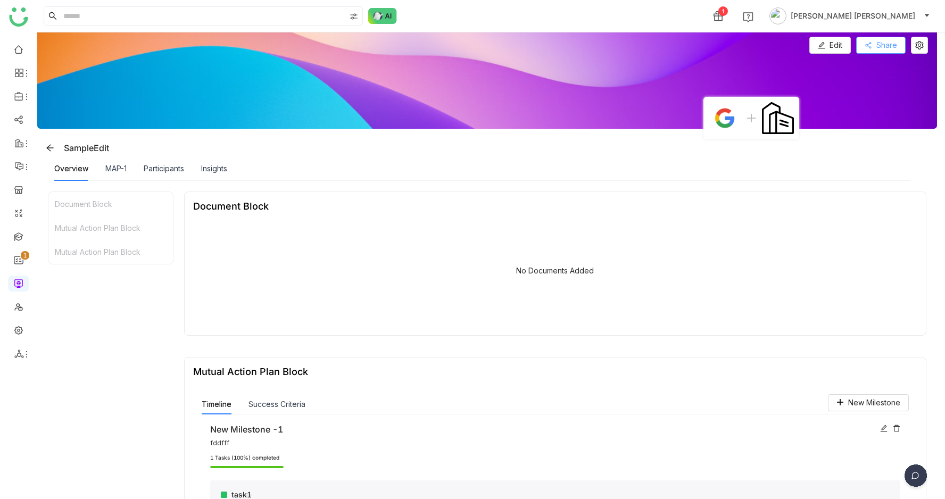
click at [888, 40] on span "Share" at bounding box center [887, 45] width 21 height 12
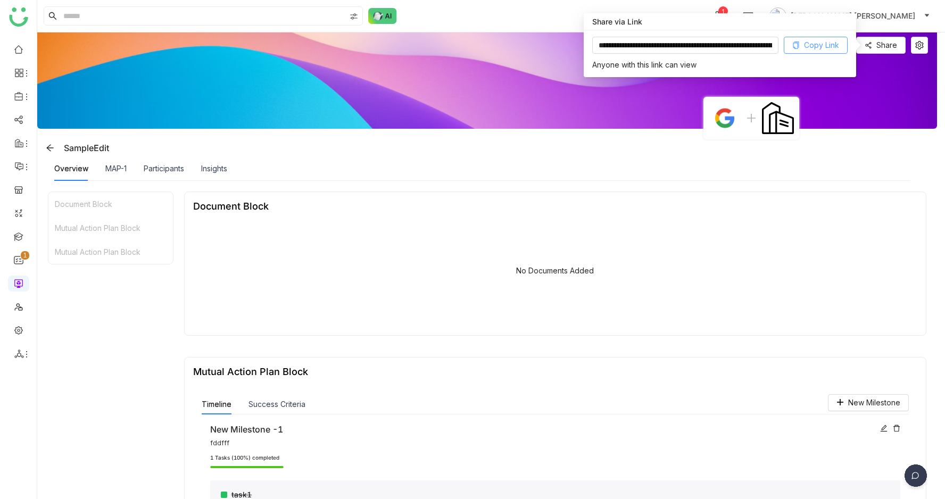
click at [817, 42] on span "Copy Link" at bounding box center [821, 45] width 35 height 12
click at [121, 164] on div "MAP-1" at bounding box center [115, 169] width 21 height 12
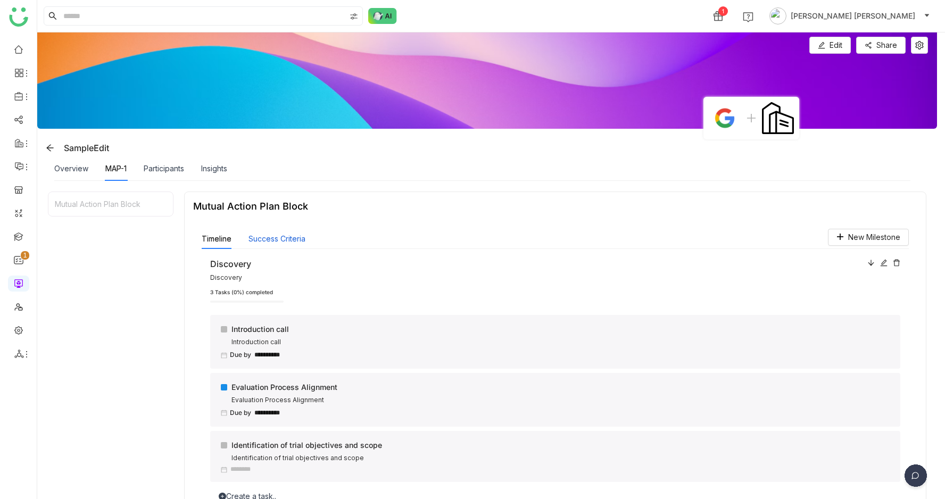
click at [270, 240] on button "Success Criteria" at bounding box center [277, 239] width 57 height 12
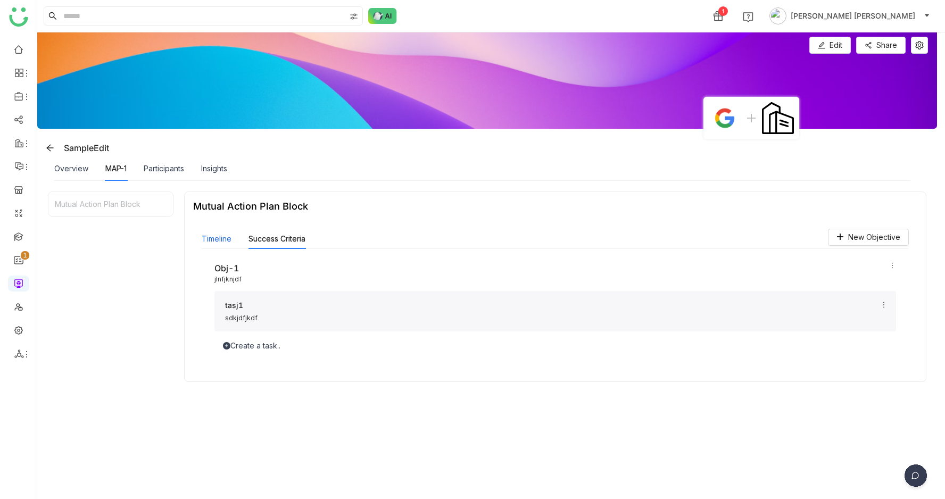
click at [212, 234] on button "Timeline" at bounding box center [217, 239] width 30 height 12
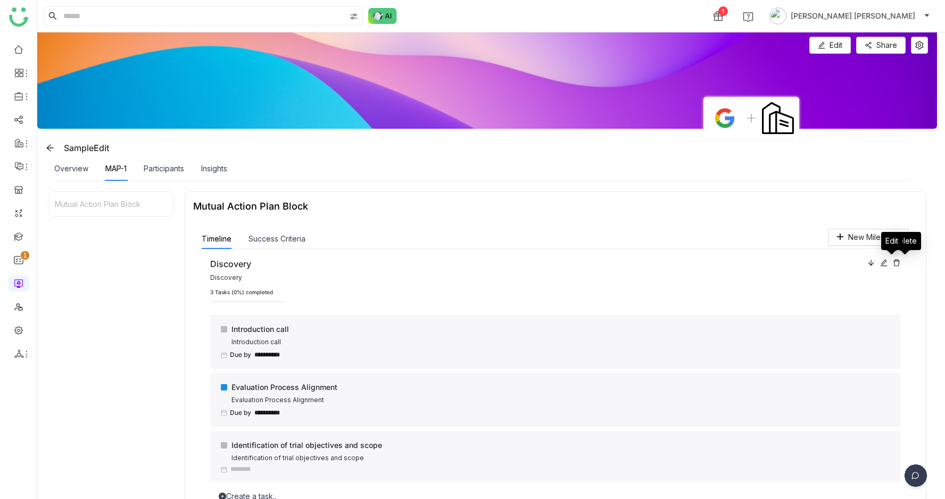
click at [888, 263] on icon at bounding box center [883, 262] width 7 height 7
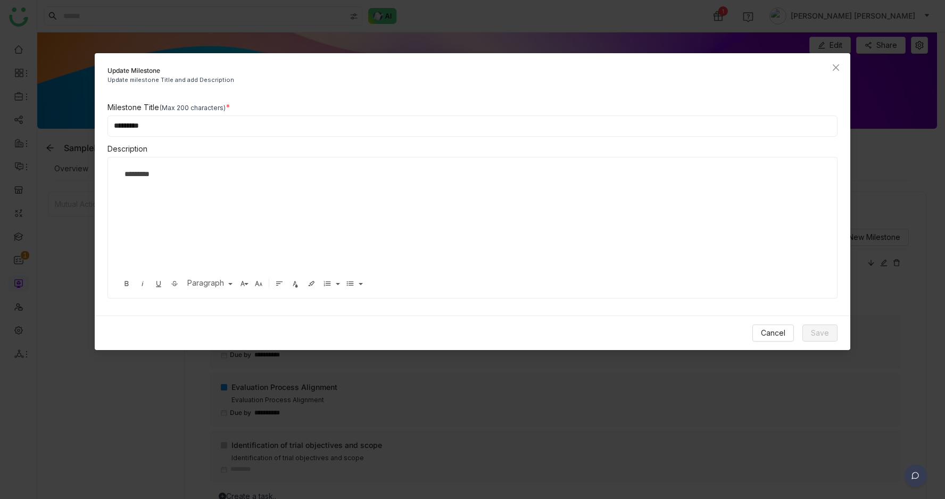
click at [781, 398] on nz-modal-container "Update Milestone Update milestone Title and add Description Milestone Title (Ma…" at bounding box center [472, 249] width 945 height 499
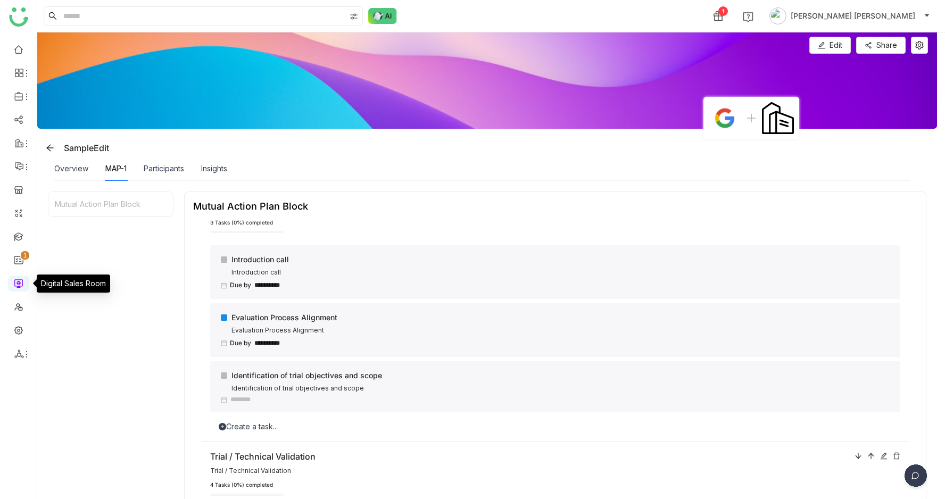
click at [15, 278] on link at bounding box center [19, 282] width 10 height 9
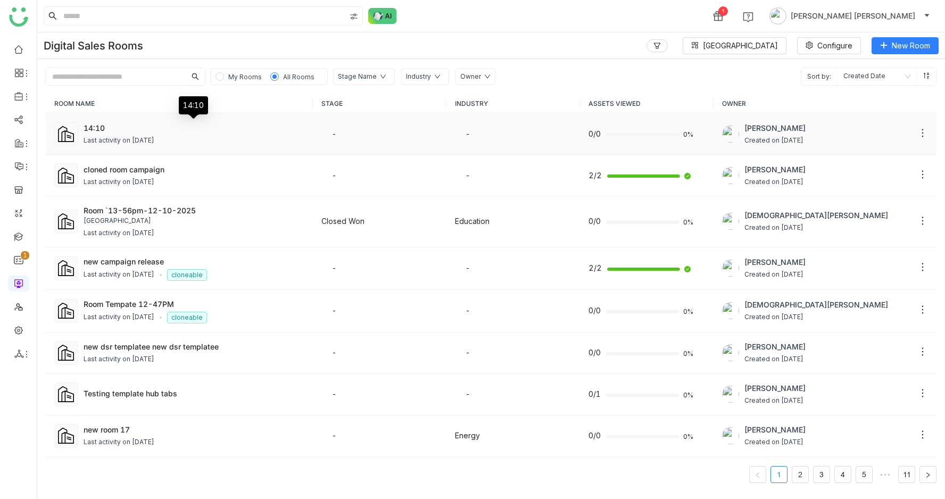
click at [120, 128] on div "14:10" at bounding box center [194, 127] width 221 height 11
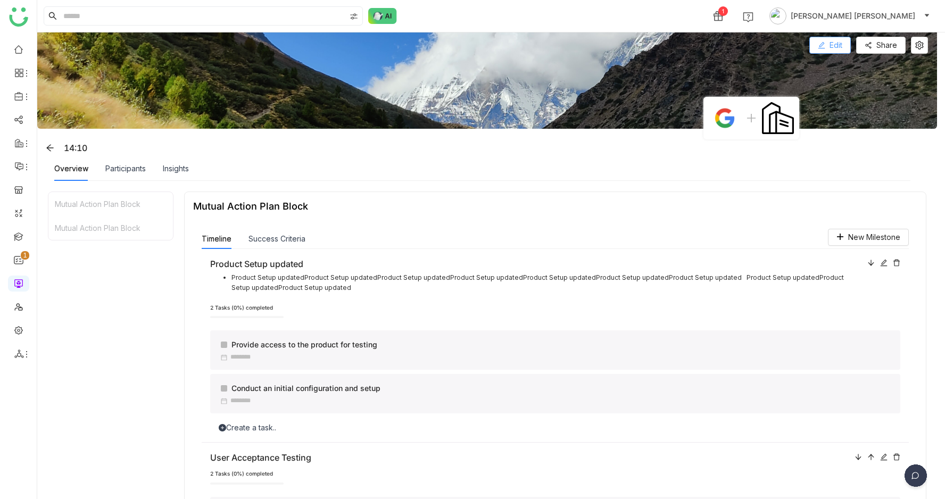
click at [842, 40] on span "Edit" at bounding box center [836, 45] width 13 height 12
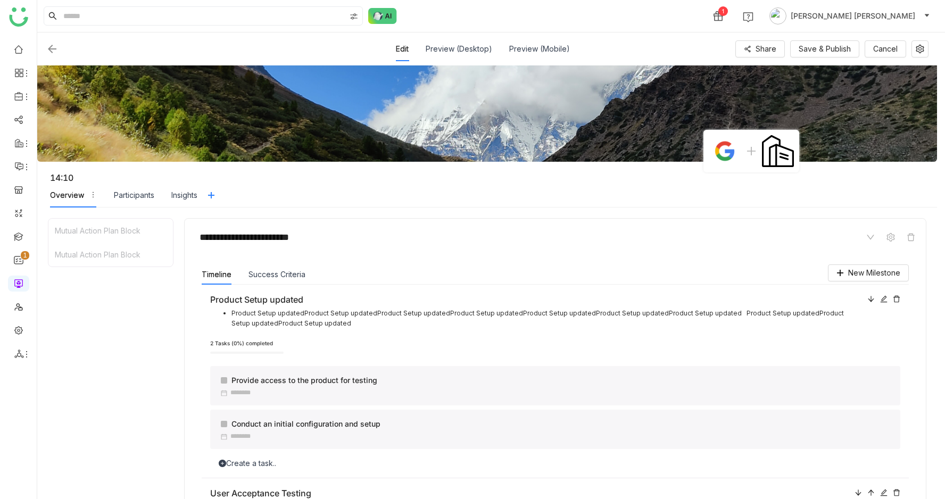
click at [53, 44] on img at bounding box center [52, 49] width 13 height 13
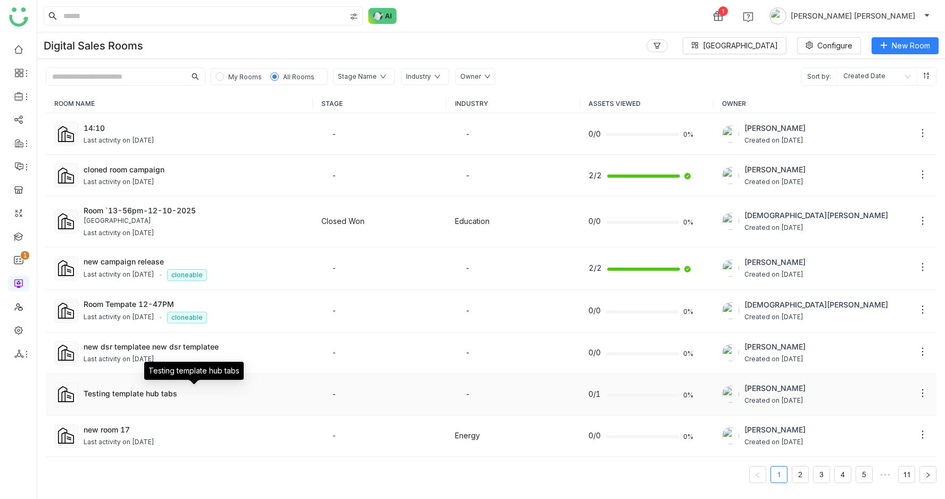
click at [134, 394] on div "Testing template hub tabs" at bounding box center [194, 393] width 221 height 11
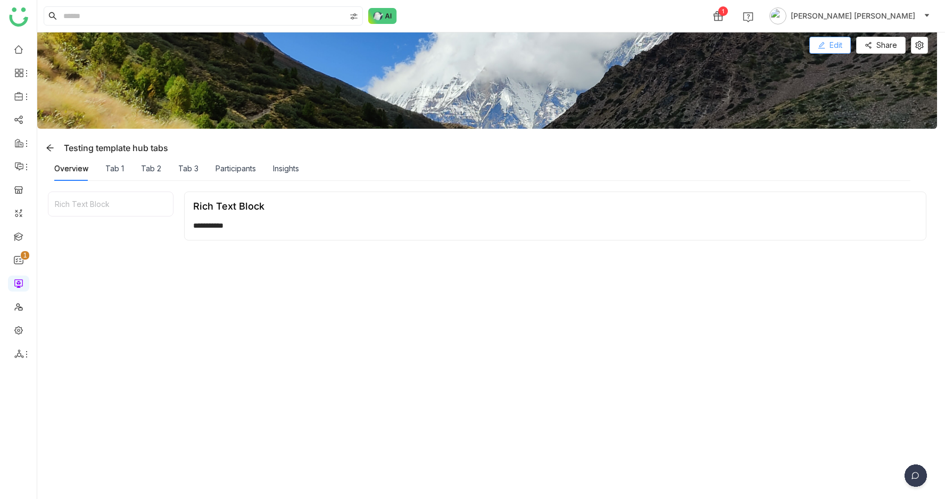
click at [839, 42] on span "Edit" at bounding box center [836, 45] width 13 height 12
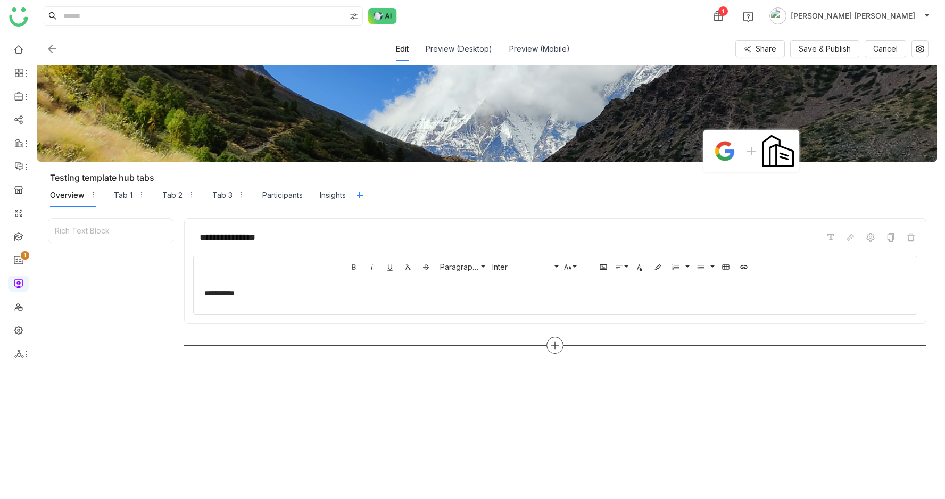
click at [560, 343] on icon at bounding box center [555, 346] width 10 height 10
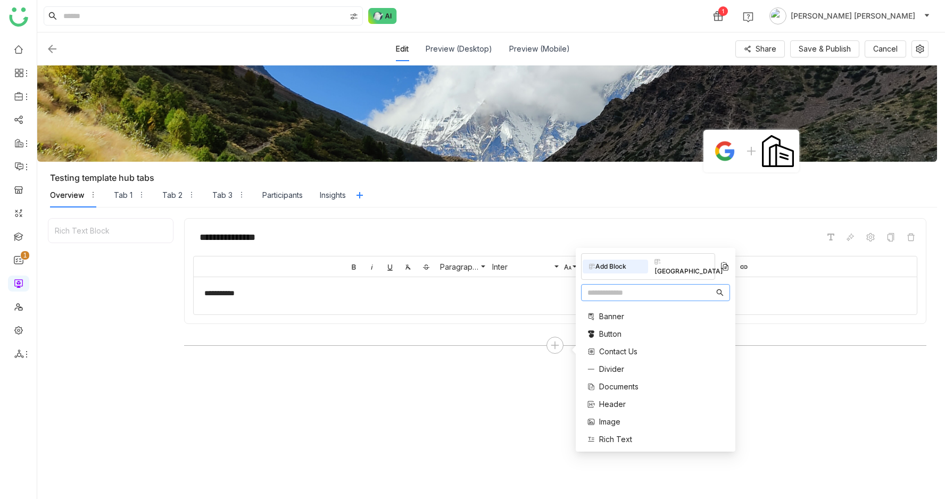
click at [624, 364] on span "Divider" at bounding box center [611, 369] width 25 height 11
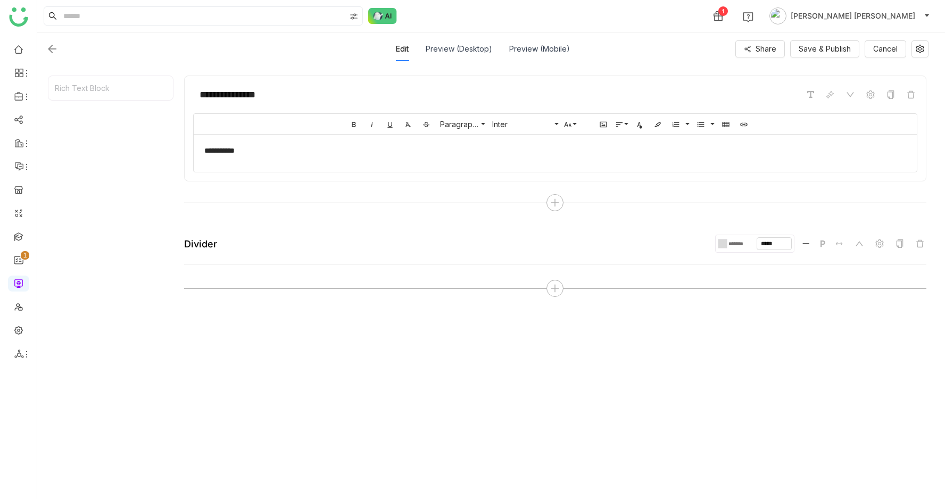
scroll to position [143, 0]
click at [470, 48] on div "Preview (Desktop)" at bounding box center [459, 49] width 67 height 24
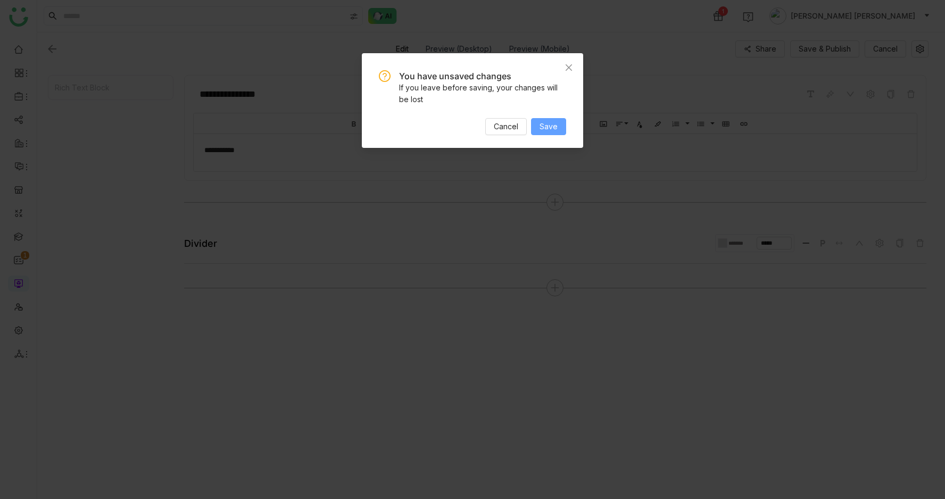
click at [558, 134] on button "Save" at bounding box center [548, 126] width 35 height 17
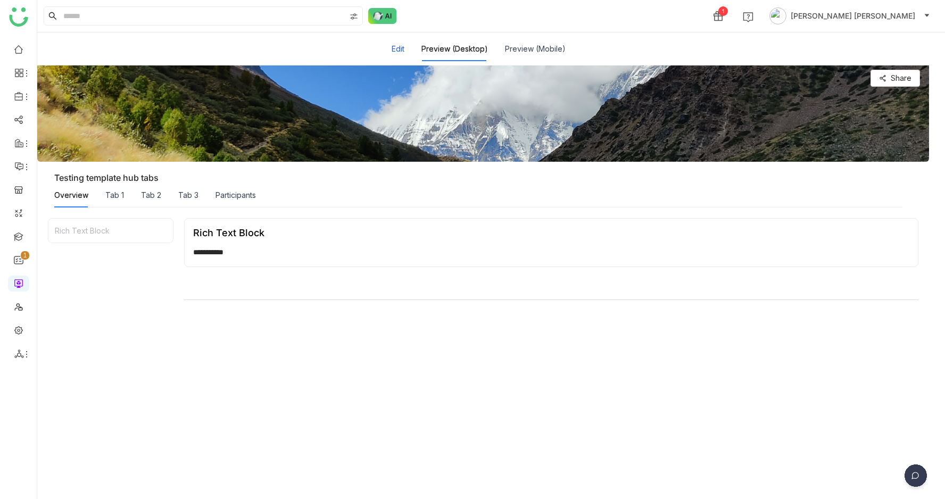
click at [400, 47] on button "Edit" at bounding box center [398, 49] width 13 height 12
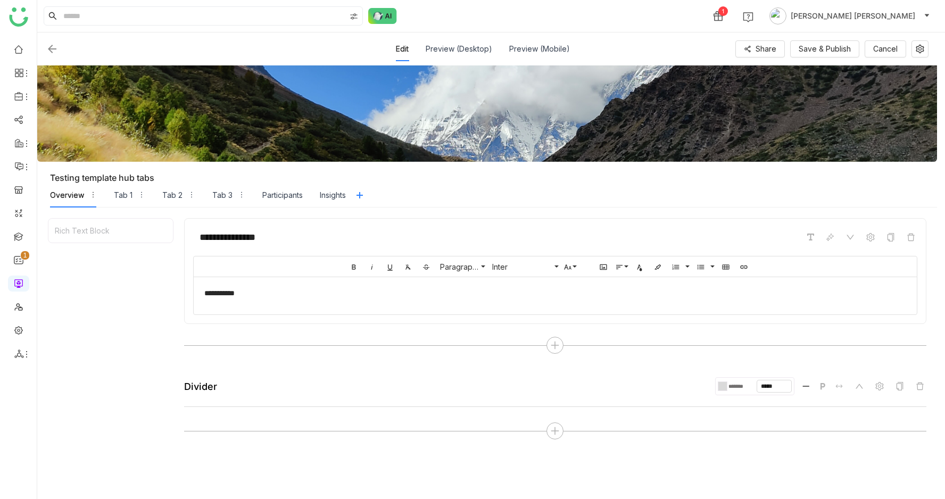
click at [50, 47] on img at bounding box center [52, 49] width 13 height 13
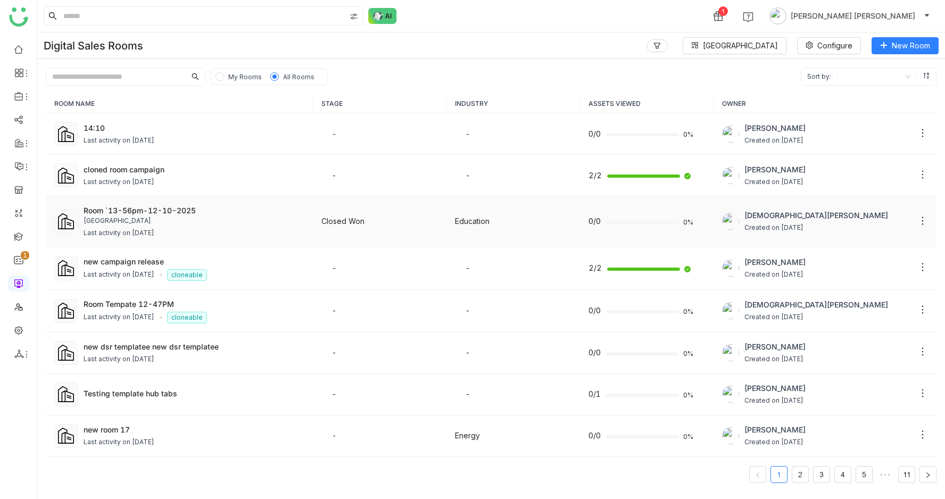
click at [215, 234] on div "Last activity on Sep 12, 2025" at bounding box center [194, 233] width 221 height 10
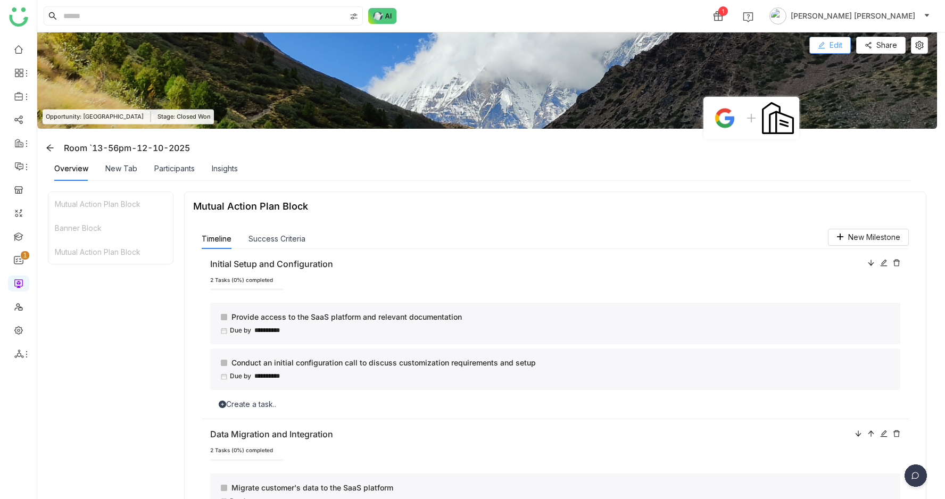
click at [846, 37] on button "Edit" at bounding box center [831, 45] width 42 height 17
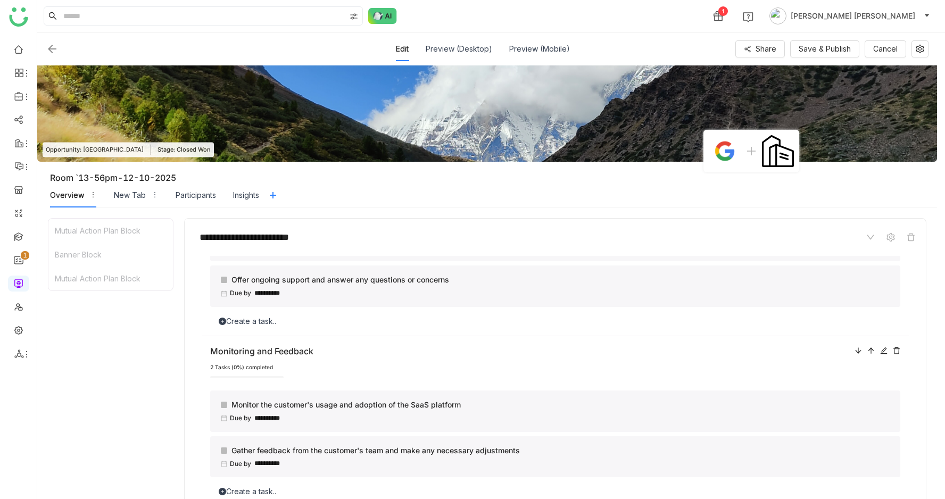
scroll to position [782, 0]
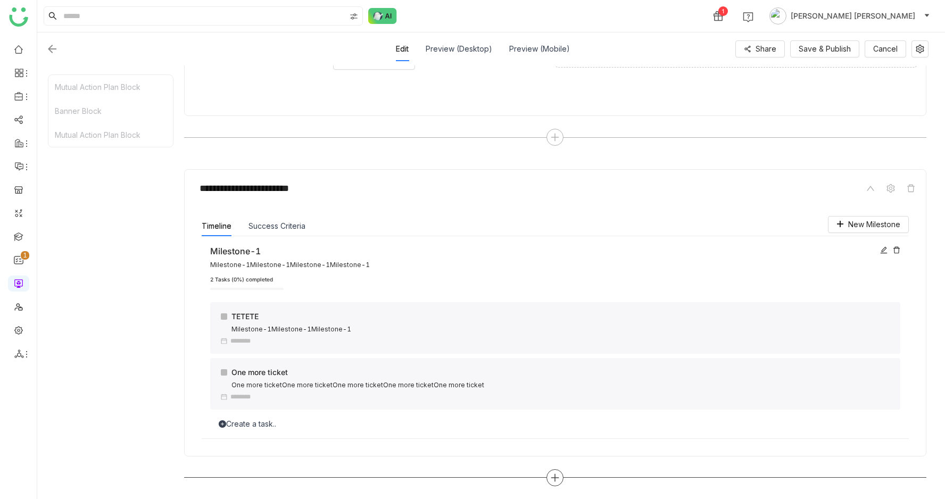
click at [560, 477] on icon at bounding box center [555, 478] width 10 height 10
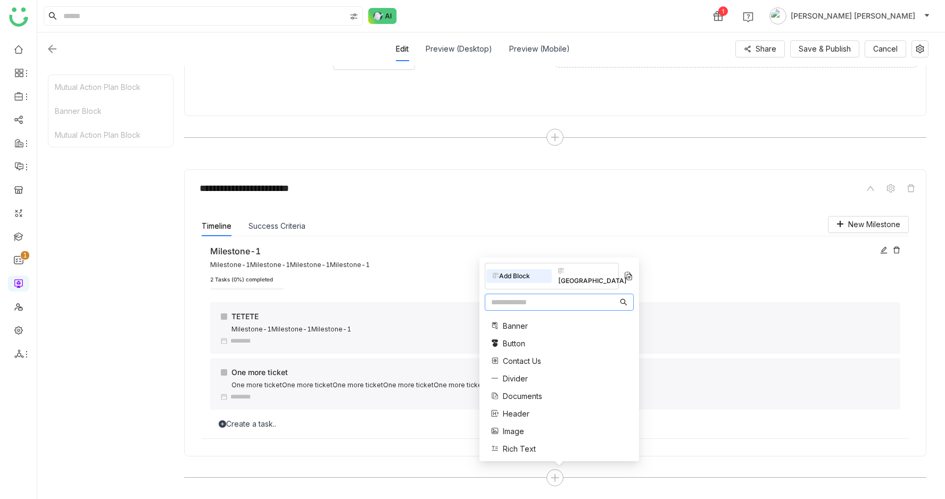
click at [520, 376] on span "Divider" at bounding box center [515, 378] width 25 height 11
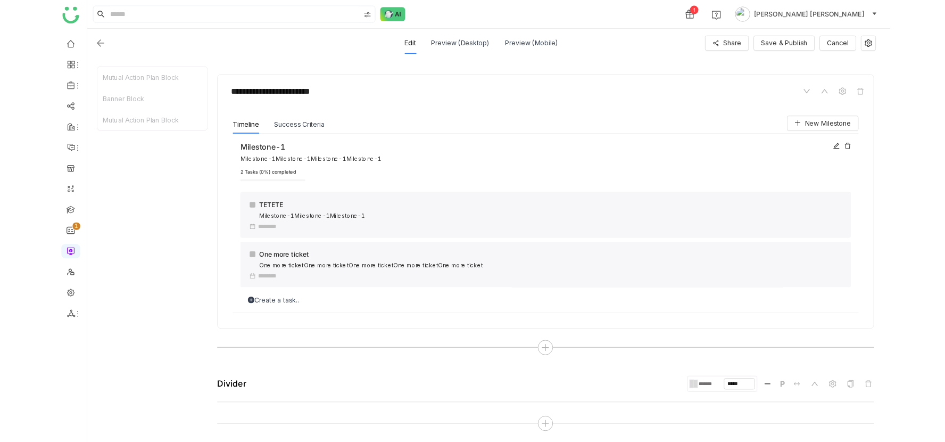
scroll to position [0, 0]
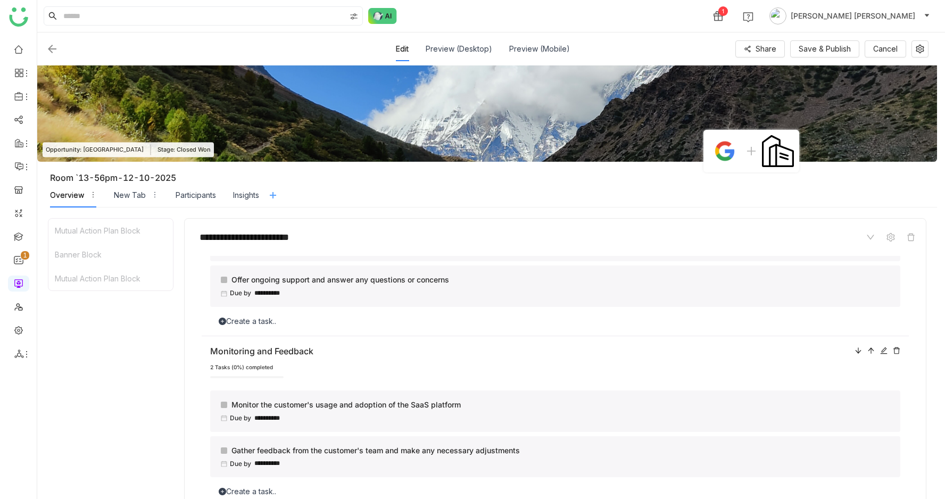
click at [273, 194] on icon at bounding box center [272, 195] width 1 height 7
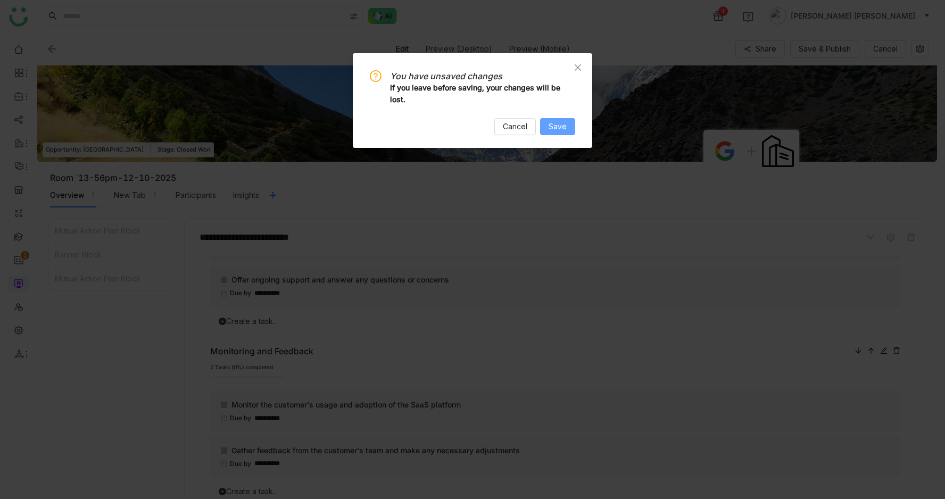
click at [559, 125] on span "Save" at bounding box center [558, 127] width 18 height 12
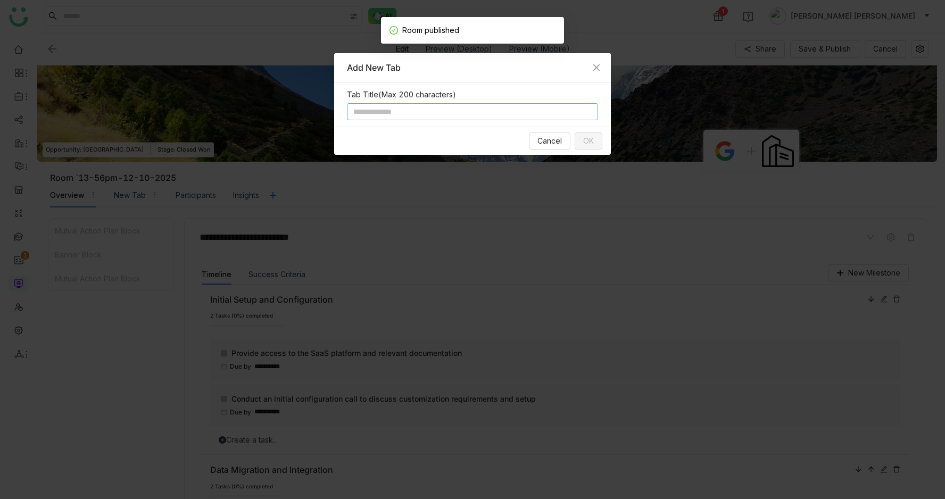
click at [453, 113] on input at bounding box center [472, 111] width 251 height 17
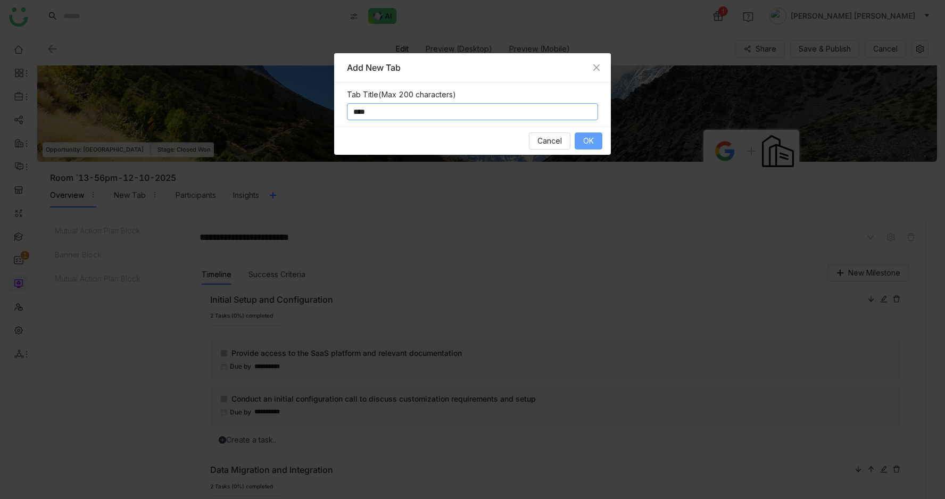
type input "****"
click at [590, 145] on span "OK" at bounding box center [588, 141] width 11 height 12
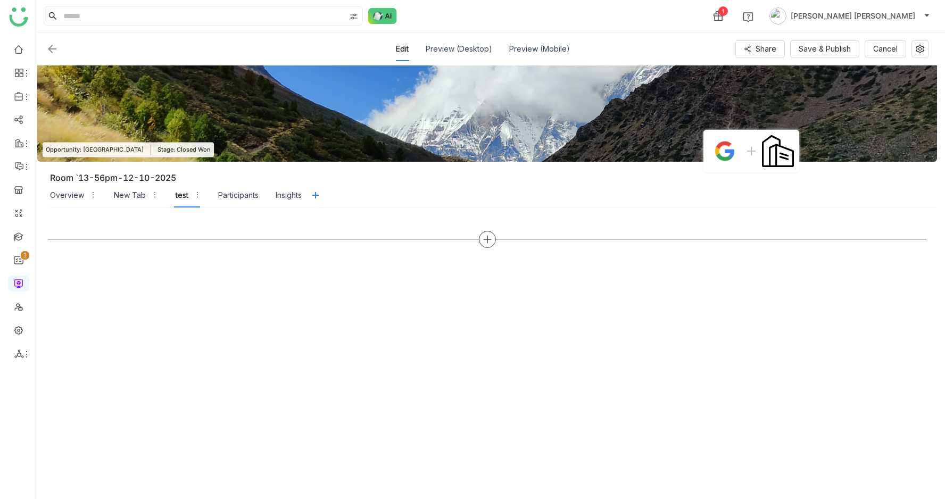
click at [490, 242] on icon at bounding box center [488, 240] width 10 height 10
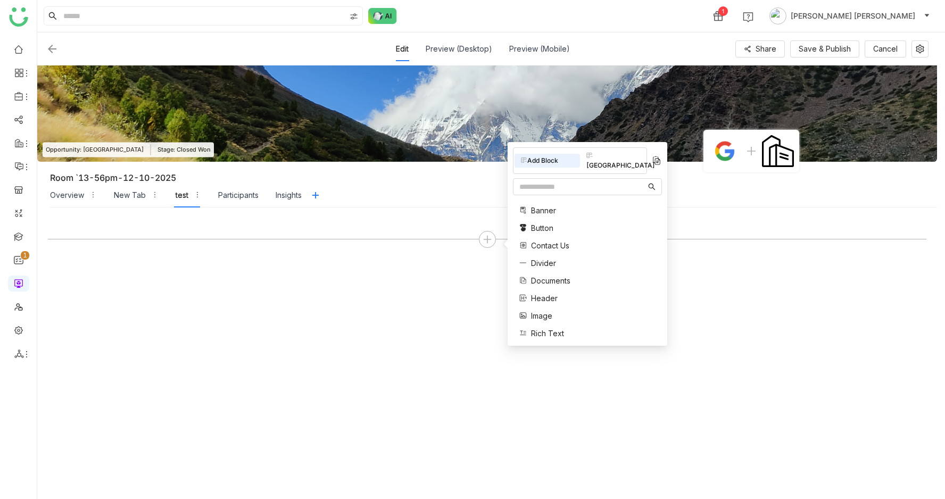
click at [556, 258] on span "Divider" at bounding box center [543, 263] width 25 height 11
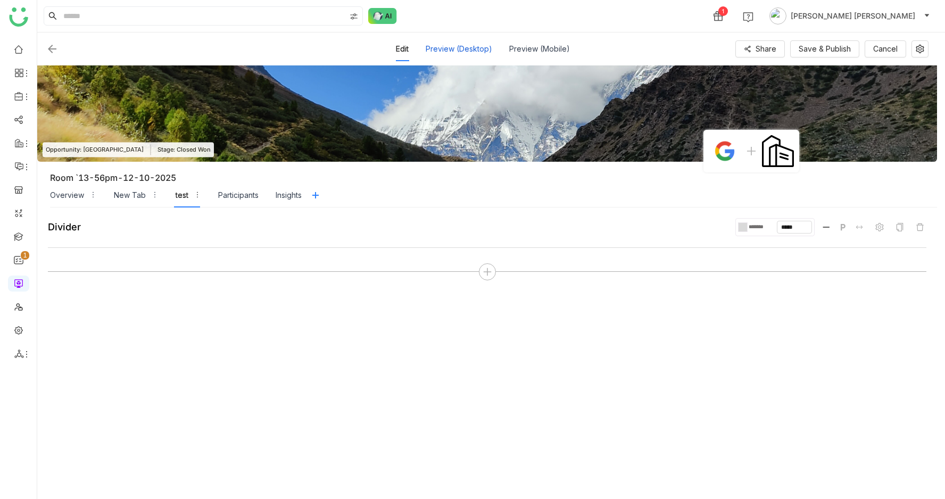
click at [466, 53] on div "Preview (Desktop)" at bounding box center [459, 49] width 67 height 24
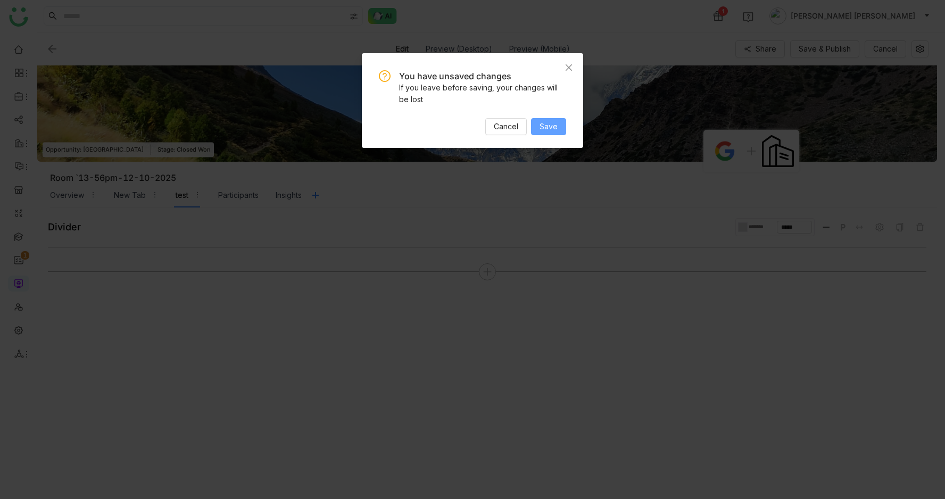
click at [548, 122] on span "Save" at bounding box center [549, 127] width 18 height 12
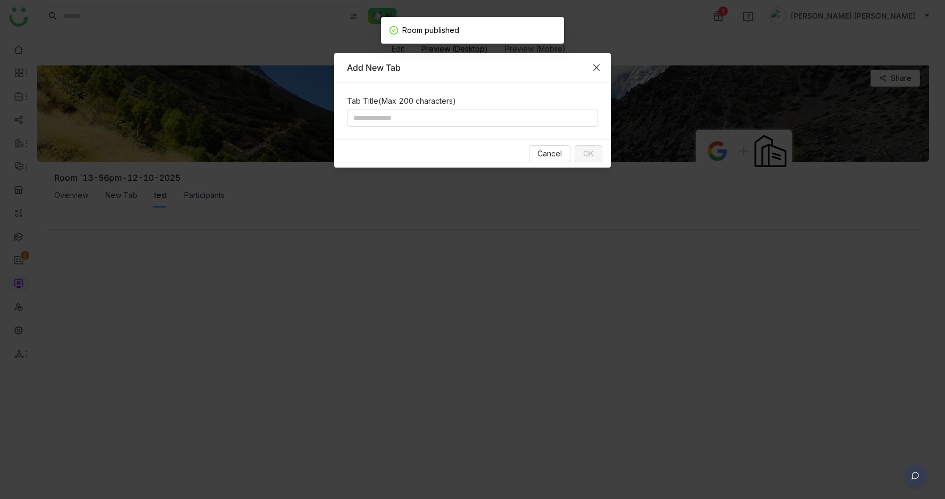
click at [593, 66] on icon "Close" at bounding box center [596, 67] width 9 height 9
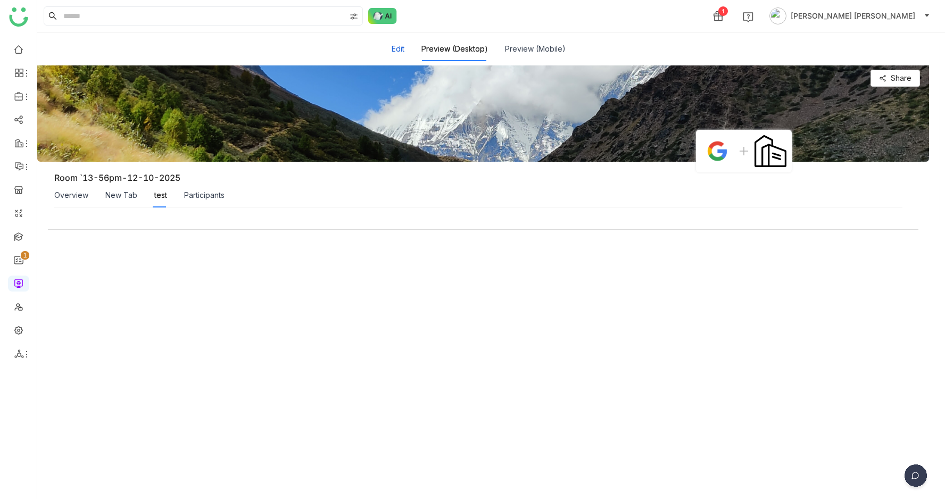
click at [398, 51] on button "Edit" at bounding box center [398, 49] width 13 height 12
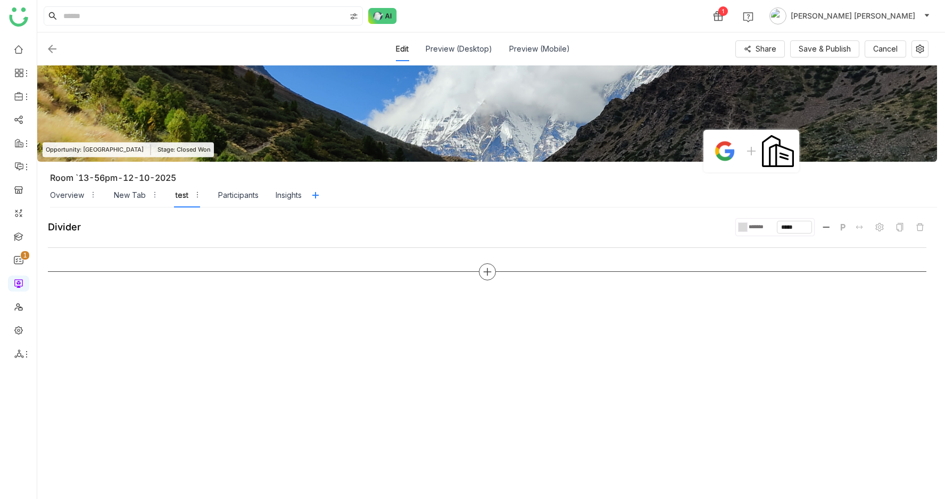
click at [489, 273] on icon at bounding box center [488, 272] width 10 height 10
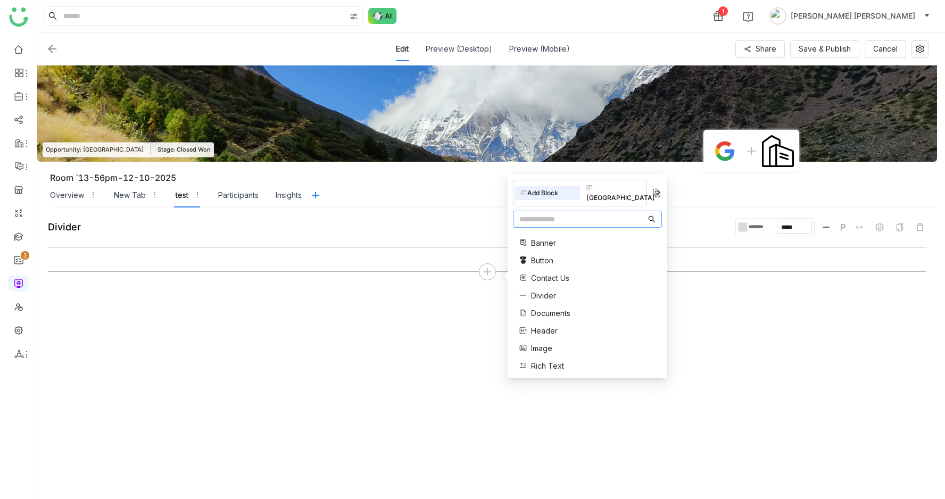
click at [546, 290] on span "Divider" at bounding box center [543, 295] width 25 height 11
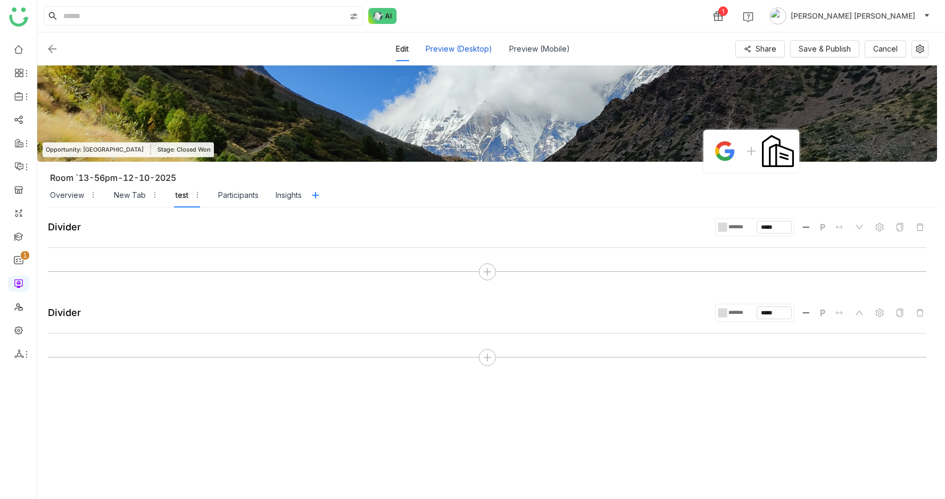
click at [458, 52] on div "Preview (Desktop)" at bounding box center [459, 49] width 67 height 24
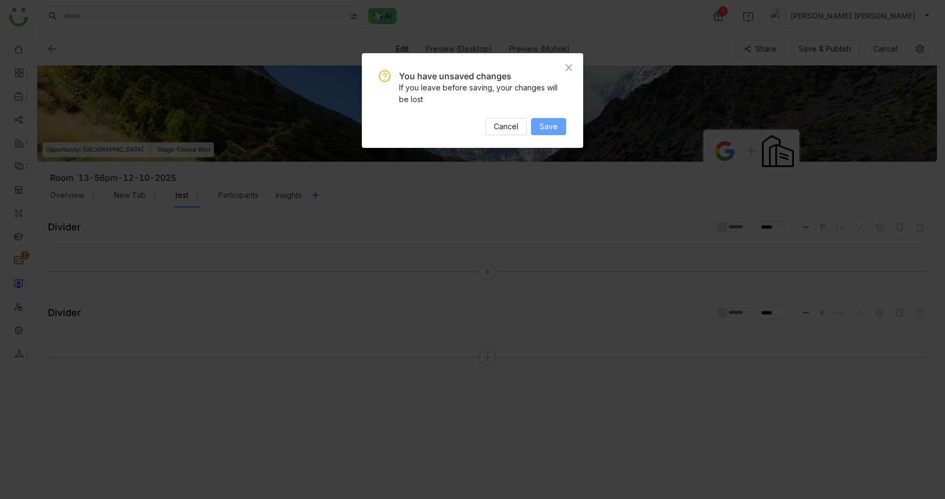
click at [544, 122] on span "Save" at bounding box center [549, 127] width 18 height 12
